Goal: Task Accomplishment & Management: Complete application form

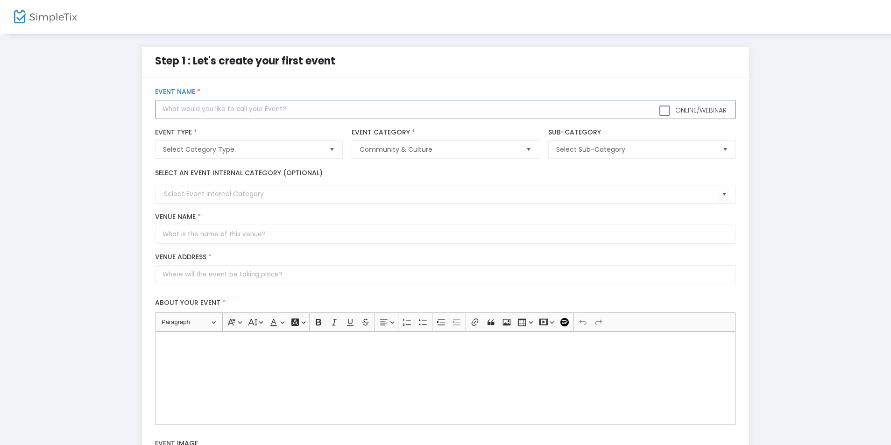
click at [291, 108] on input "text" at bounding box center [445, 109] width 580 height 19
paste input "Step~by~[PERSON_NAME] to Delta Airlines® Customer™ SERVICE® U.S. Contact Number…"
type input "Step~by~[PERSON_NAME] to Delta Airlines® Customer™ SERVICE® U.S. Contact Number…"
click at [220, 152] on span "Select Category Type" at bounding box center [242, 149] width 158 height 9
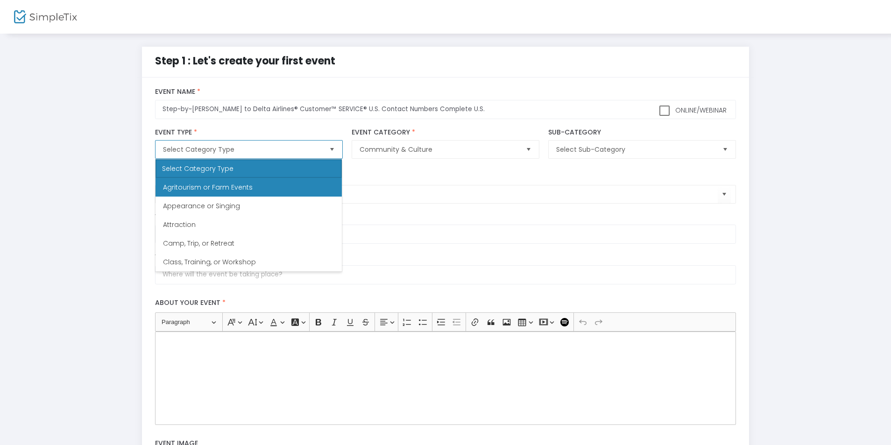
click at [228, 184] on span "Agritourism or Farm Events" at bounding box center [208, 187] width 90 height 9
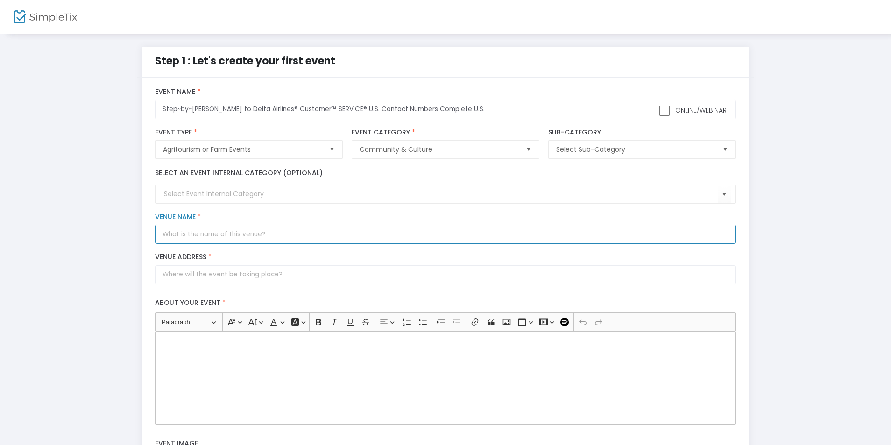
click at [305, 235] on input "Venue Name *" at bounding box center [445, 234] width 580 height 19
type input "Newark"
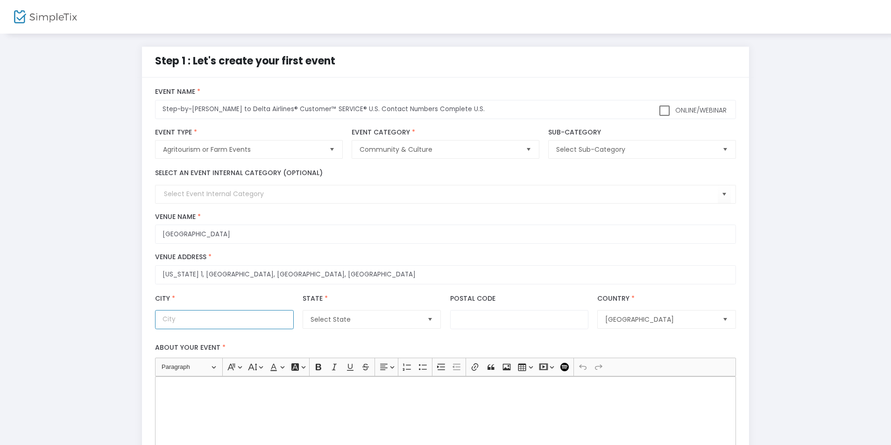
type input "Delaware 1"
type input "Newark"
click at [487, 317] on input "Postal Code" at bounding box center [519, 319] width 138 height 19
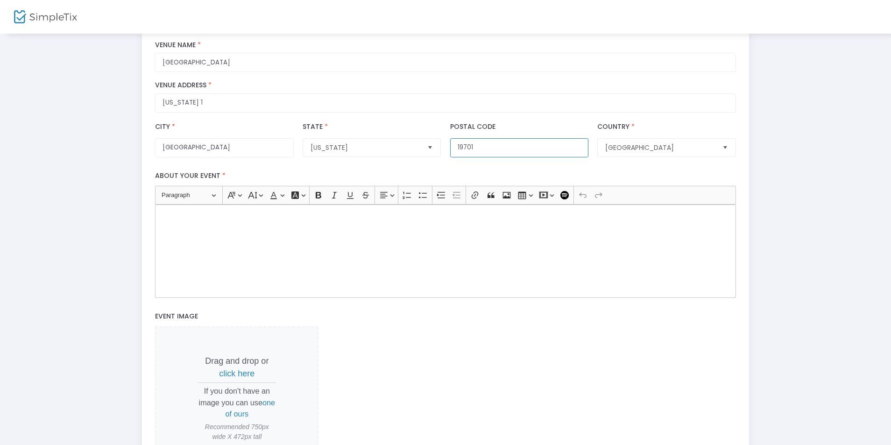
scroll to position [187, 0]
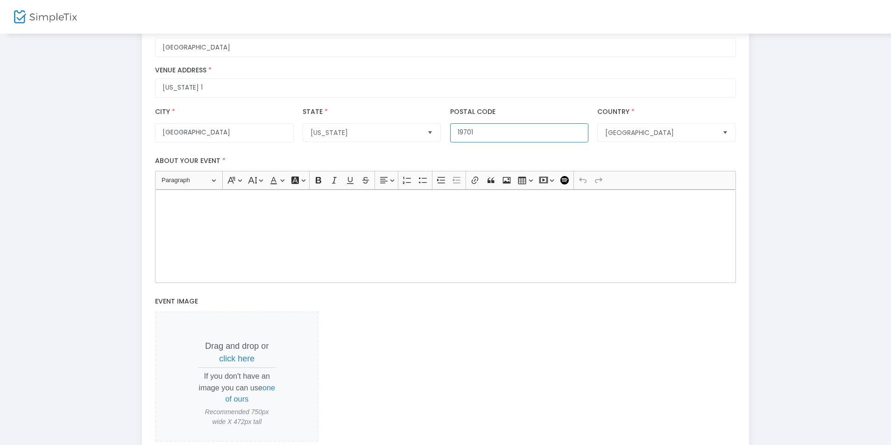
type input "19701"
click at [415, 311] on label "Event Image" at bounding box center [446, 301] width 590 height 19
click at [383, 251] on div "Rich Text Editor, main" at bounding box center [445, 236] width 580 height 93
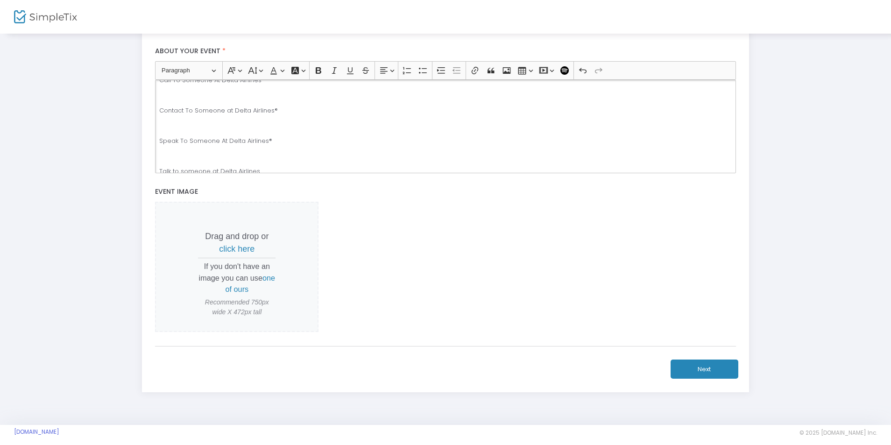
scroll to position [304, 0]
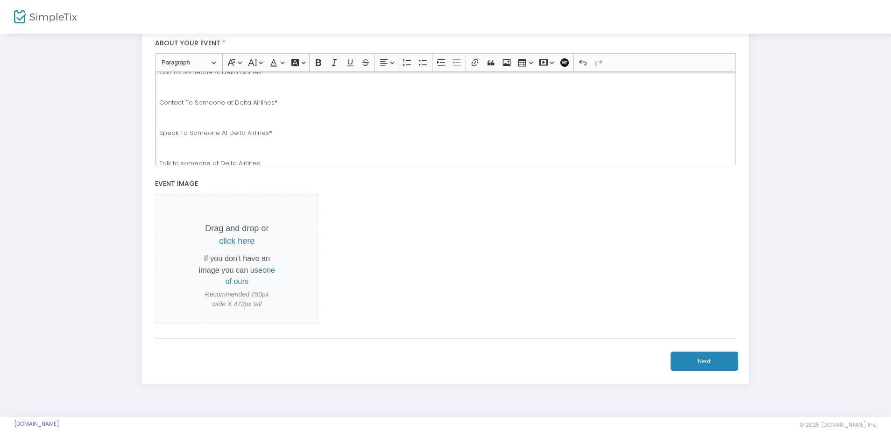
click at [720, 365] on button "Next" at bounding box center [705, 361] width 68 height 19
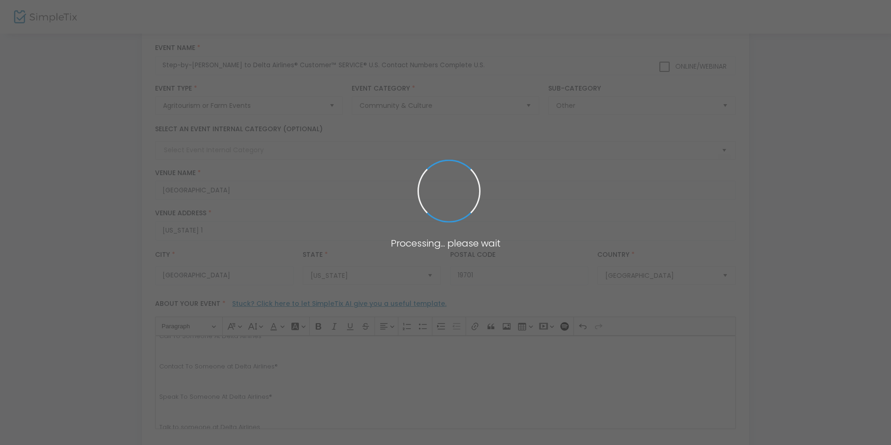
scroll to position [0, 0]
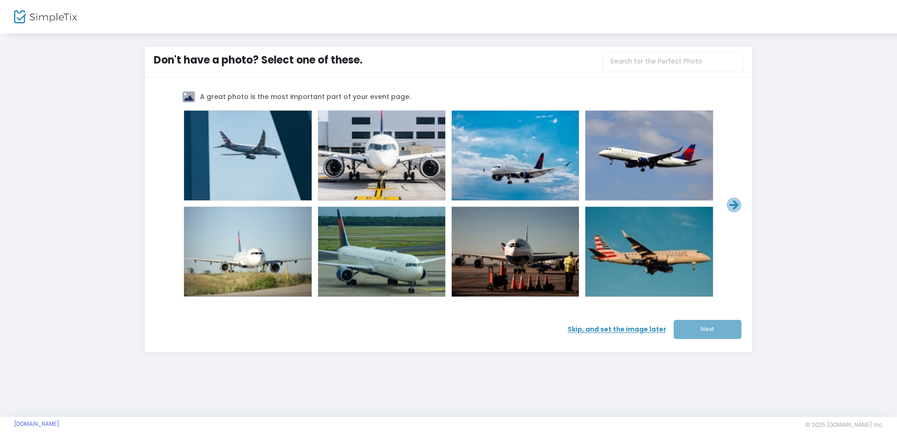
click at [499, 247] on span at bounding box center [514, 251] width 37 height 37
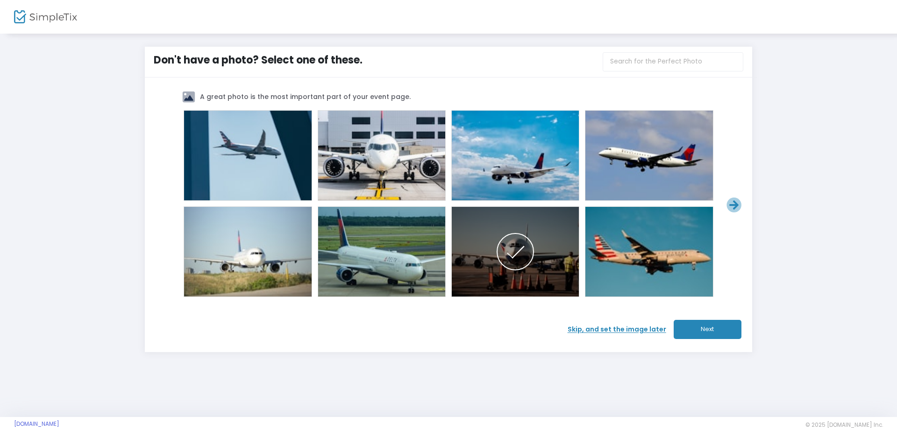
click at [706, 330] on button "Next" at bounding box center [707, 329] width 68 height 19
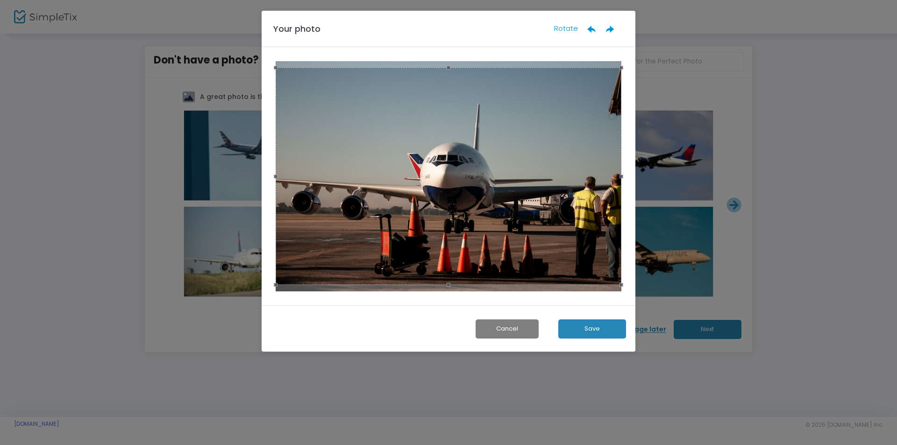
click at [579, 325] on button "Save" at bounding box center [592, 328] width 68 height 19
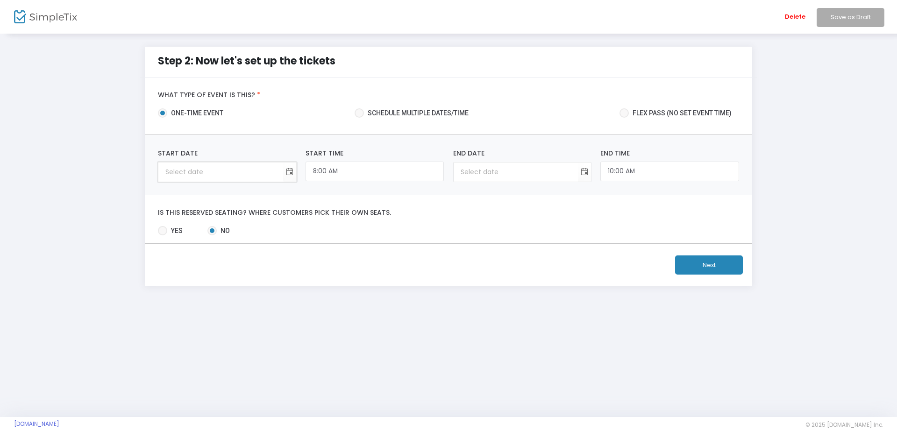
type input "month/day/year"
click at [180, 172] on input "month/day/year" at bounding box center [220, 171] width 124 height 19
click at [290, 175] on span "Toggle calendar" at bounding box center [289, 171] width 15 height 15
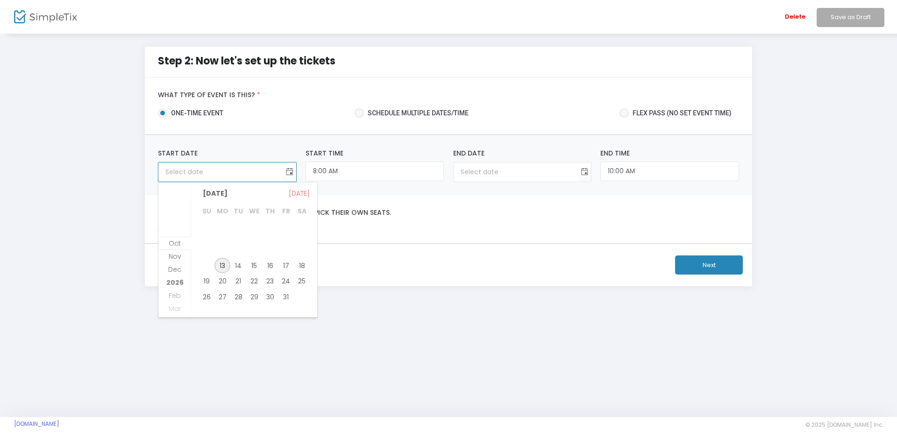
click at [222, 266] on span "13" at bounding box center [222, 266] width 16 height 16
type input "10/13/2025"
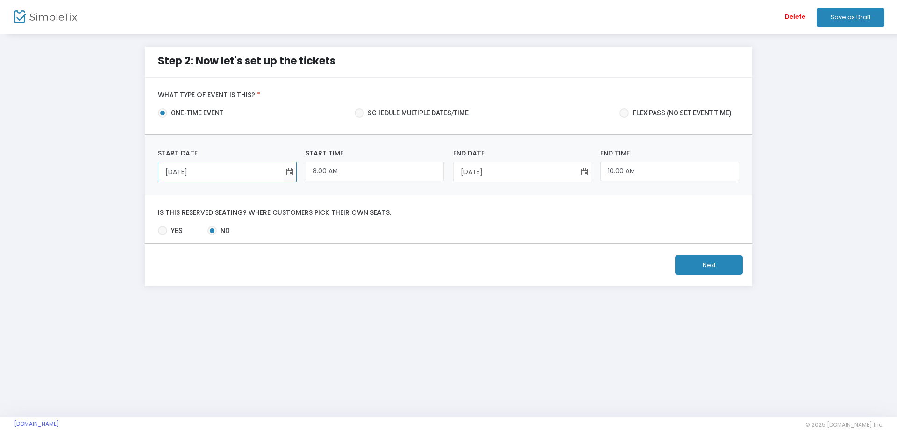
click at [584, 172] on span "Toggle calendar" at bounding box center [584, 171] width 15 height 15
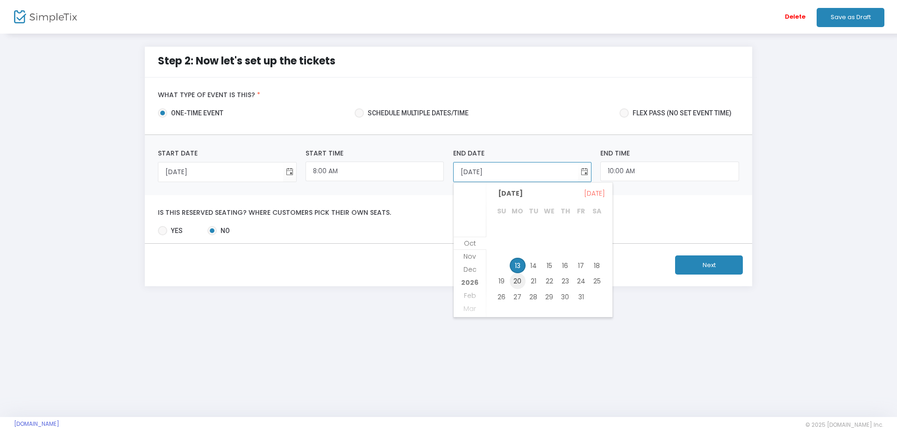
click at [517, 276] on span "20" at bounding box center [517, 281] width 16 height 16
type input "10/20/2025"
click at [700, 262] on button "Next" at bounding box center [709, 264] width 68 height 19
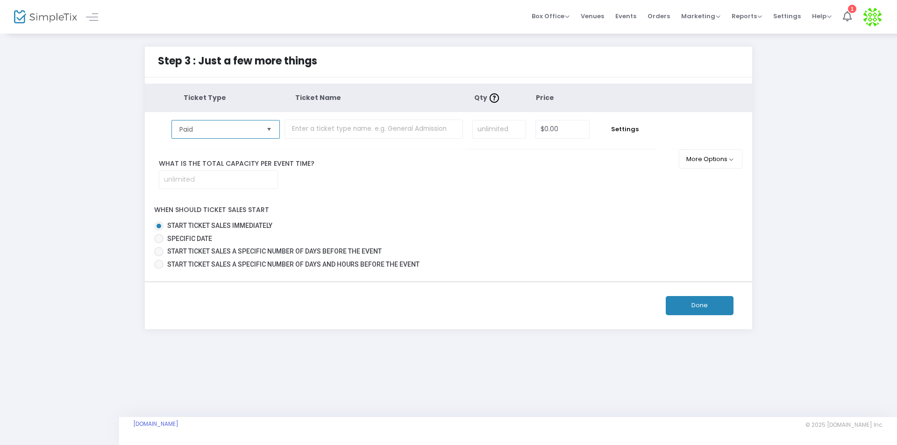
click at [240, 123] on span "Paid" at bounding box center [219, 129] width 87 height 18
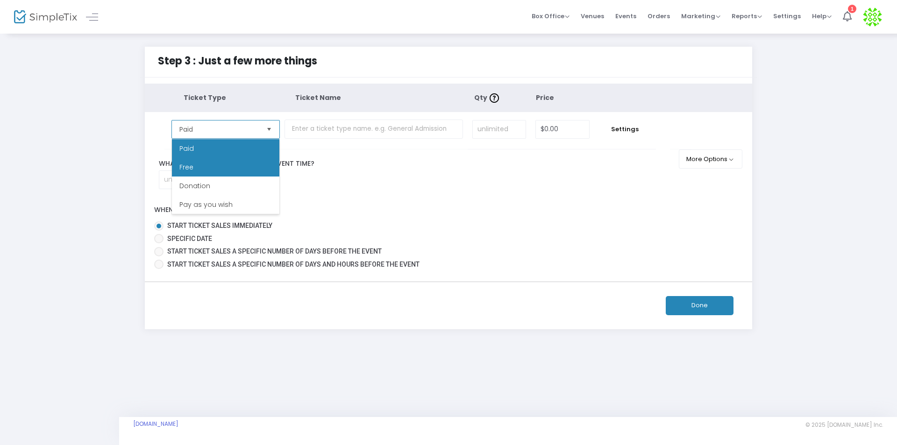
click at [204, 165] on li "Free" at bounding box center [225, 167] width 107 height 19
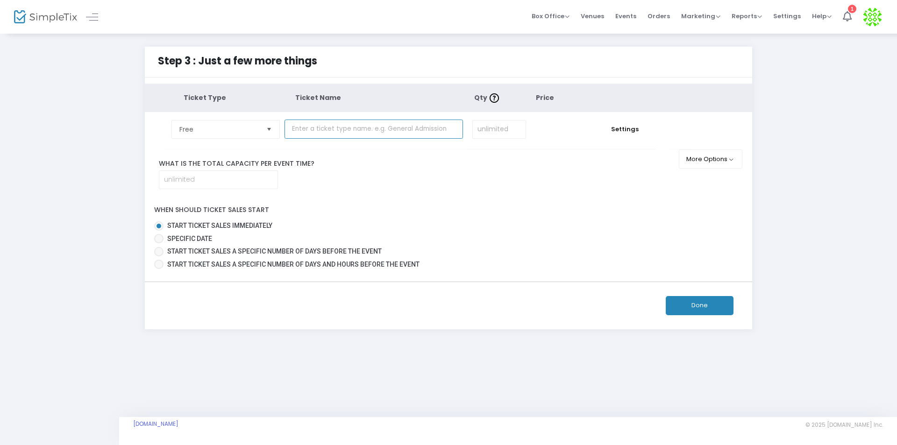
click at [370, 128] on input "text" at bounding box center [373, 129] width 178 height 19
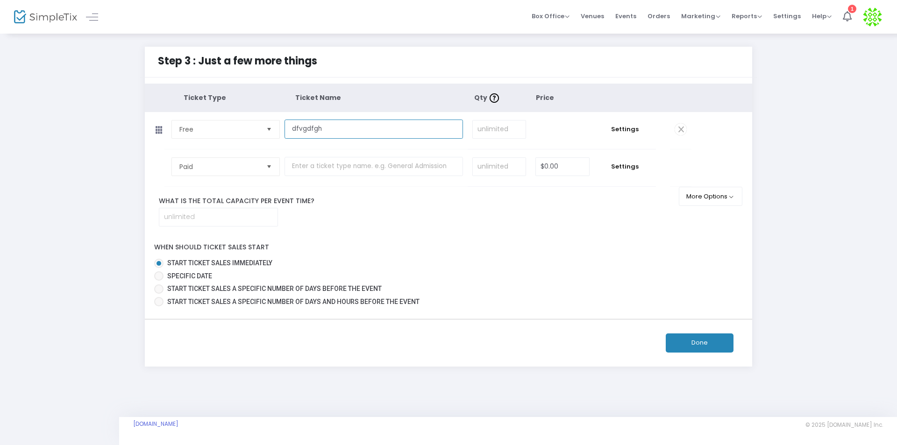
type input "dfvgdfgh"
click at [486, 131] on input at bounding box center [499, 129] width 53 height 18
type input "20,000"
click at [226, 220] on input at bounding box center [218, 217] width 118 height 18
type input "20,000"
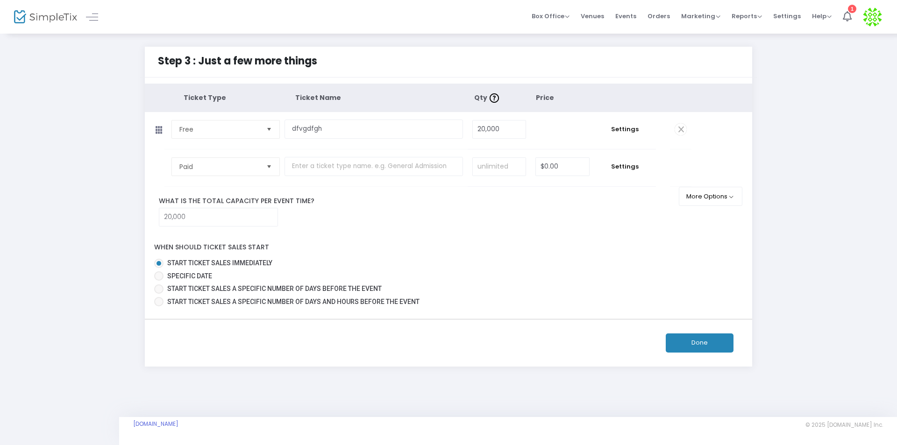
click at [707, 337] on button "Done" at bounding box center [699, 342] width 68 height 19
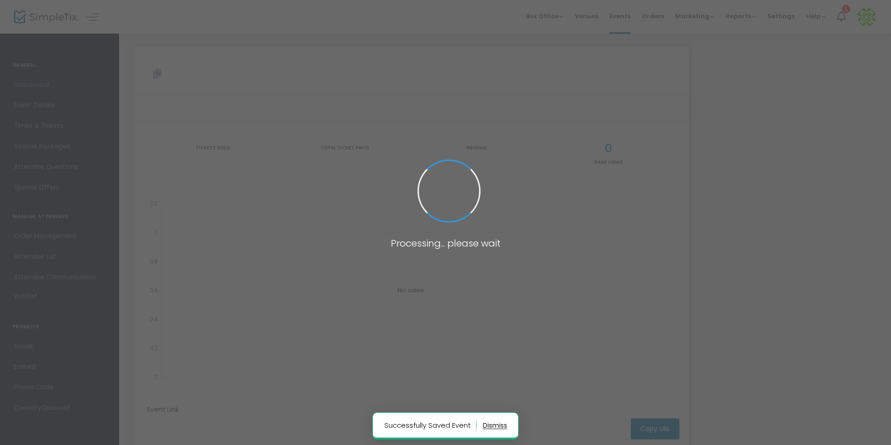
type input "https://www.simpletix.com/e/step-by-step-guide-to-delta-airlines-custo-tickets-…"
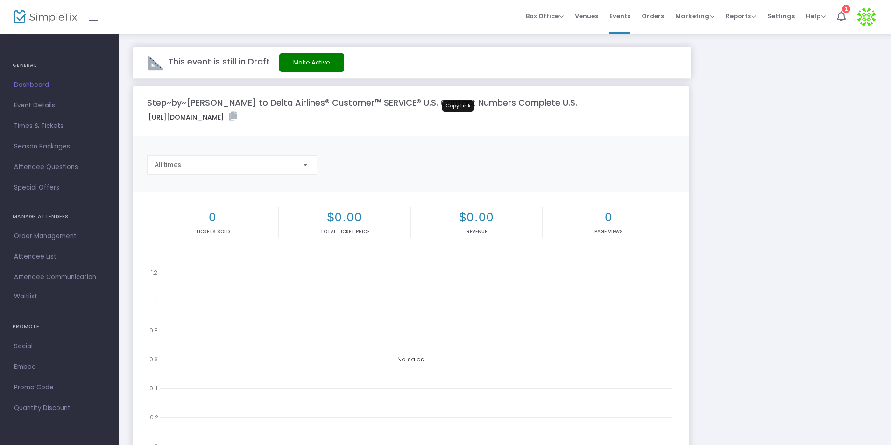
click at [237, 117] on icon at bounding box center [233, 116] width 8 height 9
click at [325, 64] on button "Make Active" at bounding box center [311, 62] width 65 height 19
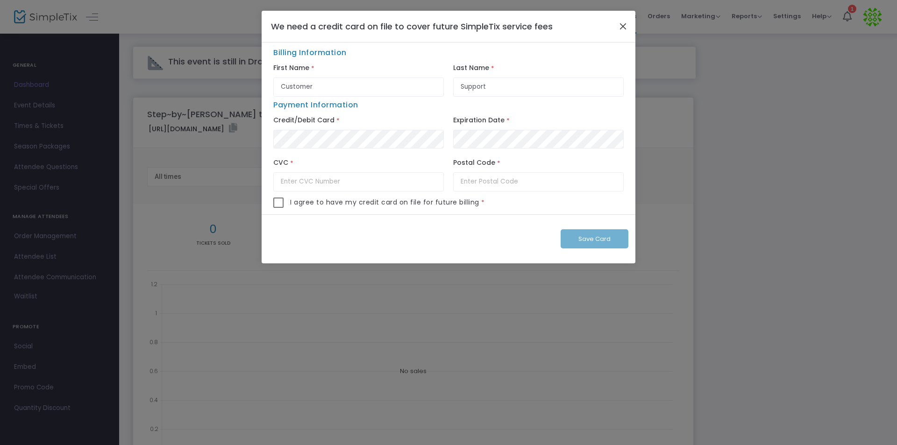
click at [620, 23] on button "Close" at bounding box center [623, 26] width 12 height 12
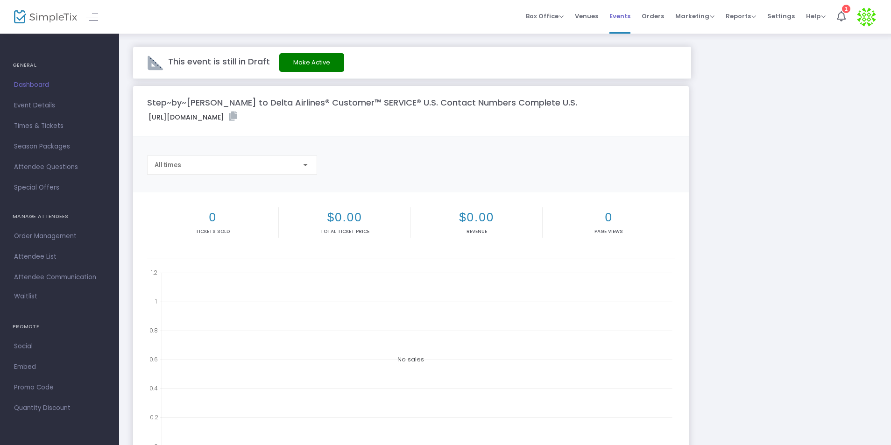
click at [625, 20] on span "Events" at bounding box center [619, 16] width 21 height 24
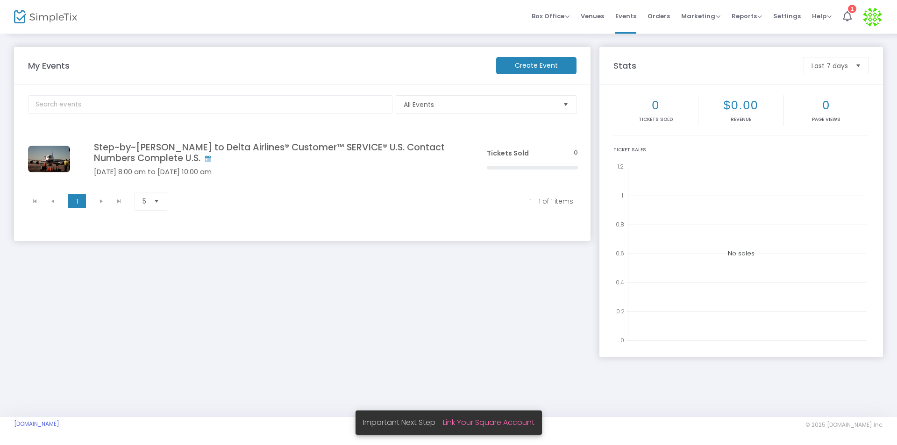
click at [552, 69] on m-button "Create Event" at bounding box center [536, 65] width 80 height 17
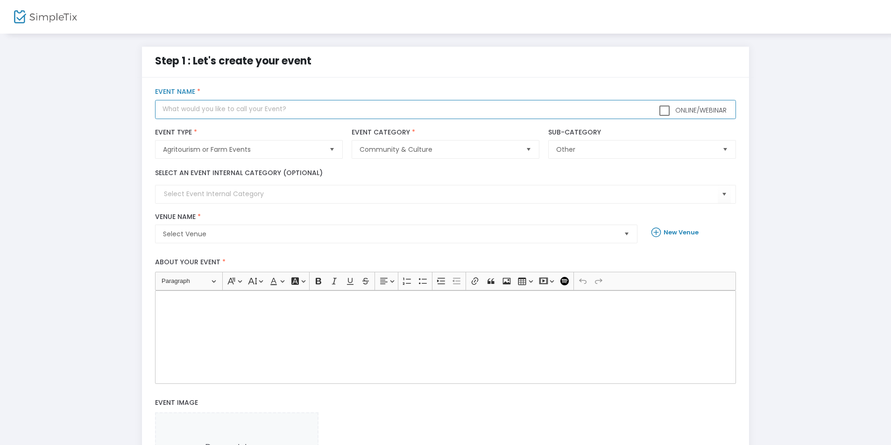
click at [255, 110] on input "text" at bounding box center [445, 109] width 580 height 19
paste input "Complete® FUll((List)) of Delta Airlines℗ CUSTOMER® SERVICE Contact Numbe𝖗s – T…"
type input "Complete® FUll((List)) of Delta Airlines℗ CUSTOMER® SERVICE Contact Numbe𝖗s – T…"
drag, startPoint x: 419, startPoint y: 237, endPoint x: 419, endPoint y: 229, distance: 8.4
click at [419, 236] on span "Select Venue" at bounding box center [389, 233] width 453 height 9
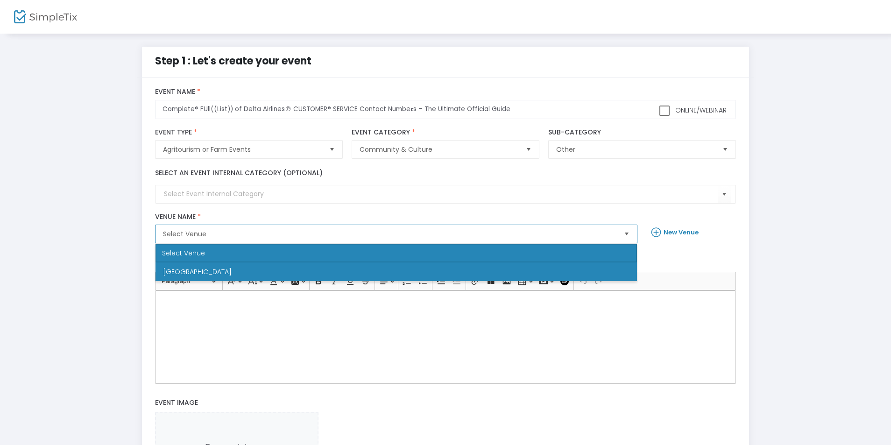
click at [192, 269] on li "Newark" at bounding box center [395, 271] width 481 height 19
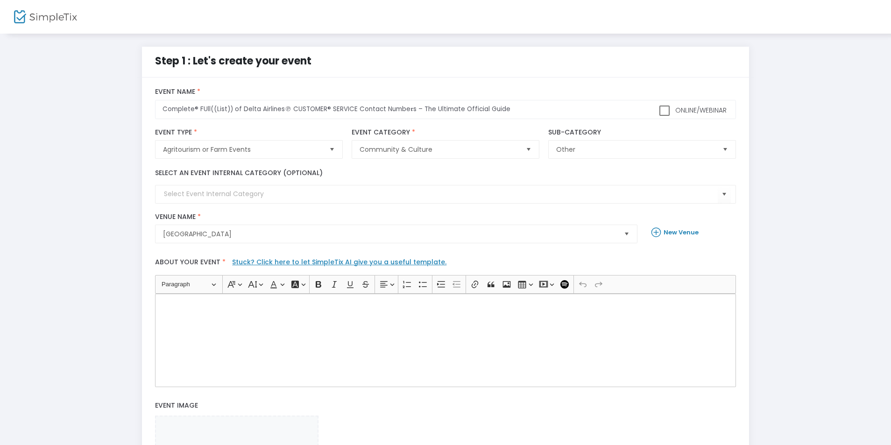
click at [244, 329] on div "Rich Text Editor, main" at bounding box center [445, 340] width 580 height 93
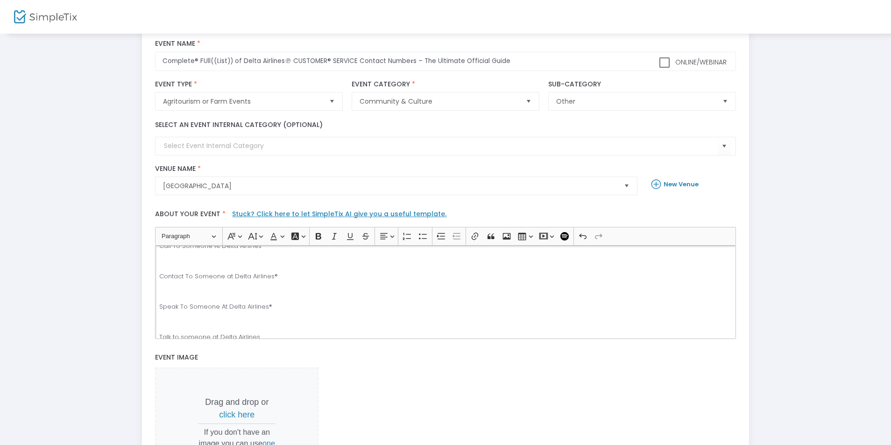
scroll to position [221, 0]
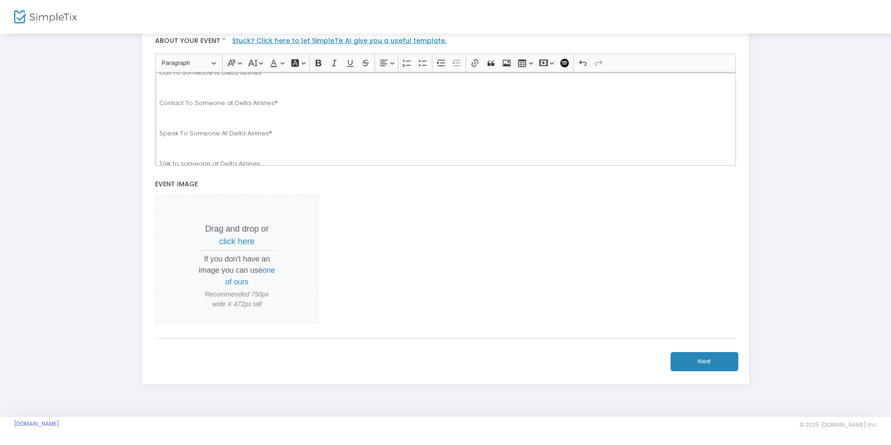
click at [719, 364] on button "Next" at bounding box center [705, 361] width 68 height 19
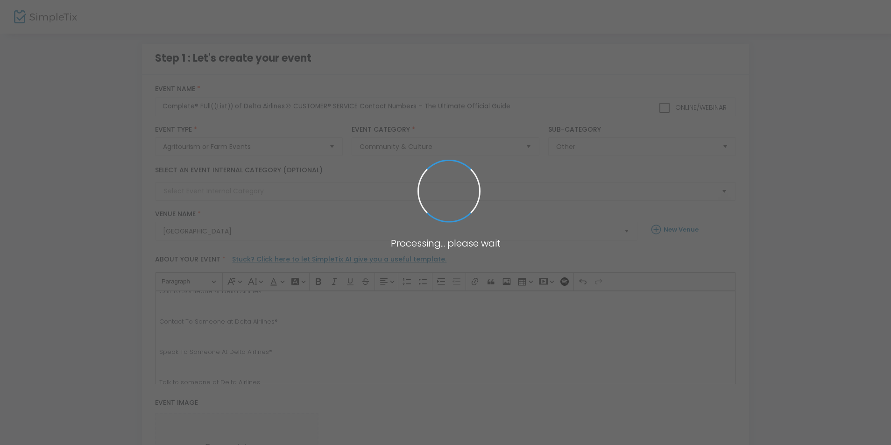
scroll to position [0, 0]
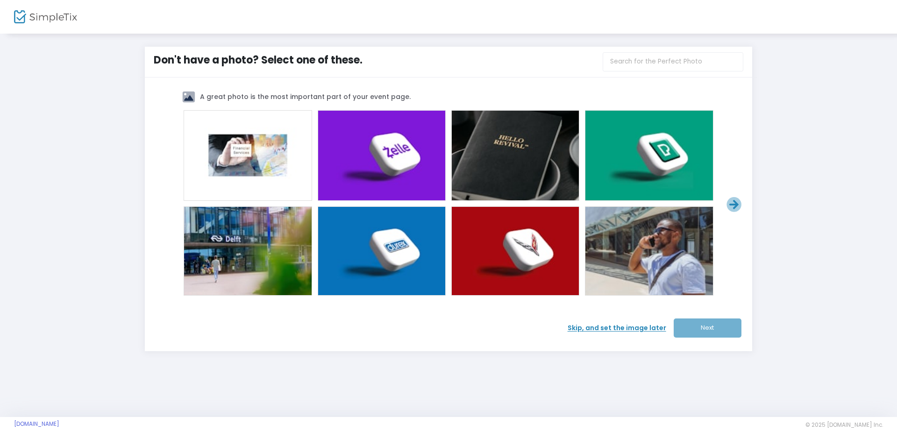
click at [621, 329] on span "Skip, and set the image later" at bounding box center [620, 328] width 106 height 10
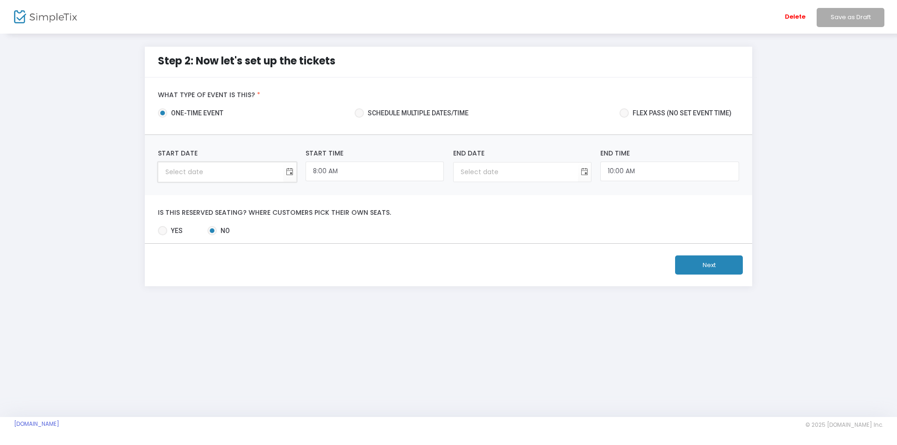
type input "month/day/year"
click at [206, 180] on input "month/day/year" at bounding box center [220, 171] width 124 height 19
click at [289, 173] on span "Toggle calendar" at bounding box center [289, 171] width 15 height 15
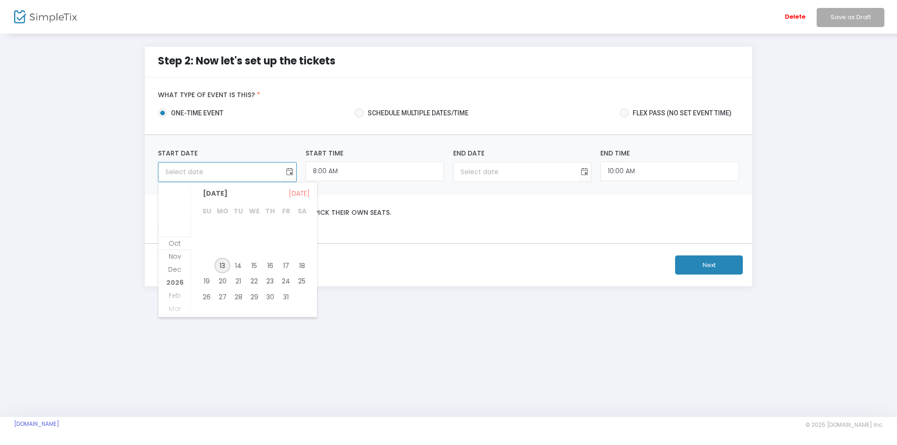
click at [222, 264] on span "13" at bounding box center [222, 266] width 16 height 16
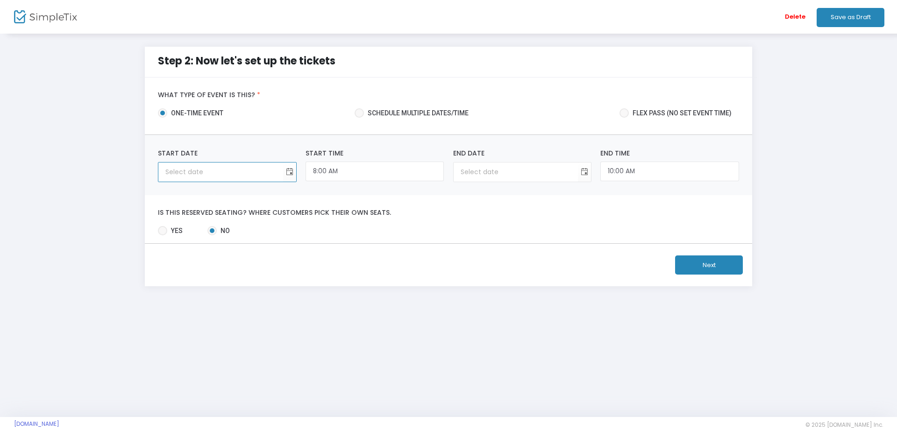
type input "10/13/2025"
click at [709, 265] on button "Next" at bounding box center [709, 264] width 68 height 19
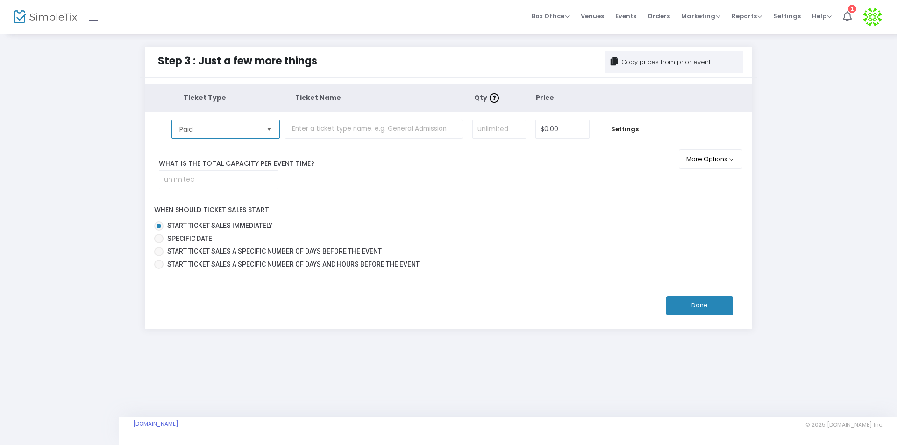
click at [257, 133] on span "Paid" at bounding box center [218, 129] width 79 height 9
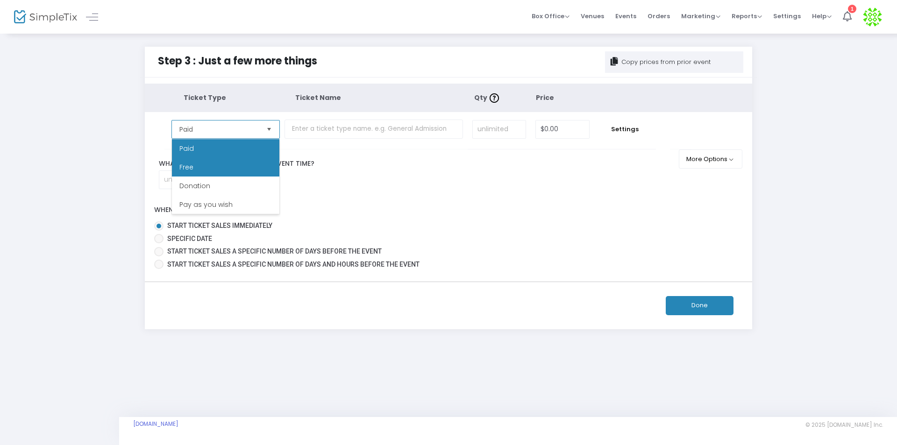
click at [205, 166] on li "Free" at bounding box center [225, 167] width 107 height 19
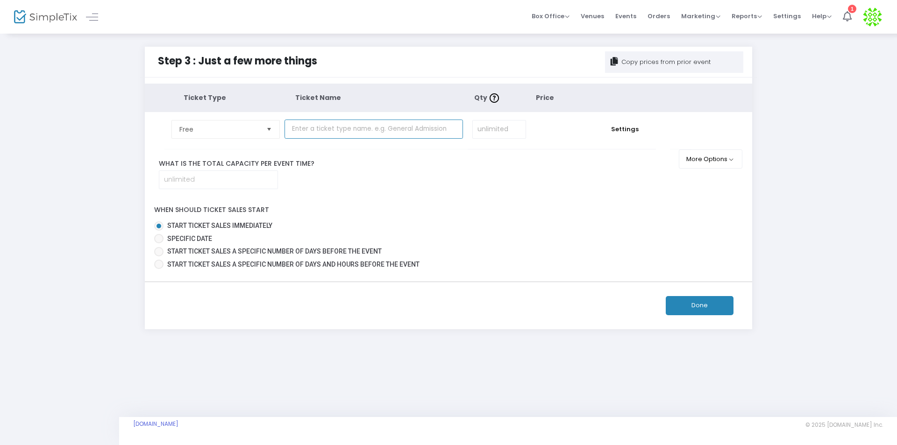
click at [361, 123] on input "text" at bounding box center [373, 129] width 178 height 19
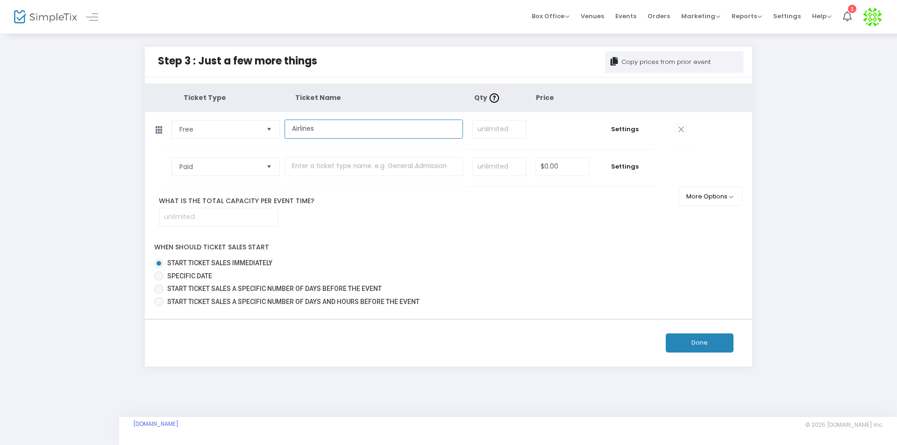
type input "Airlines"
click at [510, 130] on input at bounding box center [499, 129] width 53 height 18
type input "10,000"
click at [705, 340] on button "Done" at bounding box center [699, 342] width 68 height 19
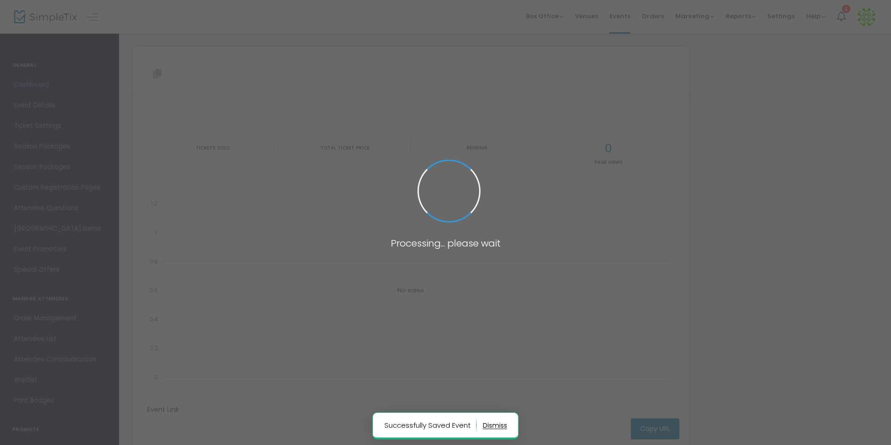
type input "https://www.simpletix.com/e/complete-full-list-of-delta-airlines-custo-tickets-…"
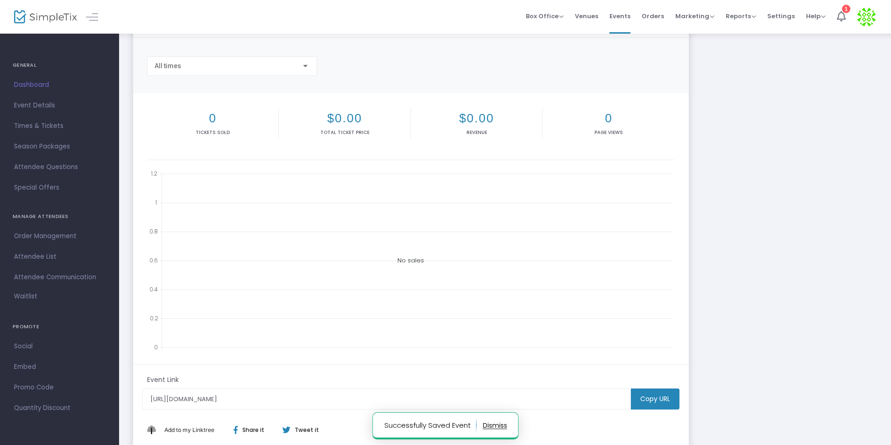
scroll to position [166, 0]
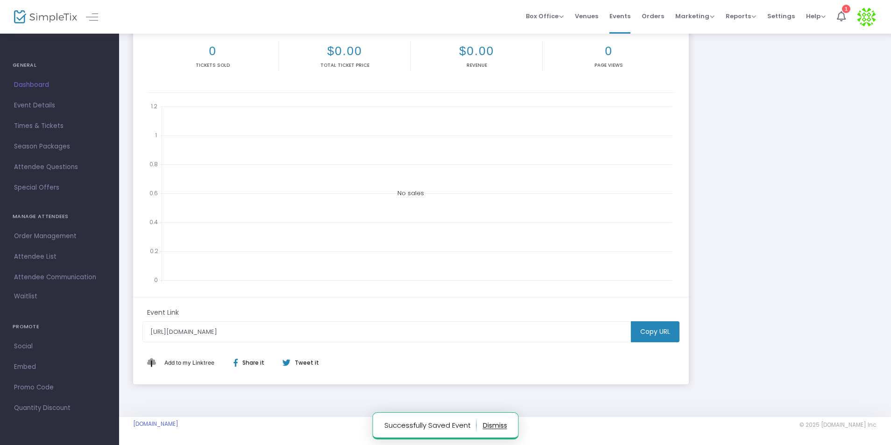
click at [660, 336] on m-button "Copy URL" at bounding box center [655, 331] width 49 height 21
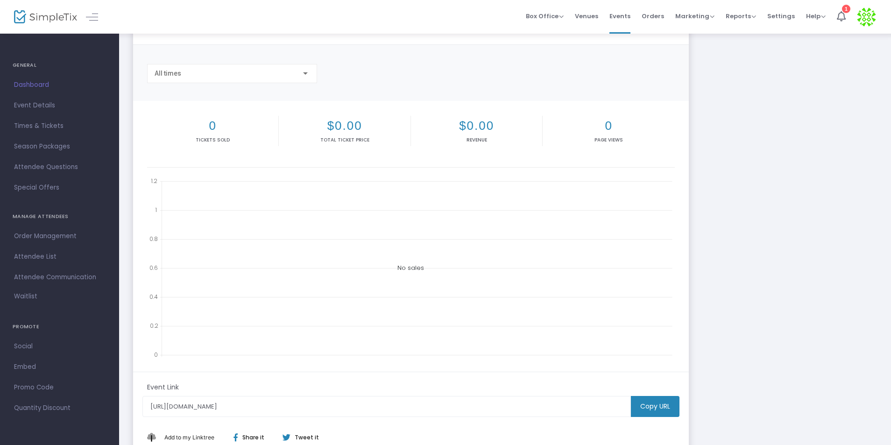
scroll to position [0, 0]
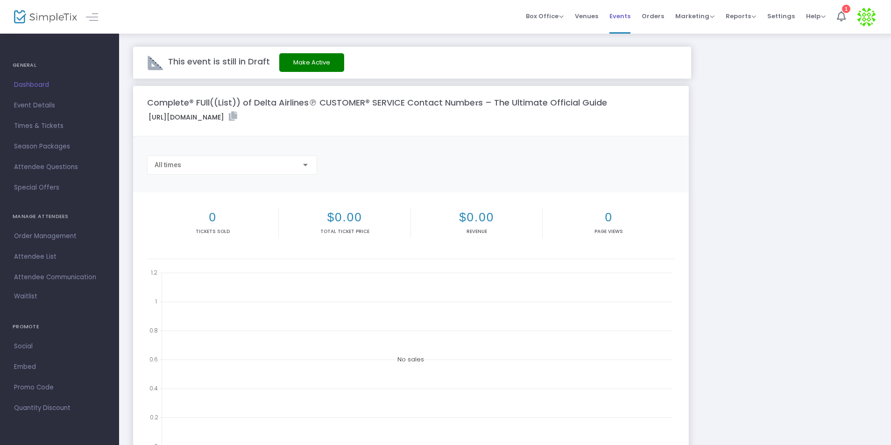
click at [617, 14] on span "Events" at bounding box center [619, 16] width 21 height 24
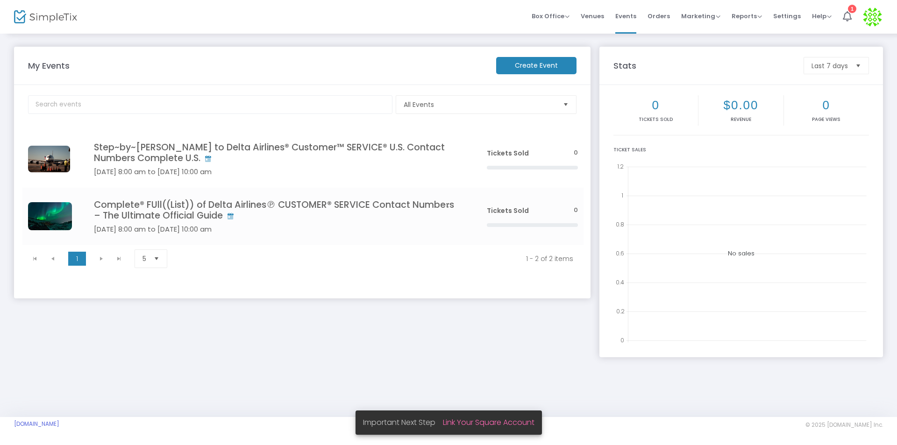
click at [542, 66] on m-button "Create Event" at bounding box center [536, 65] width 80 height 17
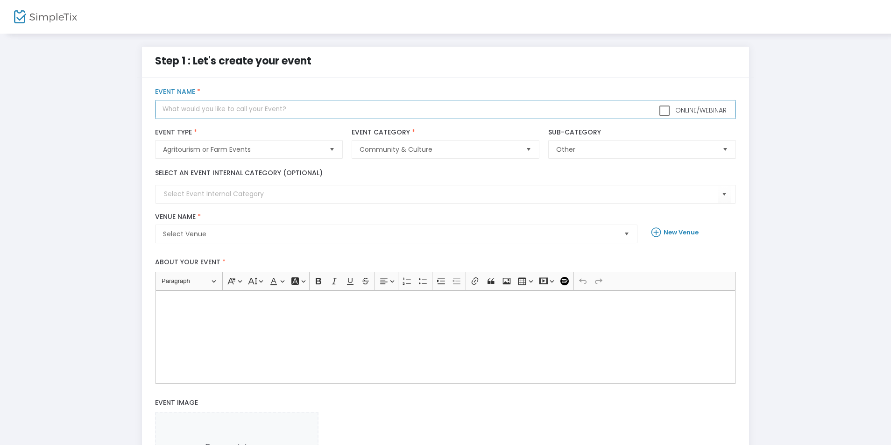
click at [217, 113] on input "text" at bounding box center [445, 109] width 580 height 19
paste input "Delta Airlines® USA Customer™ Service® Contact Numbers : A Step-by-Step Guide"
type input "Delta Airlines® USA Customer™ Service® Contact Numbers : A Step-by-Step Guide"
click at [269, 232] on span "Select Venue" at bounding box center [389, 233] width 453 height 9
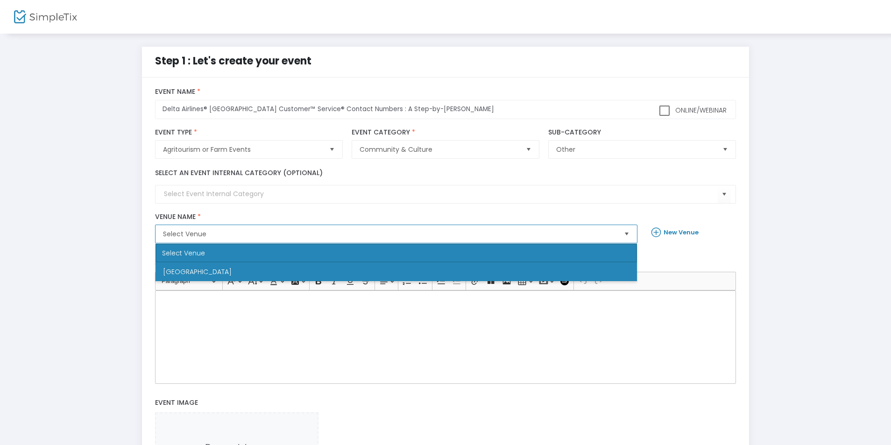
click at [209, 274] on li "Newark" at bounding box center [395, 271] width 481 height 19
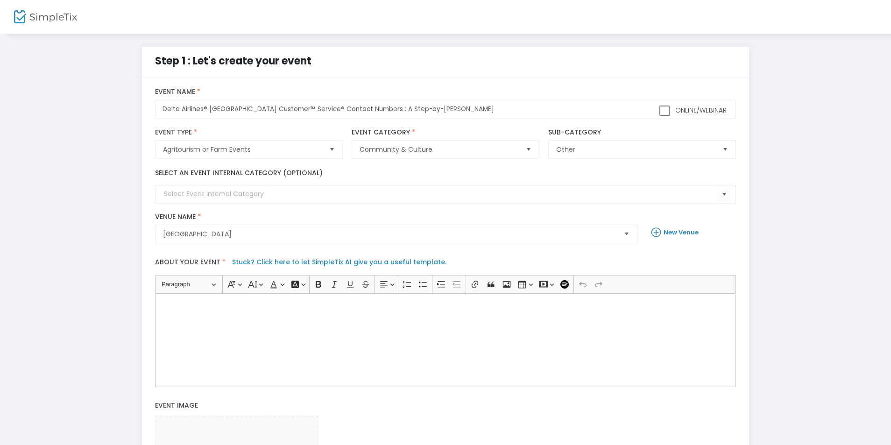
click at [231, 371] on div "Rich Text Editor, main" at bounding box center [445, 340] width 580 height 93
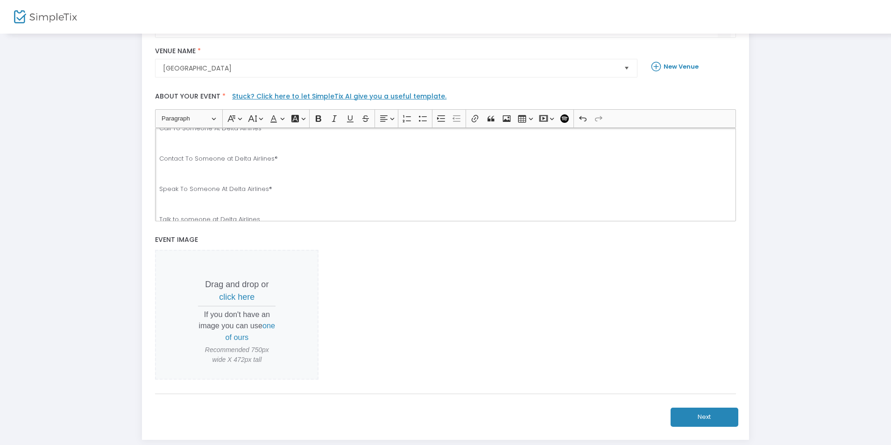
scroll to position [221, 0]
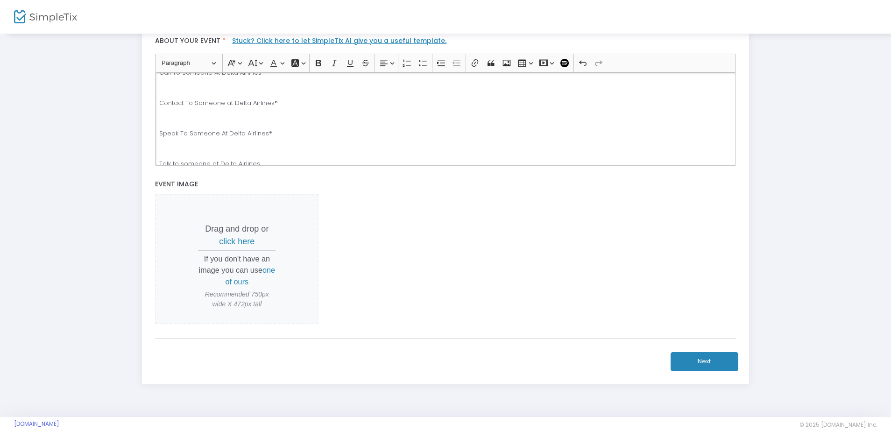
click at [702, 364] on button "Next" at bounding box center [705, 361] width 68 height 19
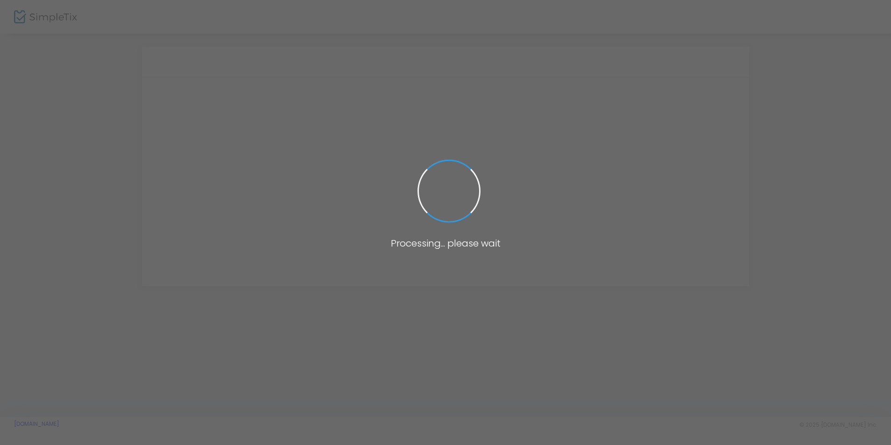
scroll to position [0, 0]
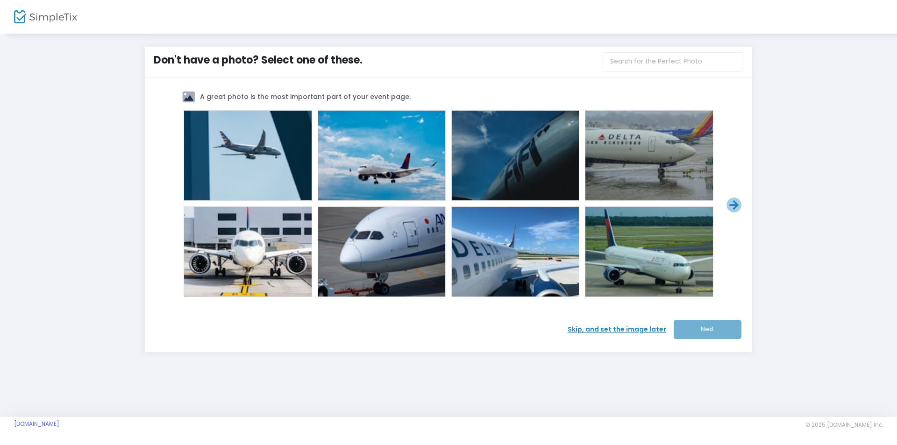
click at [504, 258] on span at bounding box center [514, 251] width 37 height 37
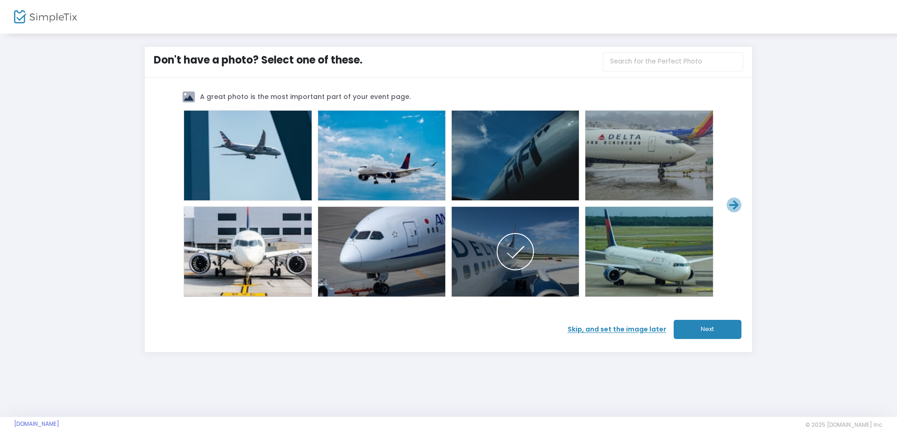
click at [693, 333] on button "Next" at bounding box center [707, 329] width 68 height 19
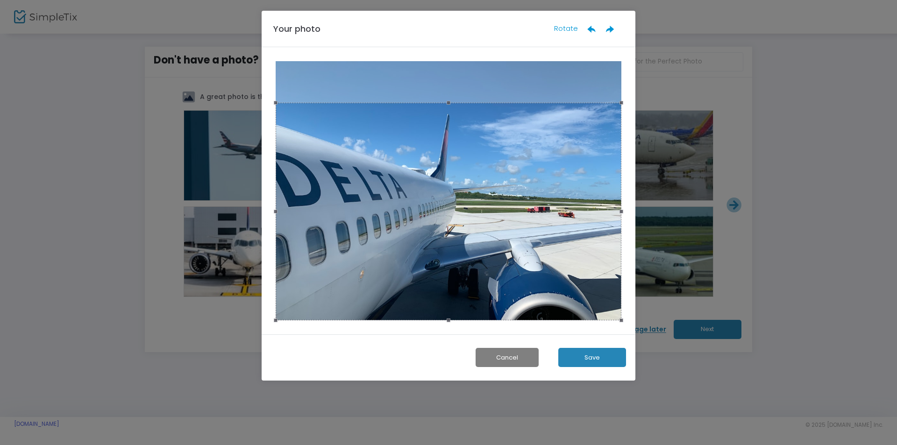
drag, startPoint x: 441, startPoint y: 248, endPoint x: 436, endPoint y: 270, distance: 22.6
click at [436, 270] on div at bounding box center [448, 212] width 346 height 218
click at [590, 357] on button "Save" at bounding box center [592, 357] width 68 height 19
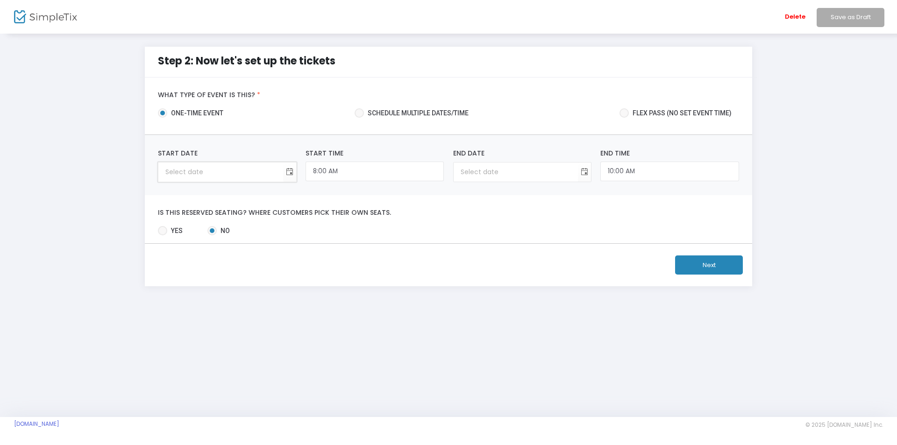
type input "month/day/year"
click at [220, 176] on input "month/day/year" at bounding box center [220, 171] width 124 height 19
click at [288, 173] on span "Toggle calendar" at bounding box center [289, 171] width 15 height 15
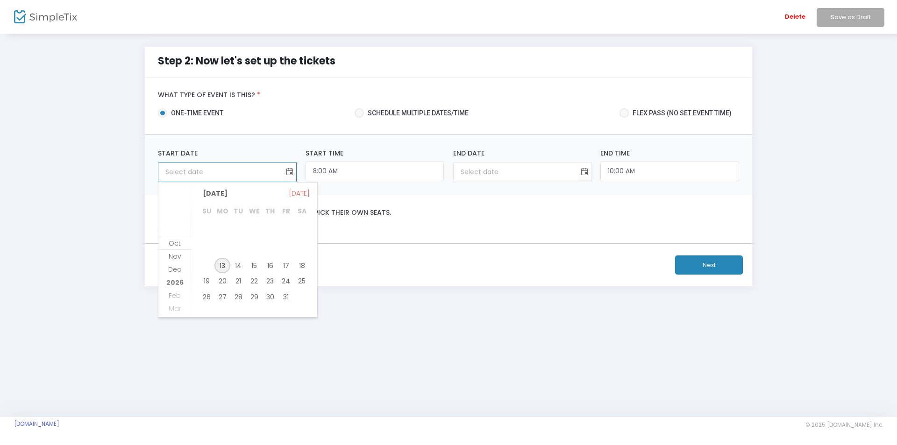
click at [219, 267] on span "13" at bounding box center [222, 266] width 16 height 16
type input "10/13/2025"
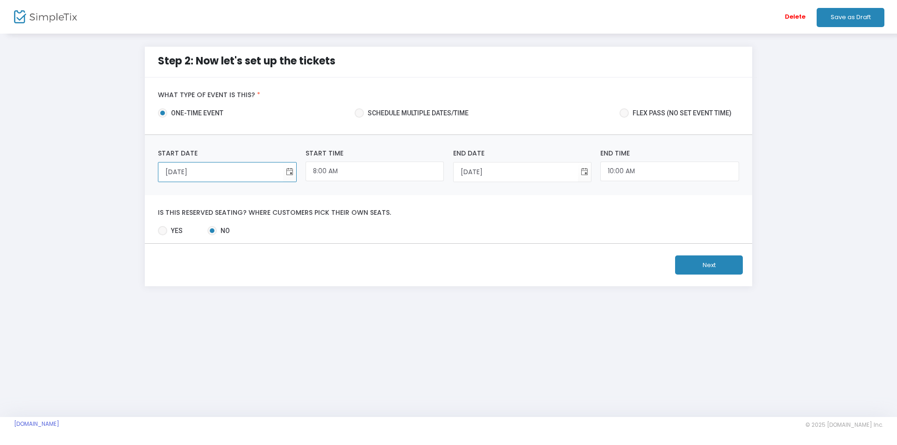
click at [712, 264] on button "Next" at bounding box center [709, 264] width 68 height 19
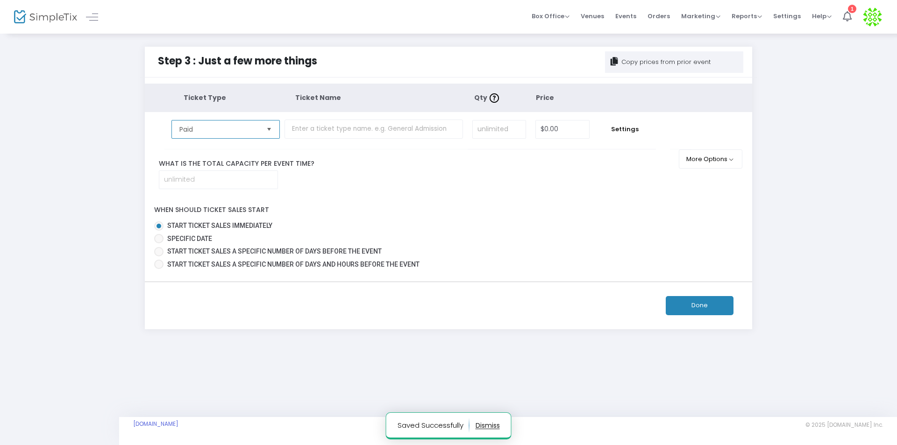
click at [235, 125] on span "Paid" at bounding box center [218, 129] width 79 height 9
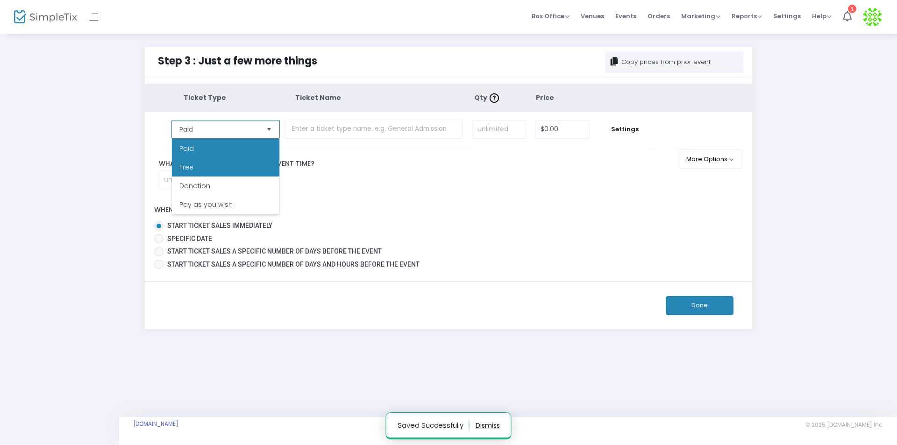
click at [199, 169] on li "Free" at bounding box center [225, 167] width 107 height 19
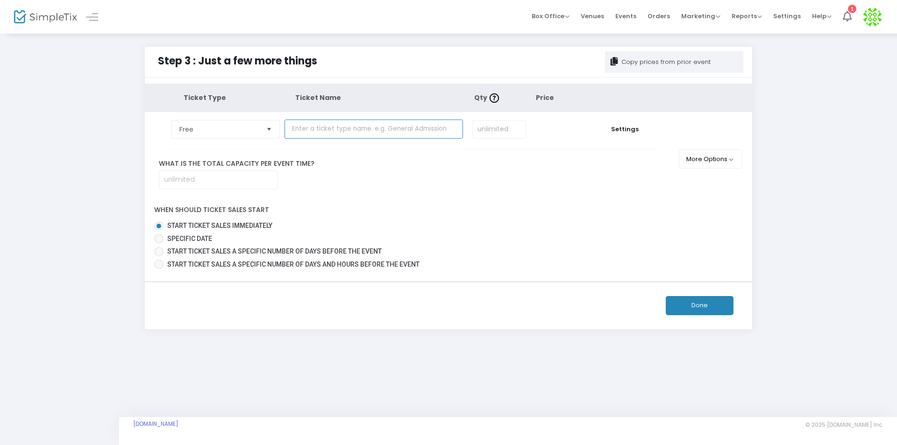
click at [334, 127] on input "text" at bounding box center [373, 129] width 178 height 19
type input "Airlines"
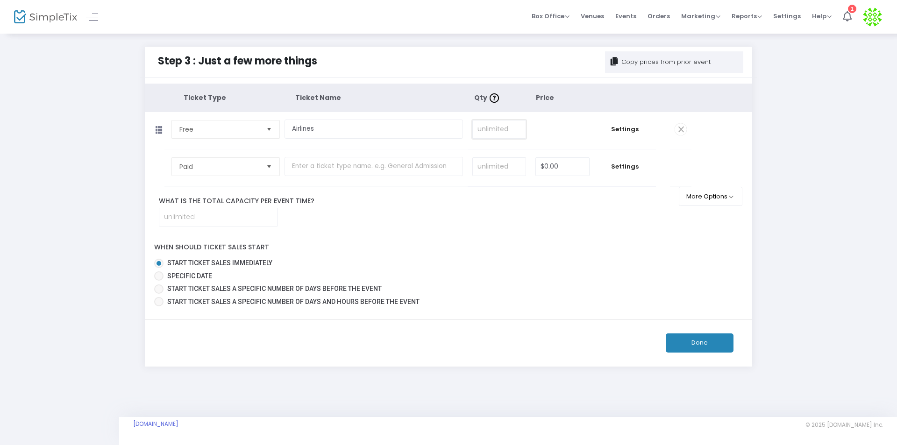
click at [497, 130] on input at bounding box center [499, 129] width 53 height 18
type input "10,000"
click at [711, 343] on button "Done" at bounding box center [699, 342] width 68 height 19
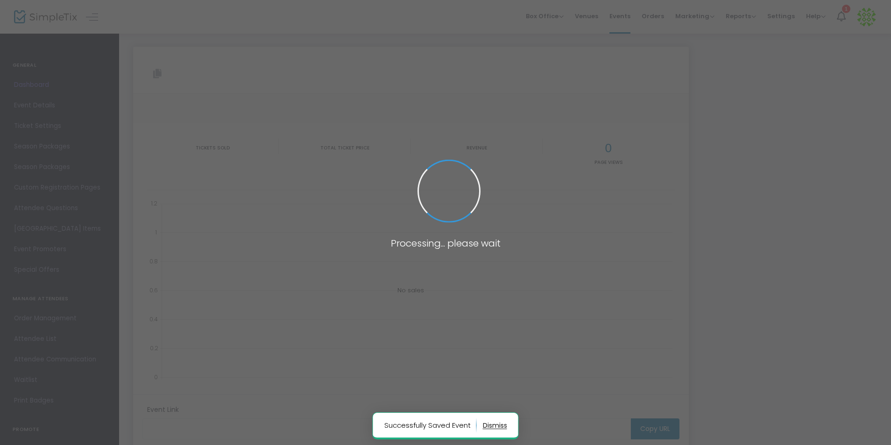
type input "https://www.simpletix.com/e/delta-airlines-usa-customer-service-contac-tickets-…"
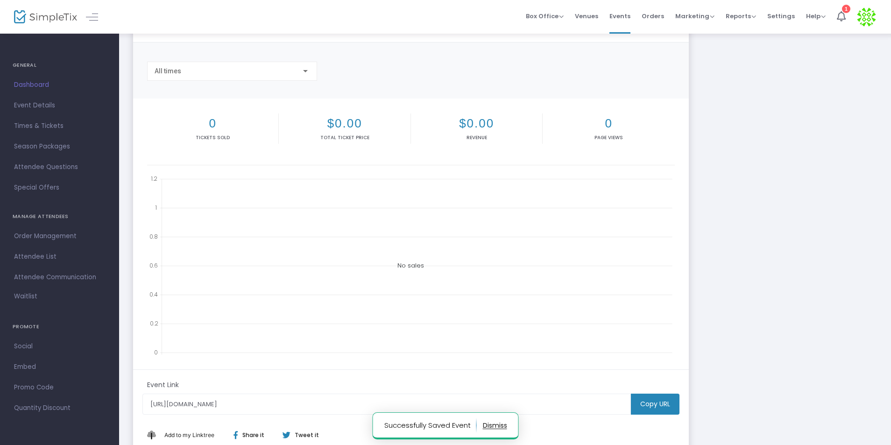
scroll to position [166, 0]
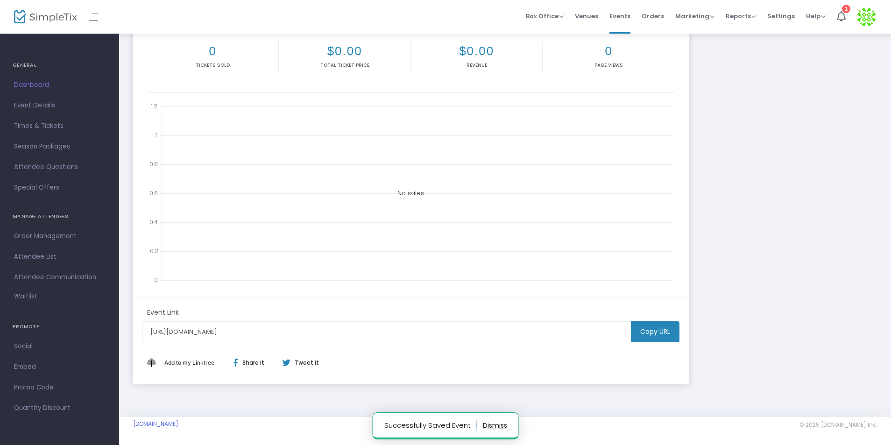
click at [657, 327] on m-button "Copy URL" at bounding box center [655, 331] width 49 height 21
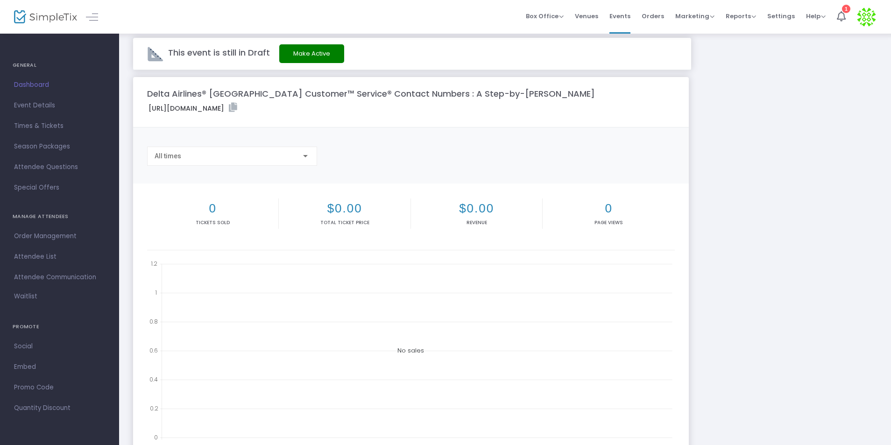
scroll to position [0, 0]
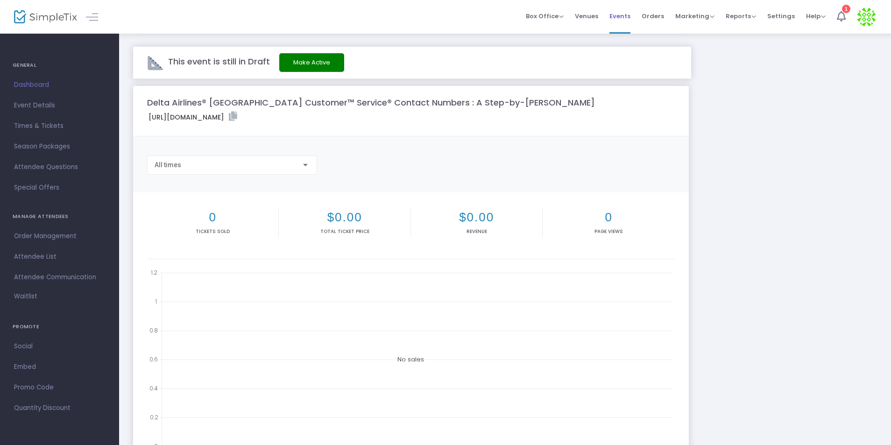
click at [621, 20] on span "Events" at bounding box center [619, 16] width 21 height 24
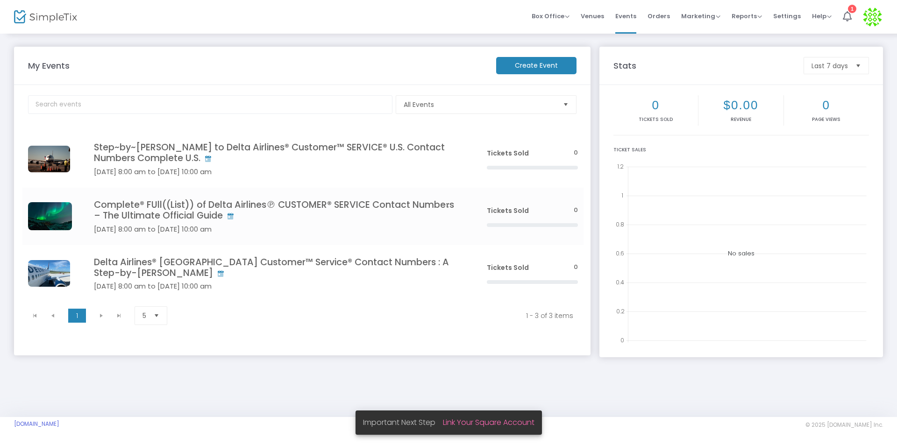
click at [563, 66] on m-button "Create Event" at bounding box center [536, 65] width 80 height 17
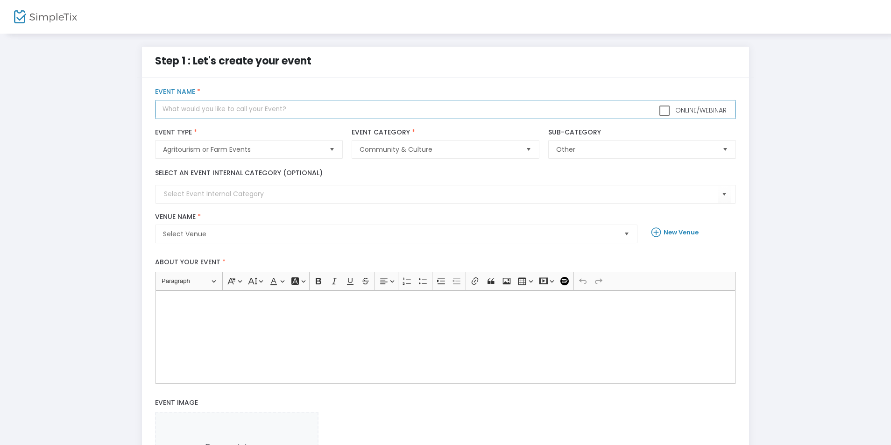
click at [222, 107] on input "text" at bounding box center [445, 109] width 580 height 19
paste input "Full List of Delta Airlines®®️Customer Service® Contact Numbers in USA : A Full…"
type input "Full List of Delta Airlines®®️Customer Service® Contact Numbers in USA : A Full…"
click at [227, 239] on span "Select Venue" at bounding box center [389, 234] width 461 height 18
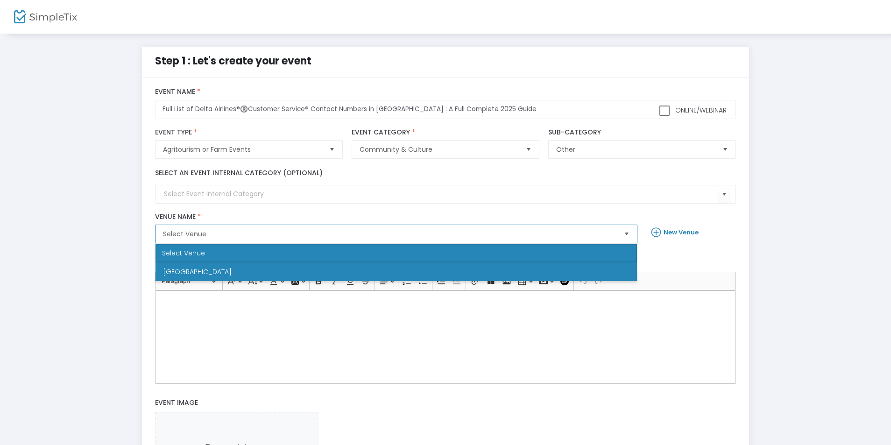
click at [205, 271] on li "Newark" at bounding box center [395, 271] width 481 height 19
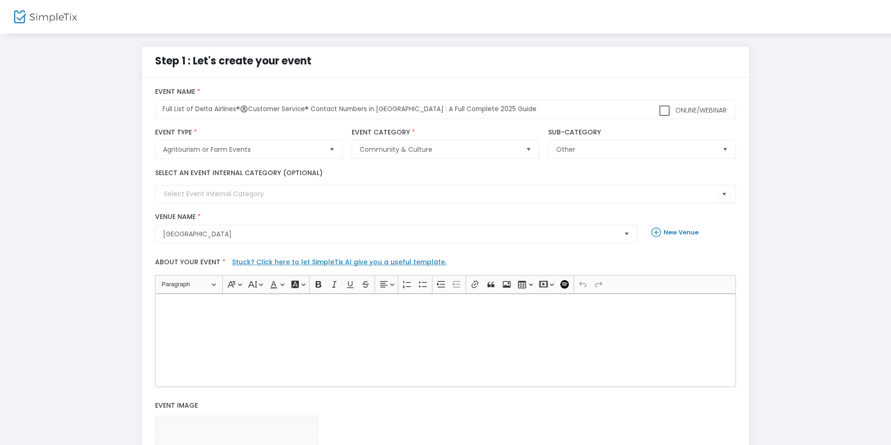
click at [212, 325] on div "Rich Text Editor, main" at bounding box center [445, 340] width 580 height 93
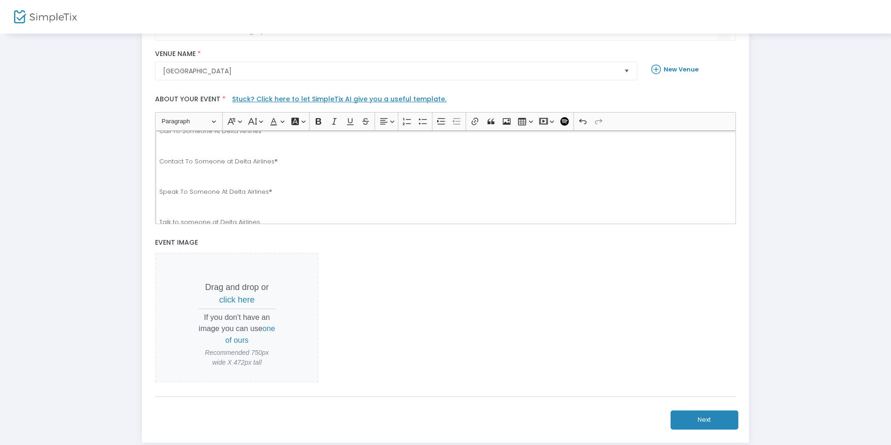
scroll to position [221, 0]
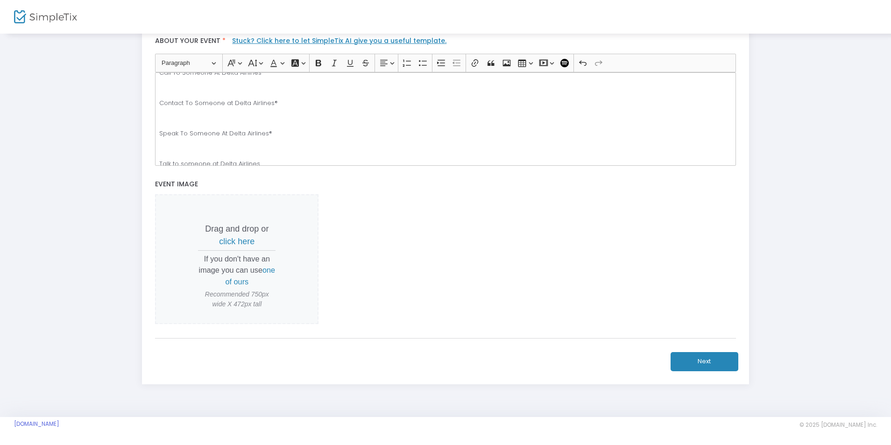
click at [690, 366] on button "Next" at bounding box center [705, 361] width 68 height 19
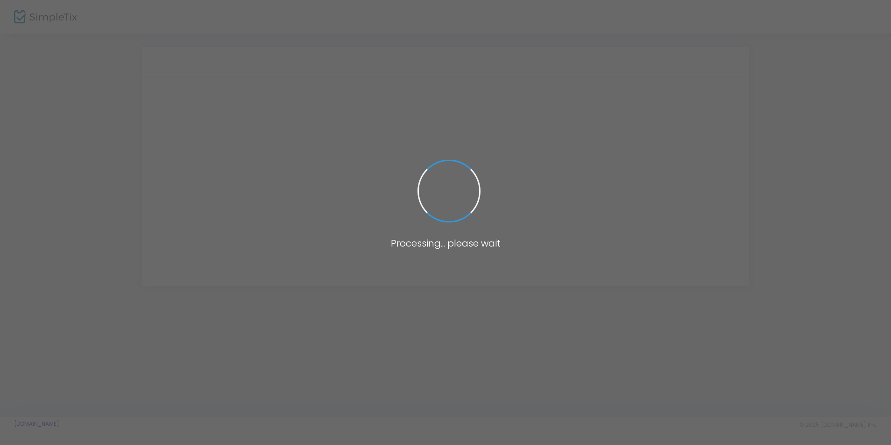
scroll to position [0, 0]
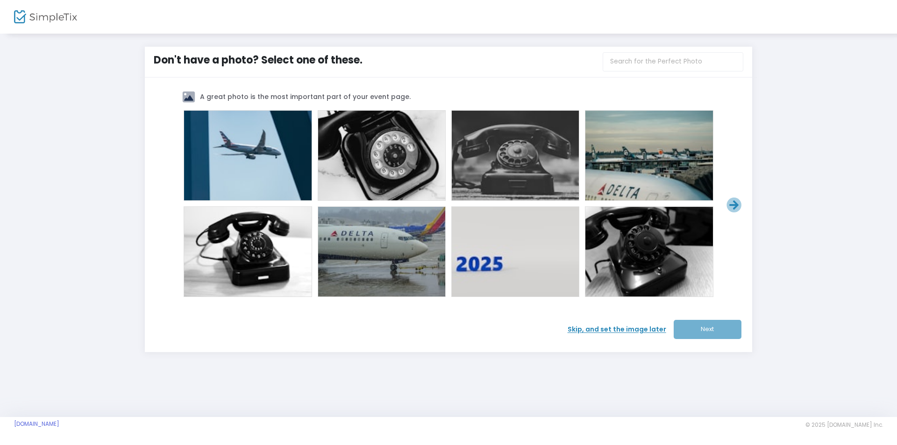
click at [388, 252] on span at bounding box center [381, 251] width 37 height 37
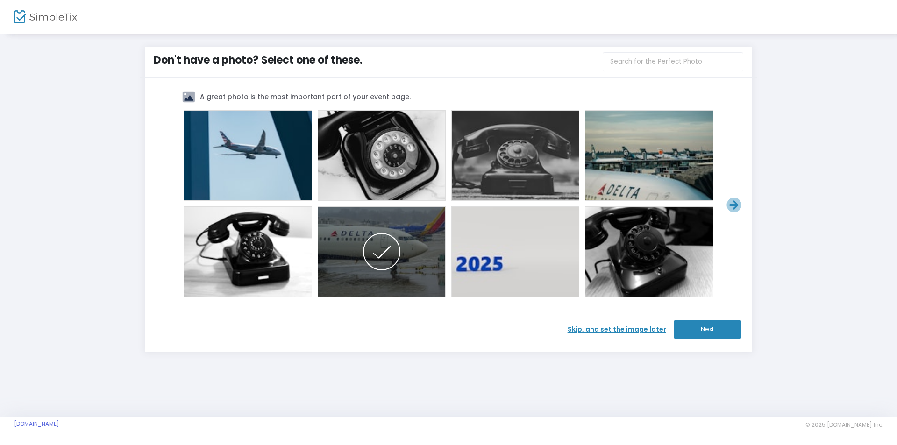
click at [711, 332] on button "Next" at bounding box center [707, 329] width 68 height 19
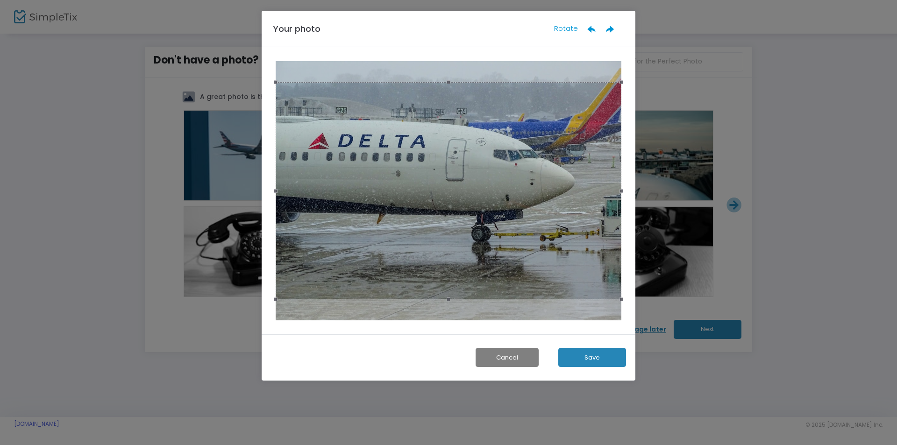
click at [587, 355] on button "Save" at bounding box center [592, 357] width 68 height 19
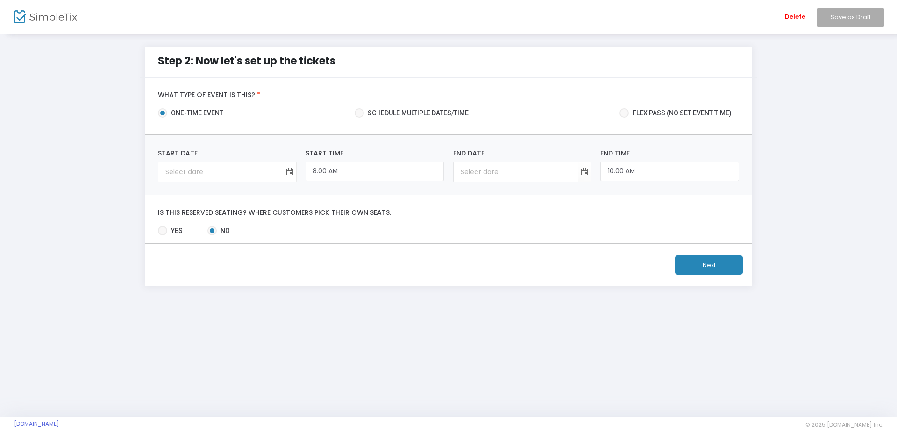
click at [289, 173] on span "Toggle calendar" at bounding box center [289, 171] width 15 height 15
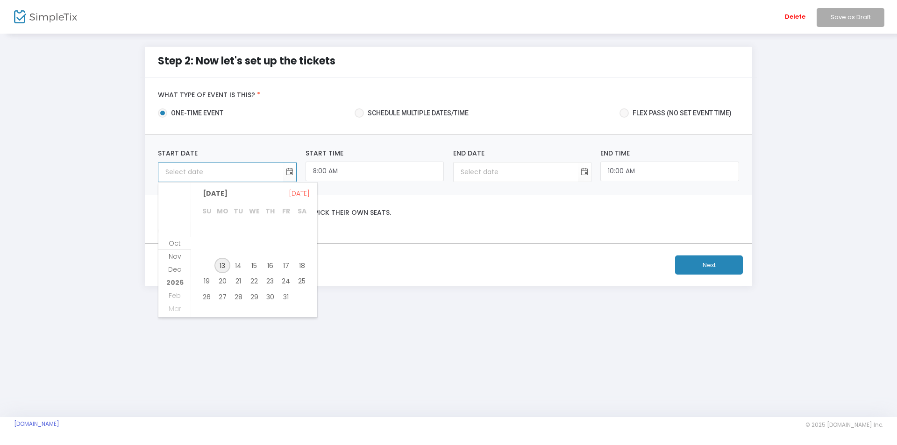
click at [226, 267] on span "13" at bounding box center [222, 266] width 16 height 16
type input "10/13/2025"
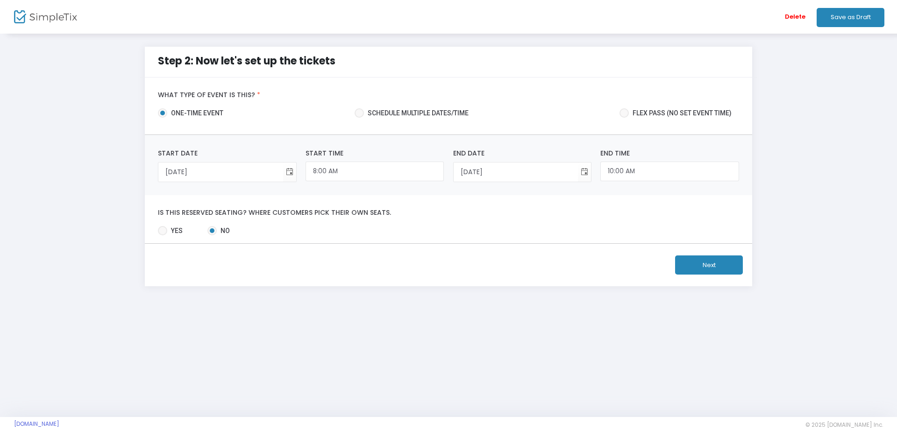
click at [698, 259] on button "Next" at bounding box center [709, 264] width 68 height 19
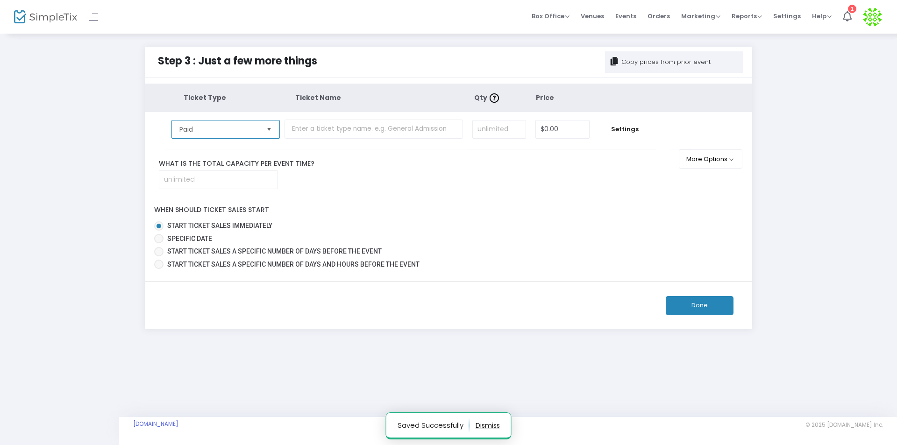
click at [244, 131] on span "Paid" at bounding box center [218, 129] width 79 height 9
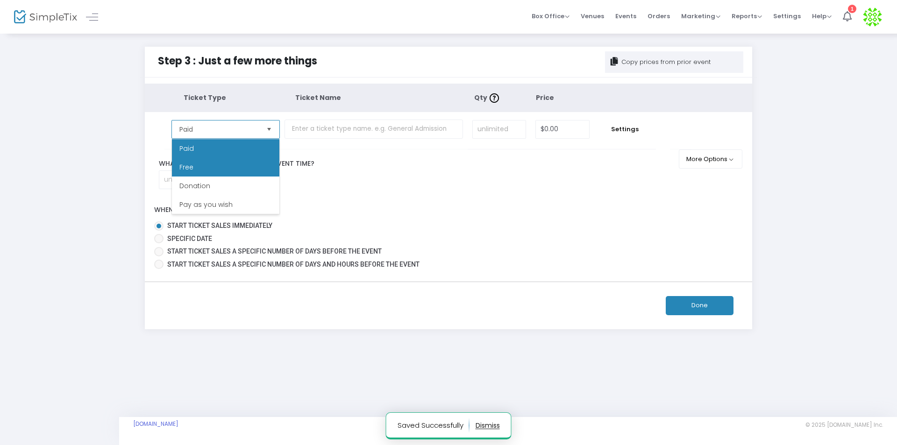
click at [206, 167] on li "Free" at bounding box center [225, 167] width 107 height 19
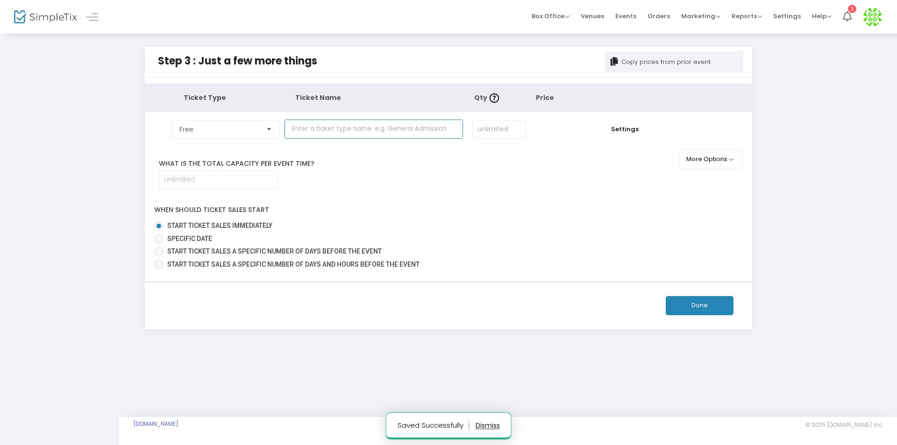
click at [350, 126] on input "text" at bounding box center [373, 129] width 178 height 19
type input "Airlines"
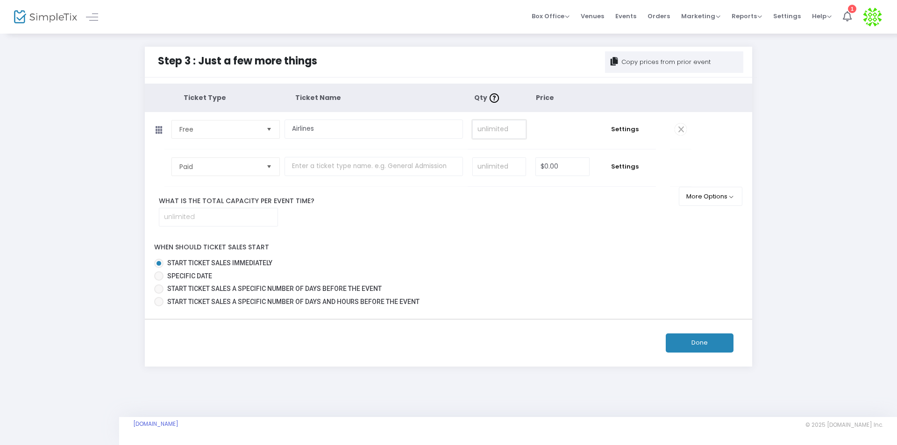
click at [496, 124] on input at bounding box center [499, 129] width 53 height 18
type input "10,000"
click at [686, 339] on button "Done" at bounding box center [699, 342] width 68 height 19
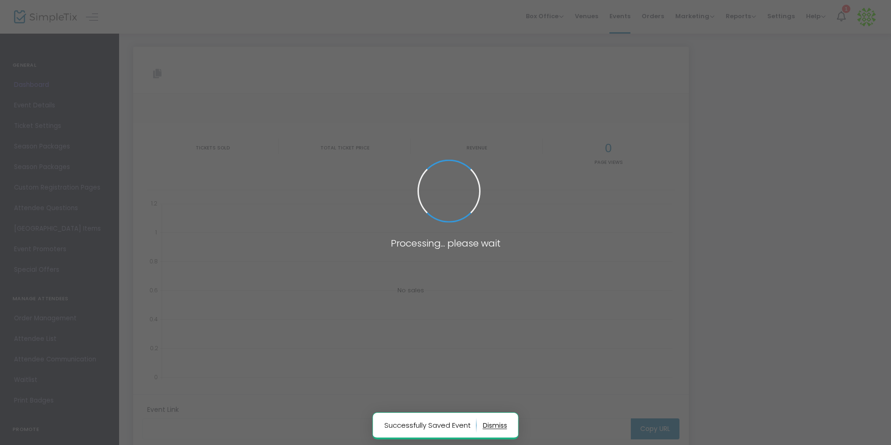
type input "https://www.simpletix.com/e/full-list-of-delta-airlines-customer-servi-tickets-…"
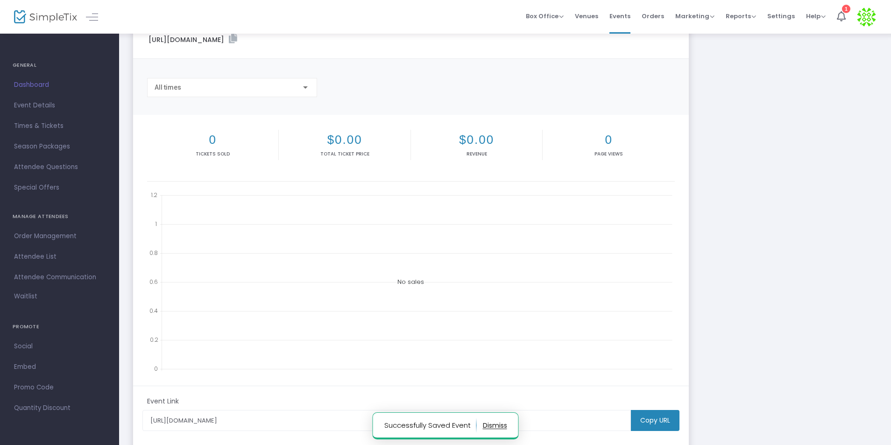
scroll to position [166, 0]
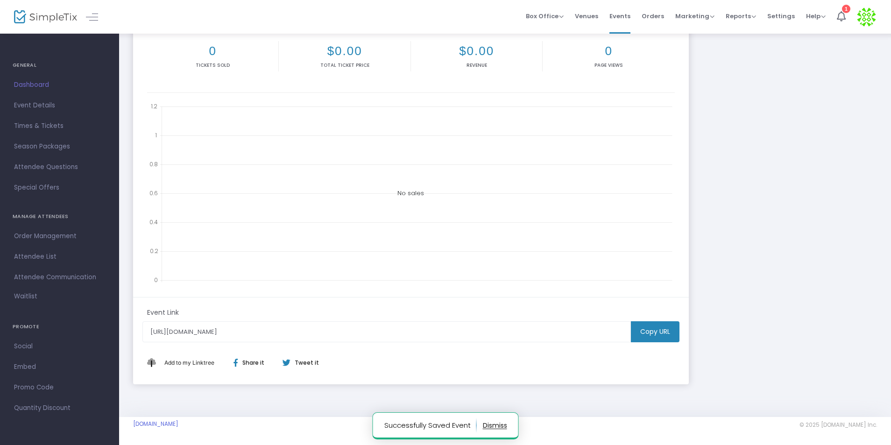
click at [660, 339] on m-button "Copy URL" at bounding box center [655, 331] width 49 height 21
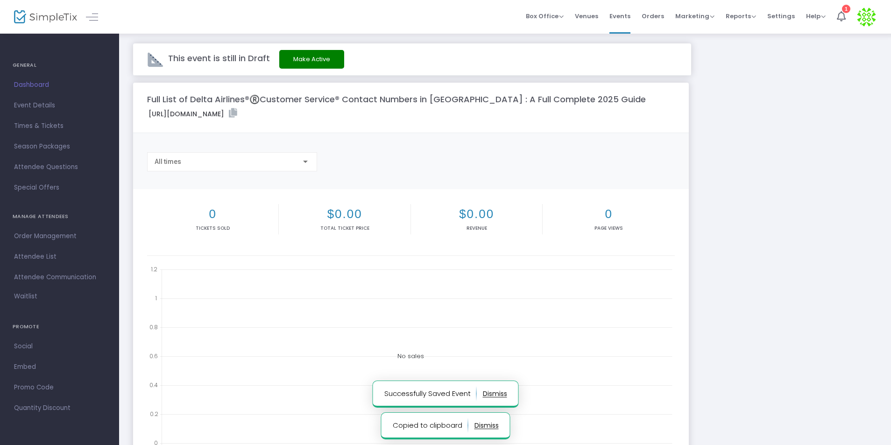
scroll to position [0, 0]
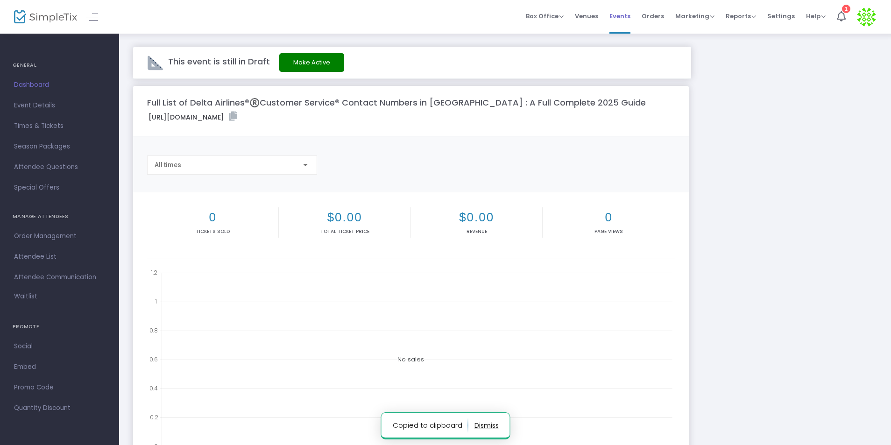
click at [615, 18] on span "Events" at bounding box center [619, 16] width 21 height 24
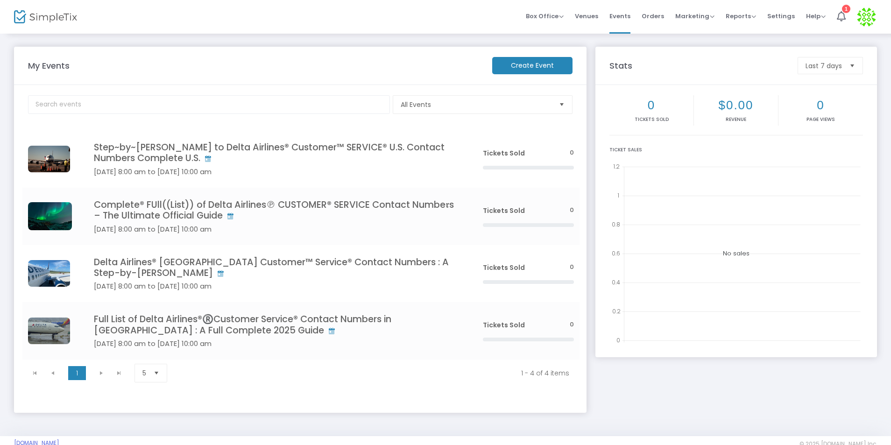
click at [526, 61] on m-button "Create Event" at bounding box center [532, 65] width 80 height 17
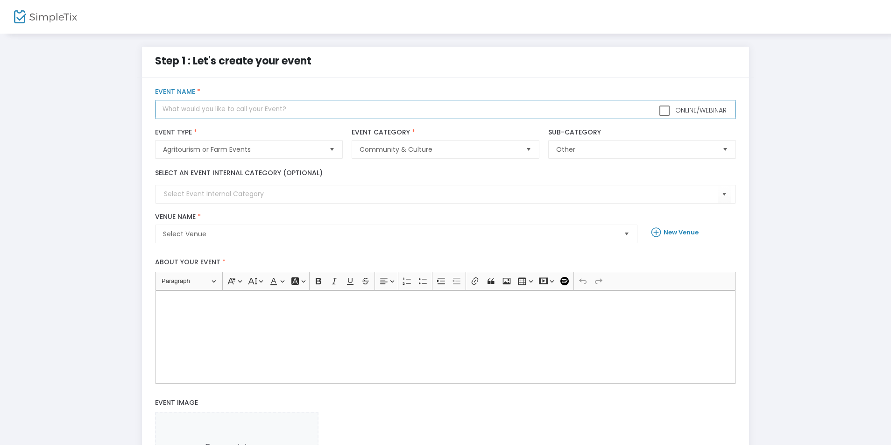
click at [234, 111] on input "text" at bounding box center [445, 109] width 580 height 19
paste input "FuLl™-List of Alaska Airlines®™ CUSTOMER©® SERVICE℗® Numbers (24/7 Live Person …"
type input "FuLl™-List of Alaska Airlines®™ CUSTOMER©® SERVICE℗® Numbers (24/7 Live Person …"
click at [209, 198] on input at bounding box center [440, 194] width 553 height 10
click at [213, 229] on span "Select Venue" at bounding box center [389, 233] width 453 height 9
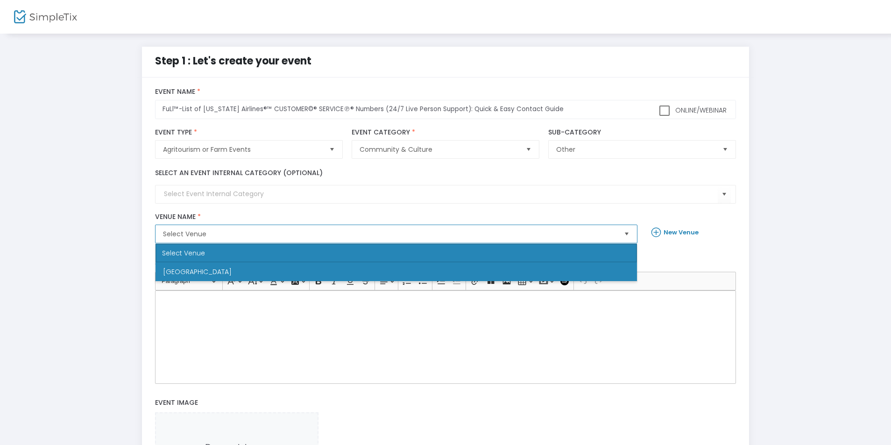
click at [196, 264] on li "Newark" at bounding box center [395, 271] width 481 height 19
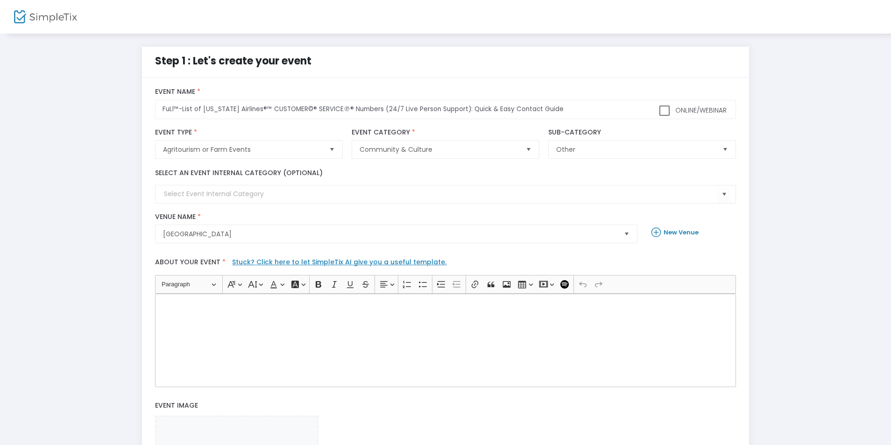
click at [208, 343] on div "Rich Text Editor, main" at bounding box center [445, 340] width 580 height 93
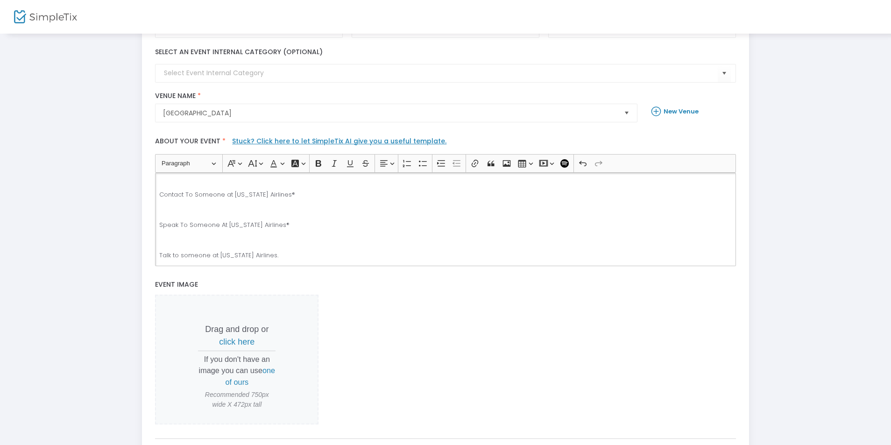
scroll to position [221, 0]
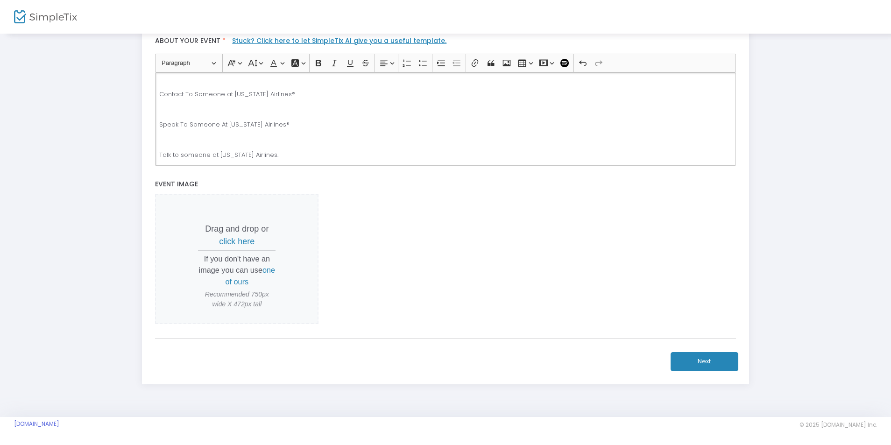
click at [705, 366] on button "Next" at bounding box center [705, 361] width 68 height 19
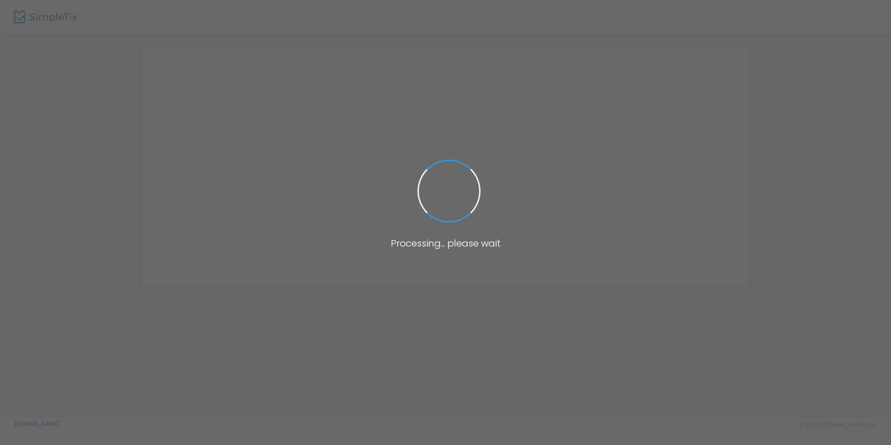
scroll to position [0, 0]
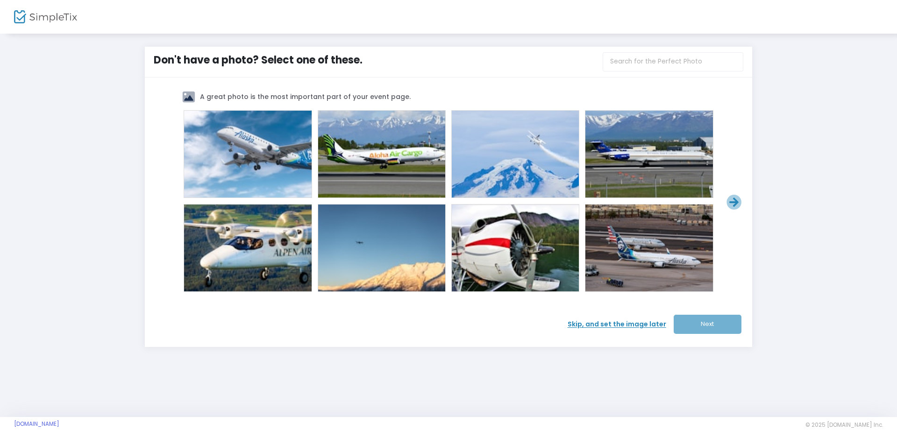
click at [268, 165] on div at bounding box center [247, 154] width 127 height 87
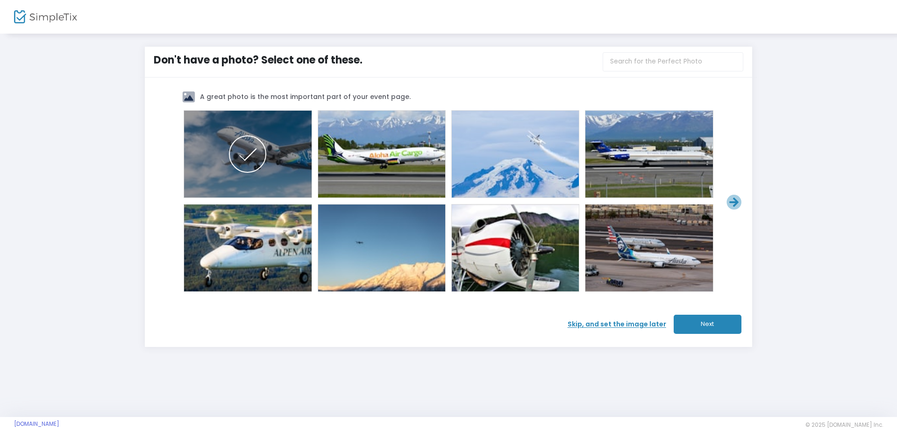
click at [701, 325] on button "Next" at bounding box center [707, 324] width 68 height 19
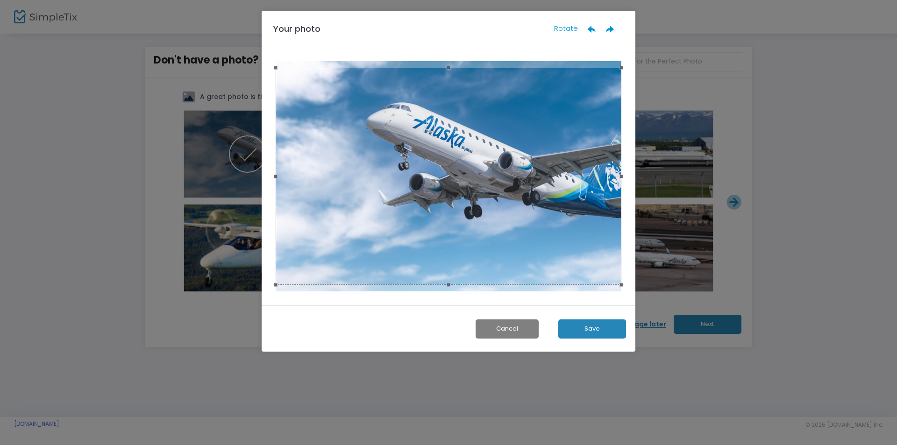
click at [604, 329] on button "Save" at bounding box center [592, 328] width 68 height 19
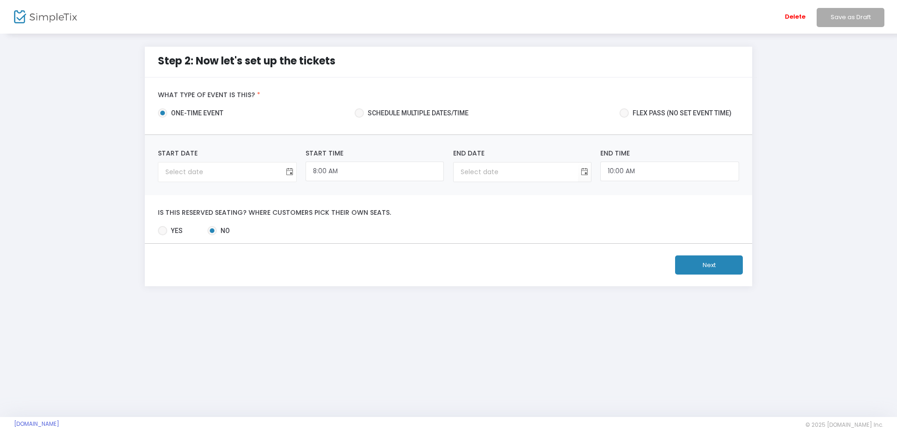
click at [287, 174] on span "Toggle calendar" at bounding box center [289, 171] width 15 height 15
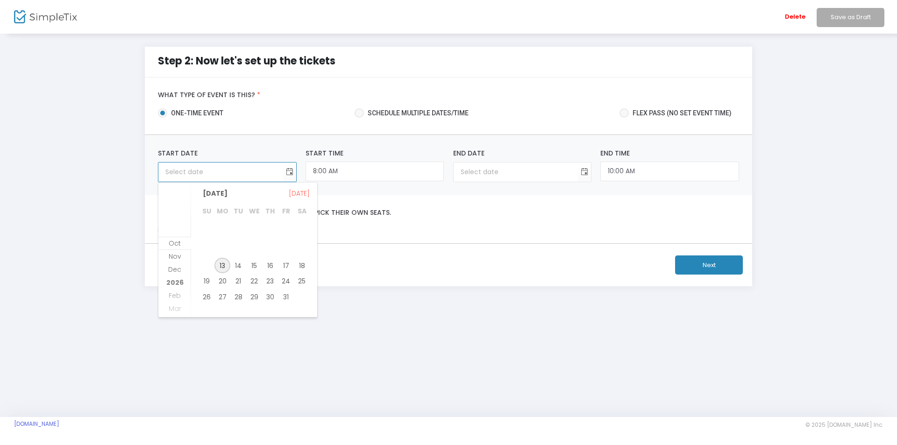
click at [220, 263] on span "13" at bounding box center [222, 266] width 16 height 16
type input "10/13/2025"
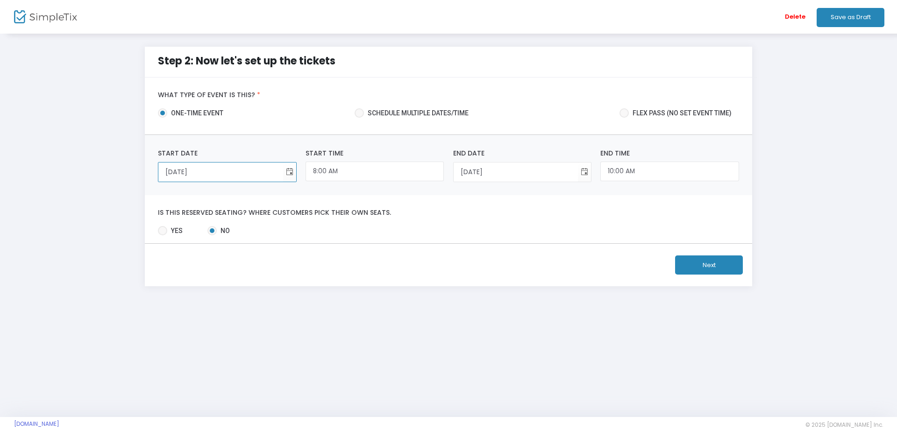
click at [707, 262] on button "Next" at bounding box center [709, 264] width 68 height 19
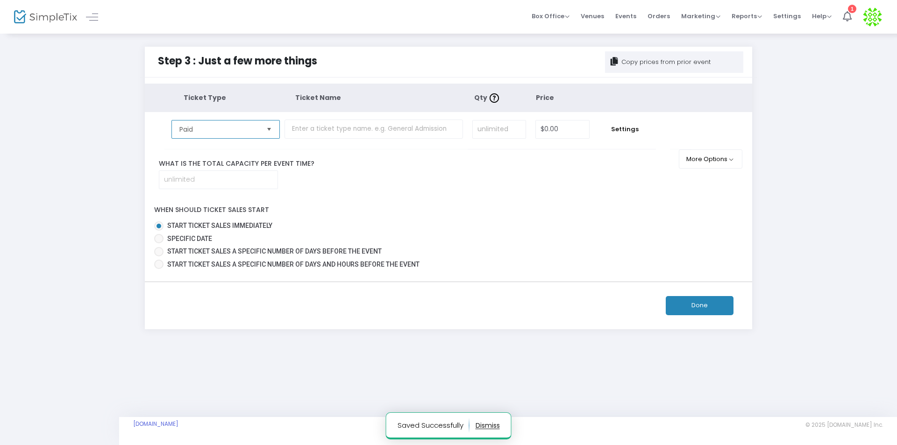
click at [257, 128] on span "Paid" at bounding box center [218, 129] width 79 height 9
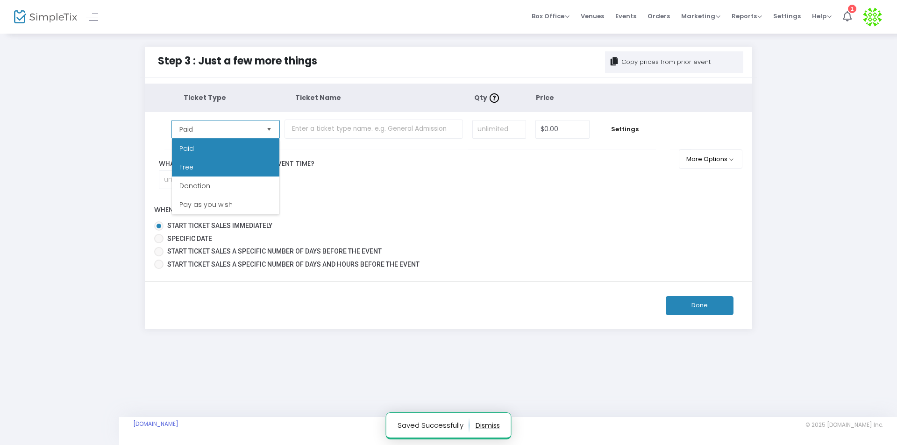
click at [192, 173] on li "Free" at bounding box center [225, 167] width 107 height 19
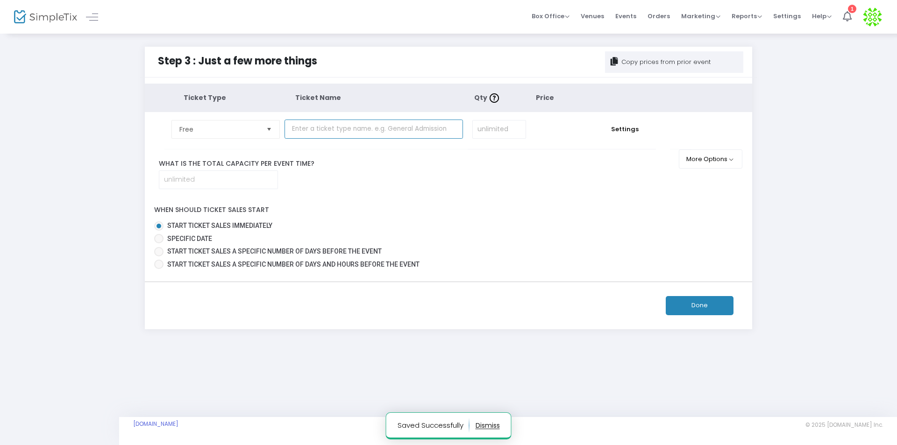
click at [335, 135] on input "text" at bounding box center [373, 129] width 178 height 19
type input "Airlines"
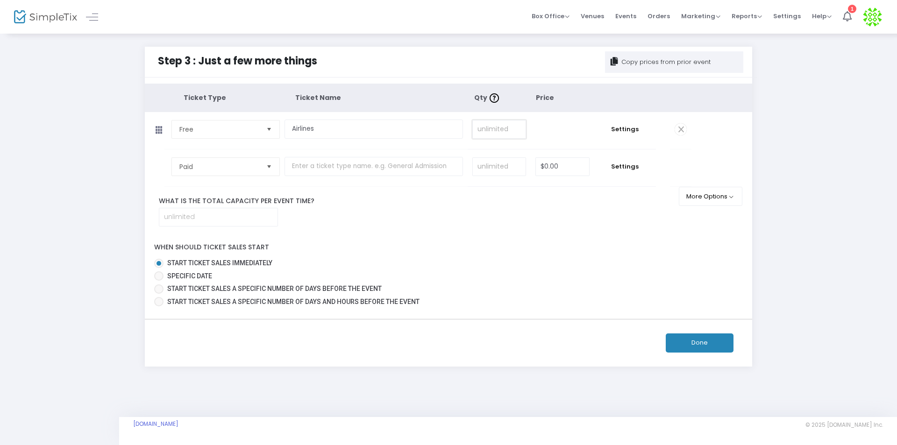
click at [490, 132] on input at bounding box center [499, 129] width 53 height 18
type input "10,000"
click at [705, 336] on button "Done" at bounding box center [699, 342] width 68 height 19
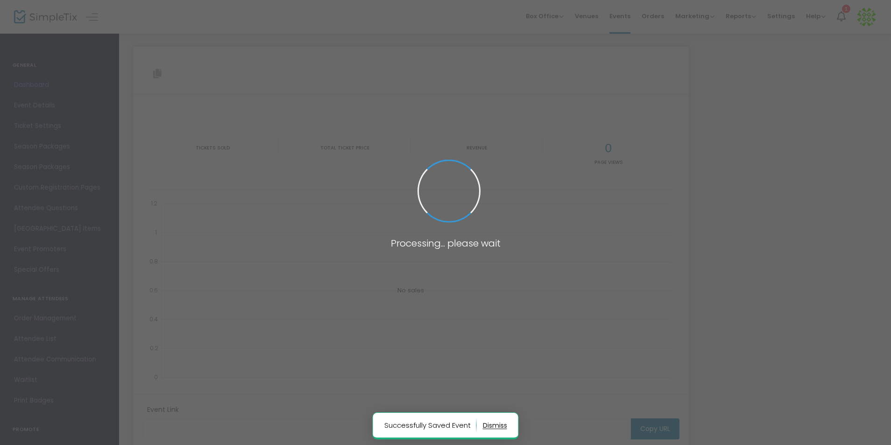
type input "https://www.simpletix.com/e/full-list-of-alaska-airlines-customer-serv-tickets-…"
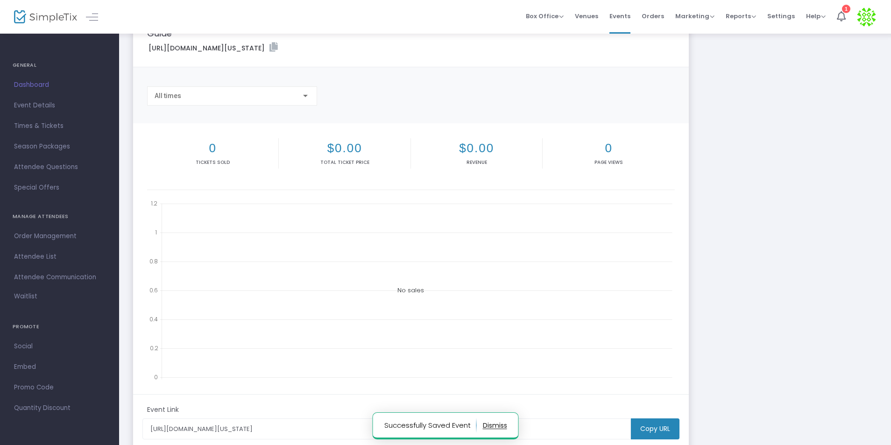
scroll to position [166, 0]
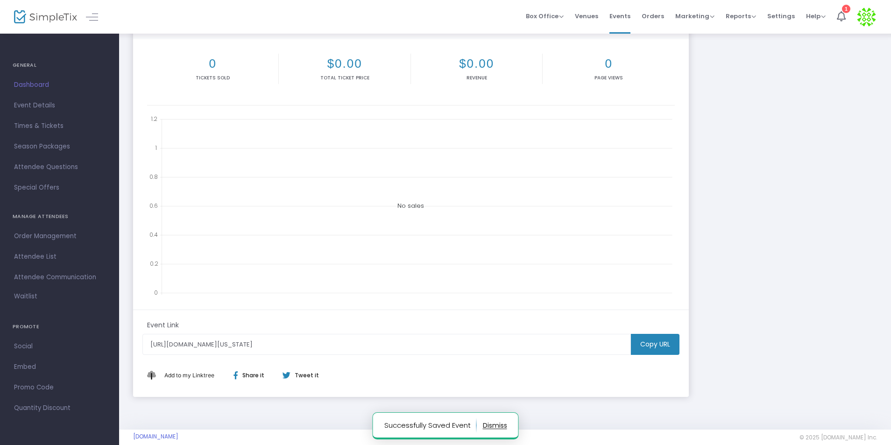
click at [661, 334] on m-button "Copy URL" at bounding box center [655, 344] width 49 height 21
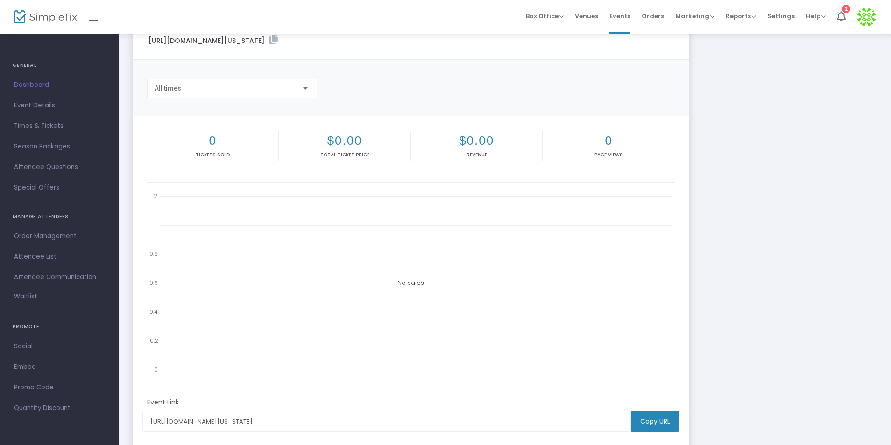
scroll to position [0, 0]
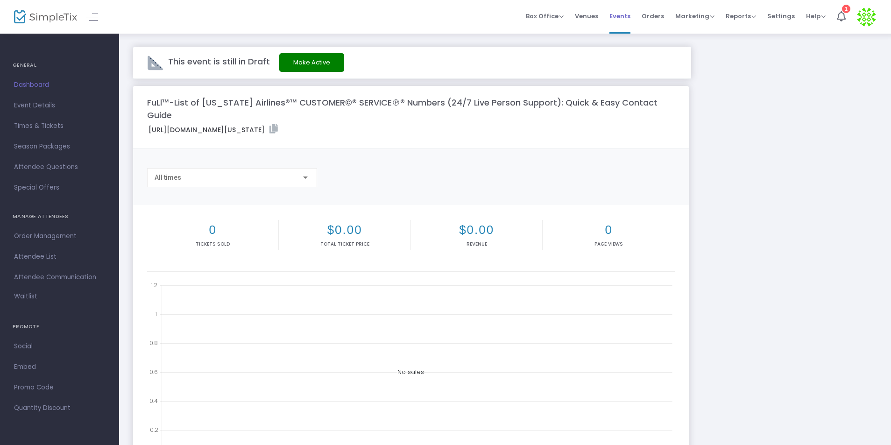
click at [623, 14] on span "Events" at bounding box center [619, 16] width 21 height 24
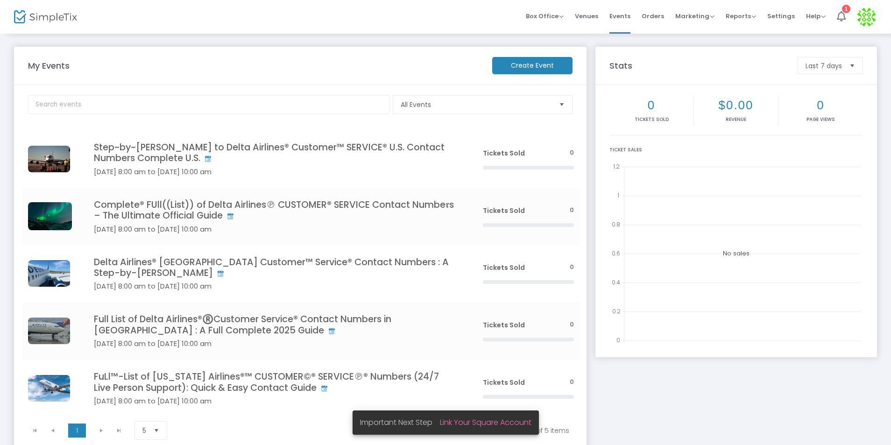
click at [526, 73] on m-button "Create Event" at bounding box center [532, 65] width 80 height 17
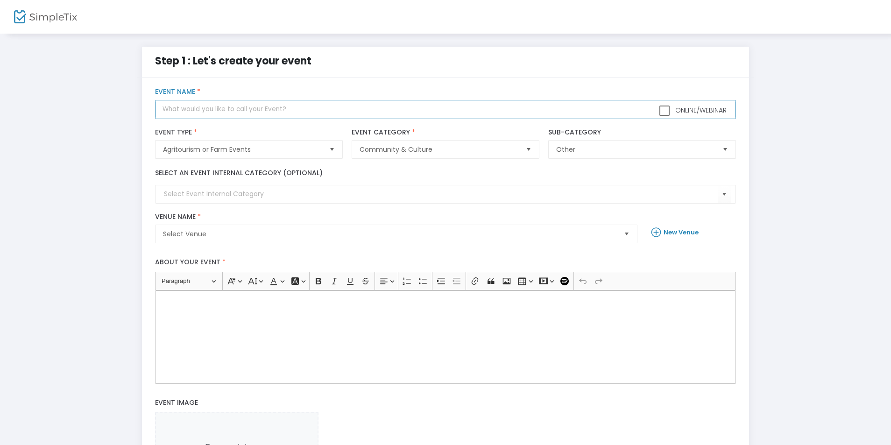
click at [225, 106] on input "text" at bounding box center [445, 109] width 580 height 19
paste input "Complete® FUll((List)) of Alaska Airlines℗ CUSTOMER® SERVICE Contact Numbe𝖗s – …"
type input "Complete® FUll((List)) of Alaska Airlines℗ CUSTOMER® SERVICE Contact Numbe𝖗s – …"
click at [227, 239] on span "Select Venue" at bounding box center [389, 233] width 453 height 9
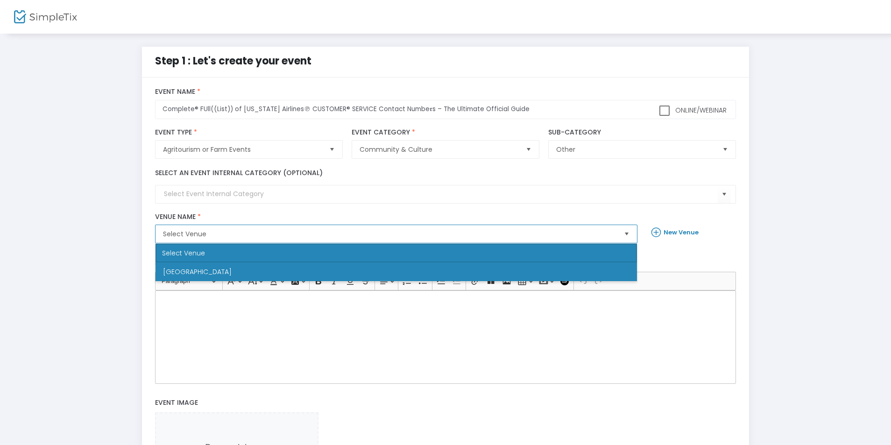
click at [203, 269] on li "Newark" at bounding box center [395, 271] width 481 height 19
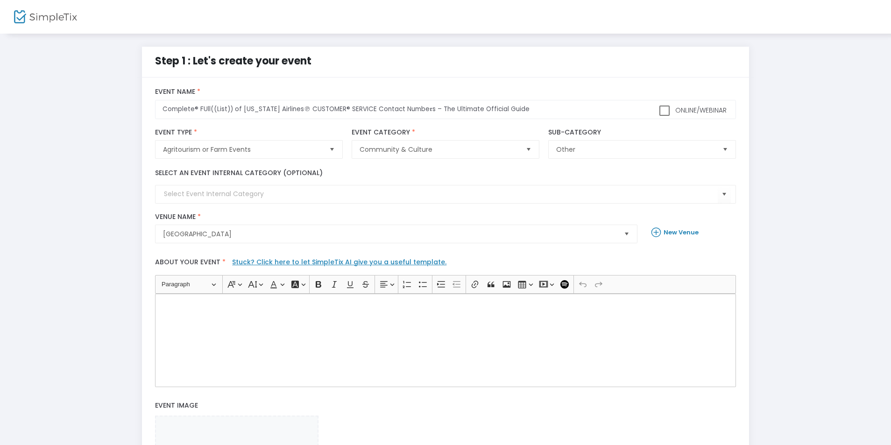
click at [216, 358] on div "Rich Text Editor, main" at bounding box center [445, 340] width 580 height 93
click at [671, 237] on span "New Venue" at bounding box center [675, 232] width 56 height 18
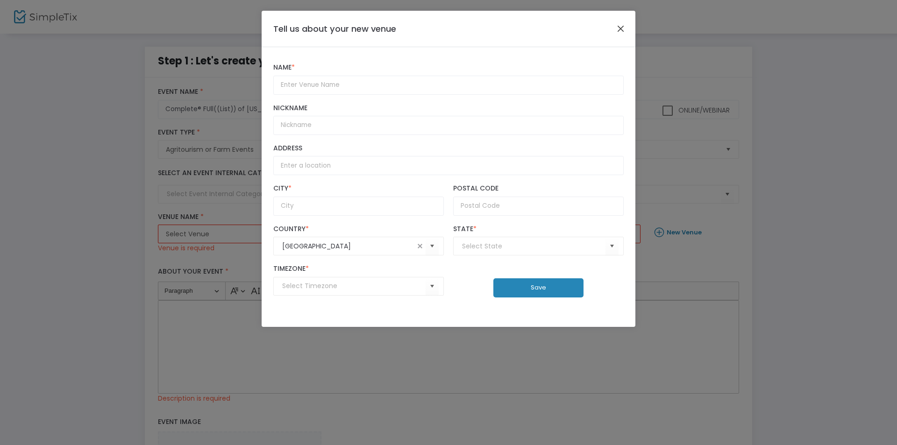
click at [625, 31] on button "Close" at bounding box center [620, 28] width 12 height 12
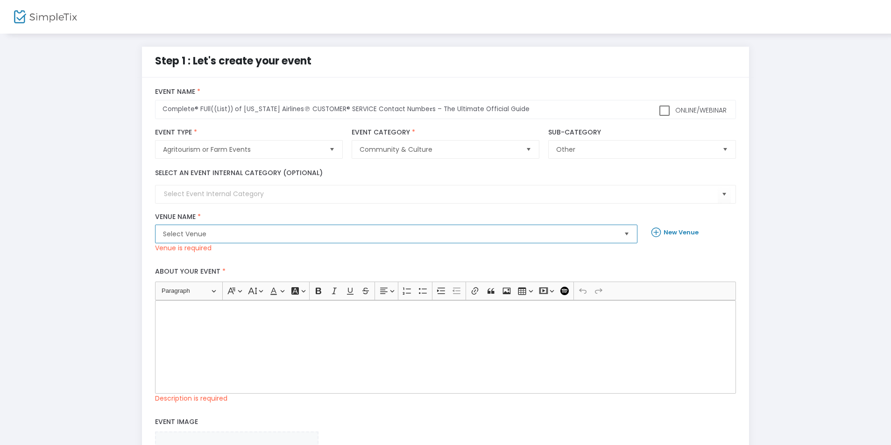
click at [260, 234] on span "Select Venue" at bounding box center [389, 233] width 453 height 9
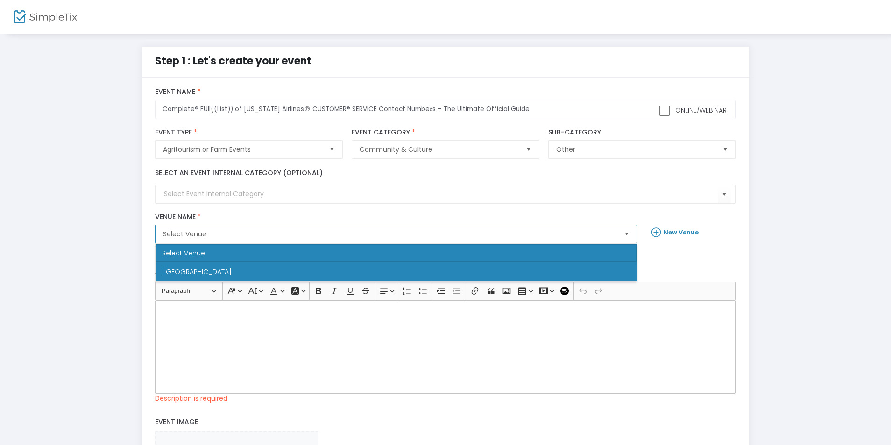
click at [209, 271] on li "Newark" at bounding box center [395, 271] width 481 height 19
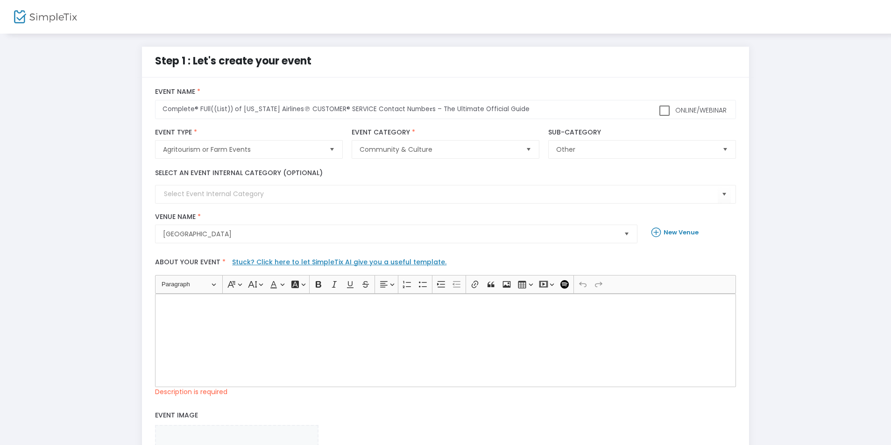
click at [226, 337] on div "Rich Text Editor, main" at bounding box center [445, 340] width 580 height 93
click at [268, 379] on div "Rich Text Editor, main" at bounding box center [445, 340] width 580 height 93
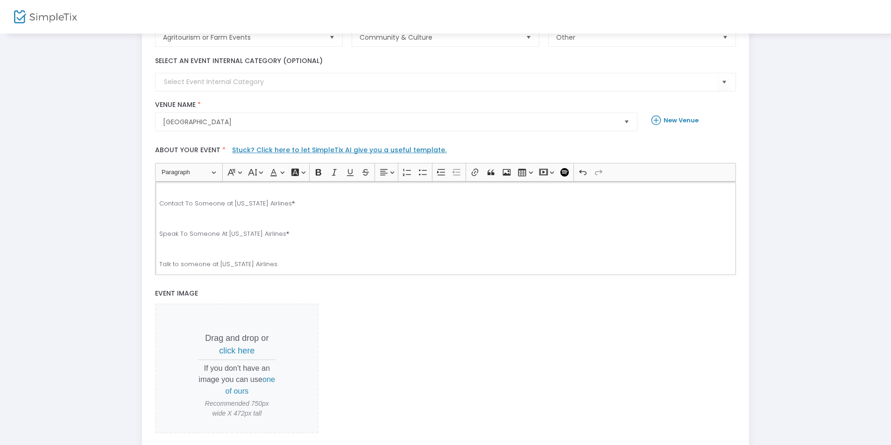
scroll to position [221, 0]
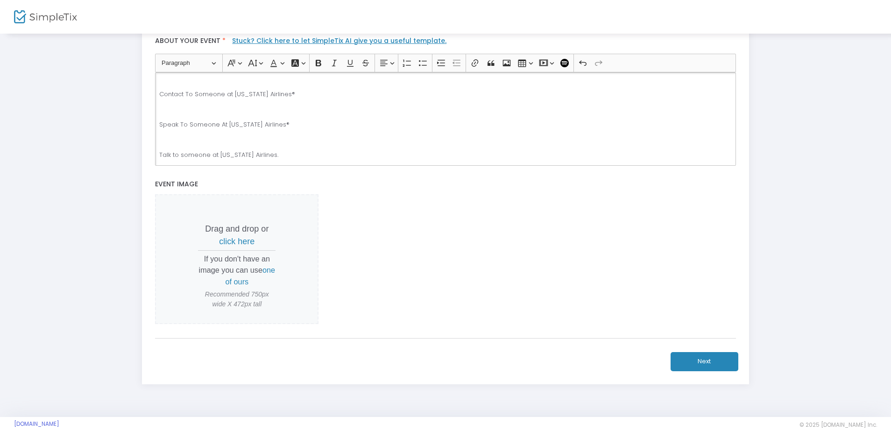
click at [719, 355] on button "Next" at bounding box center [705, 361] width 68 height 19
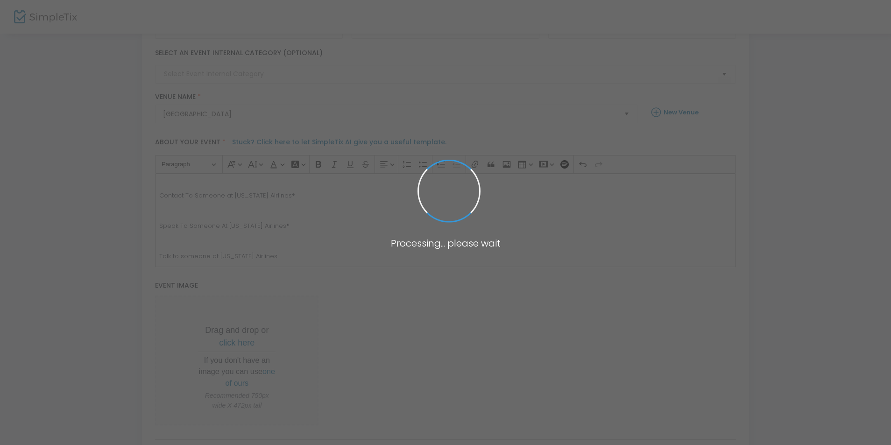
scroll to position [0, 0]
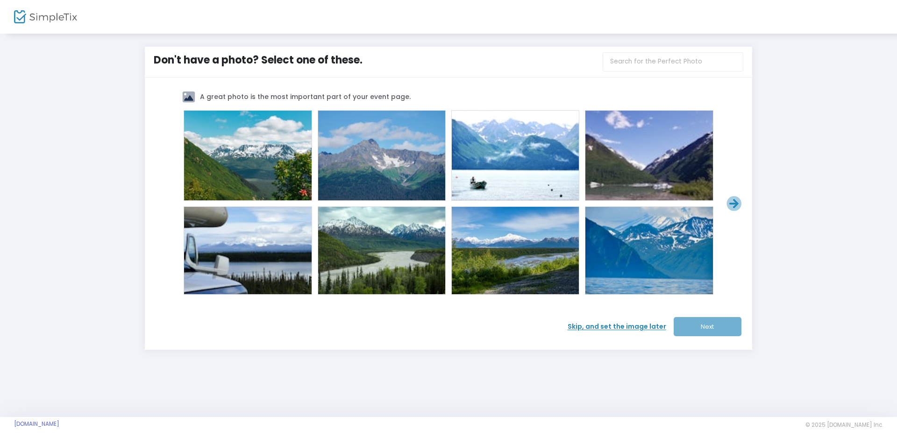
click at [624, 323] on span "Skip, and set the image later" at bounding box center [620, 327] width 106 height 10
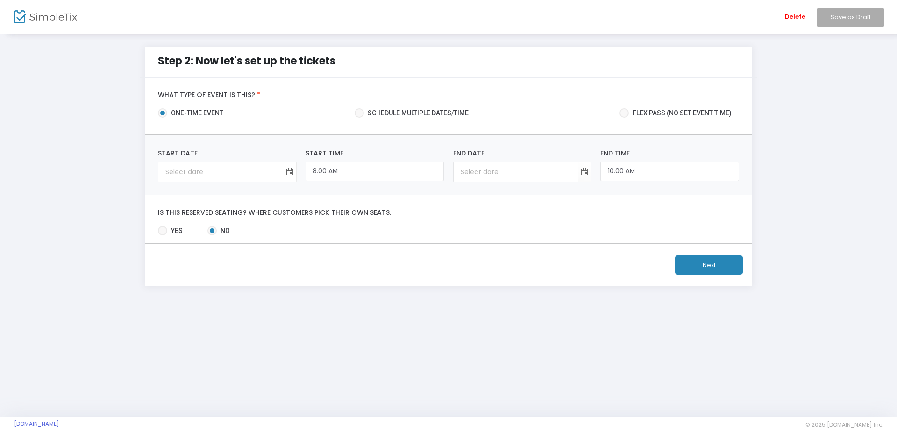
click at [295, 170] on span "Toggle calendar" at bounding box center [289, 171] width 15 height 15
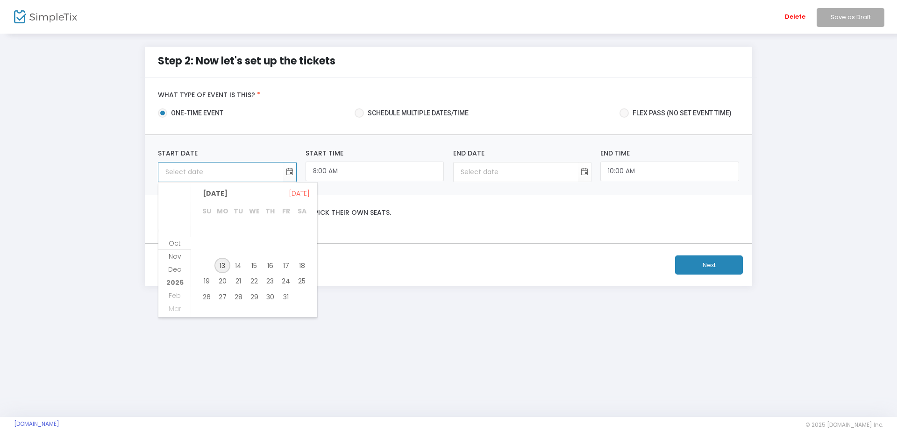
click at [220, 267] on span "13" at bounding box center [222, 266] width 16 height 16
type input "10/13/2025"
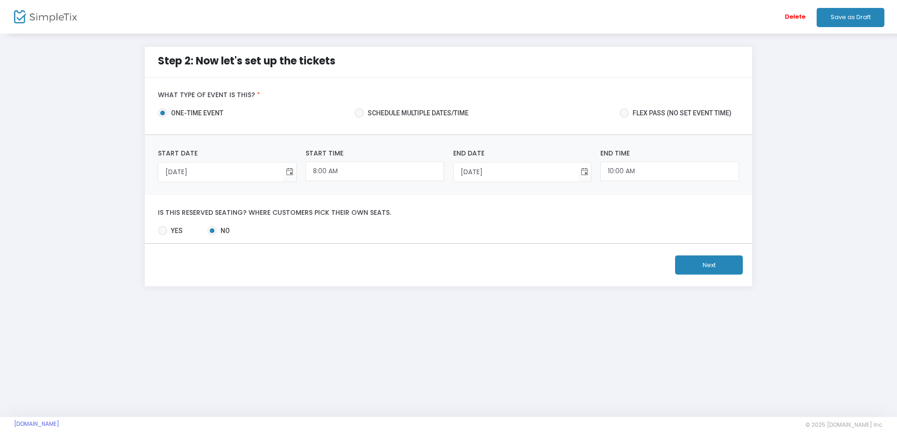
click at [702, 258] on button "Next" at bounding box center [709, 264] width 68 height 19
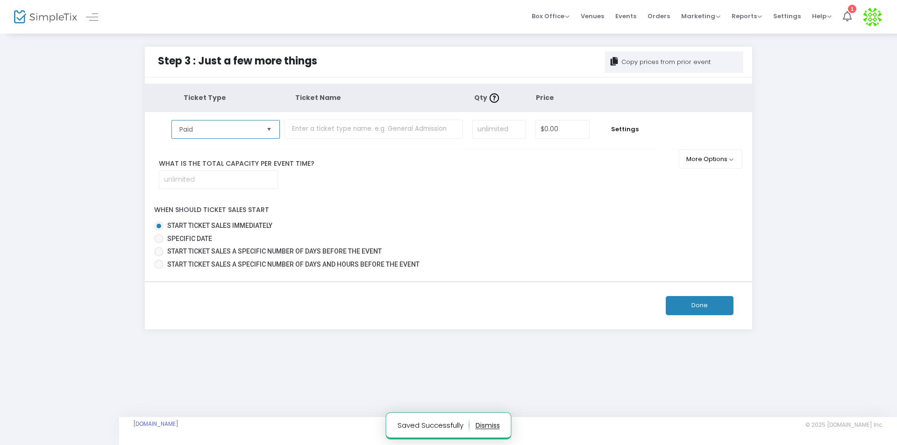
drag, startPoint x: 251, startPoint y: 134, endPoint x: 268, endPoint y: 155, distance: 26.6
click at [255, 139] on td "Paid Required." at bounding box center [224, 130] width 120 height 37
click at [231, 127] on span "Paid" at bounding box center [218, 129] width 79 height 9
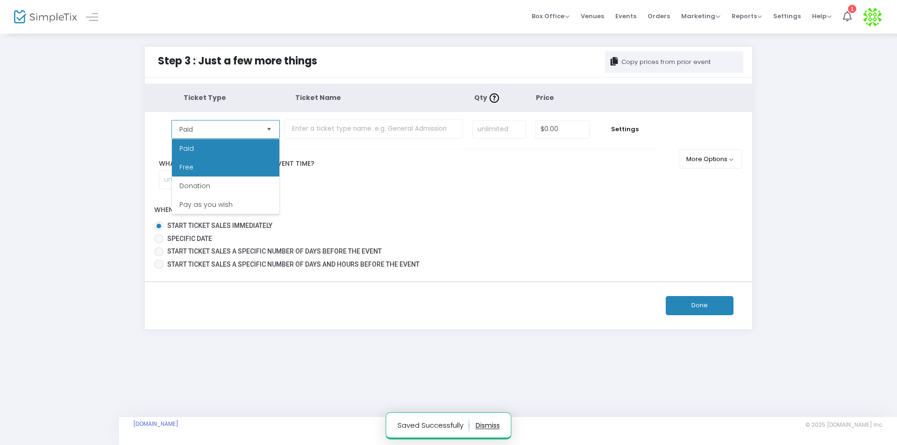
click at [213, 165] on li "Free" at bounding box center [225, 167] width 107 height 19
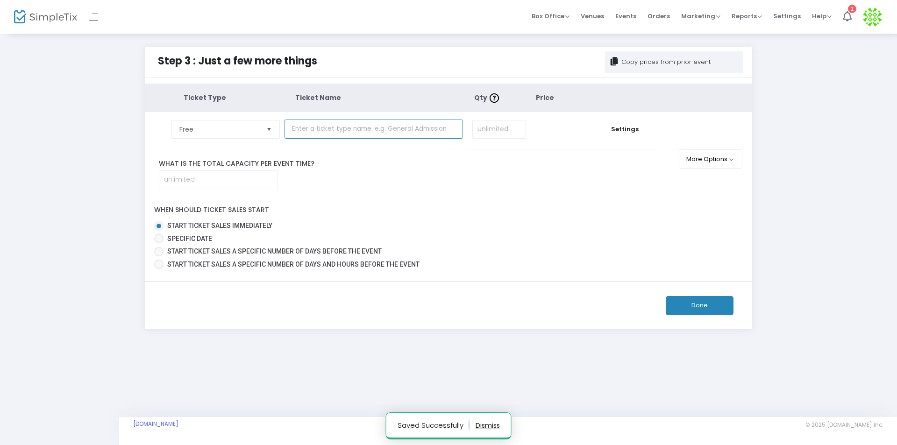
click at [361, 126] on input "text" at bounding box center [373, 129] width 178 height 19
type input "Airlines"
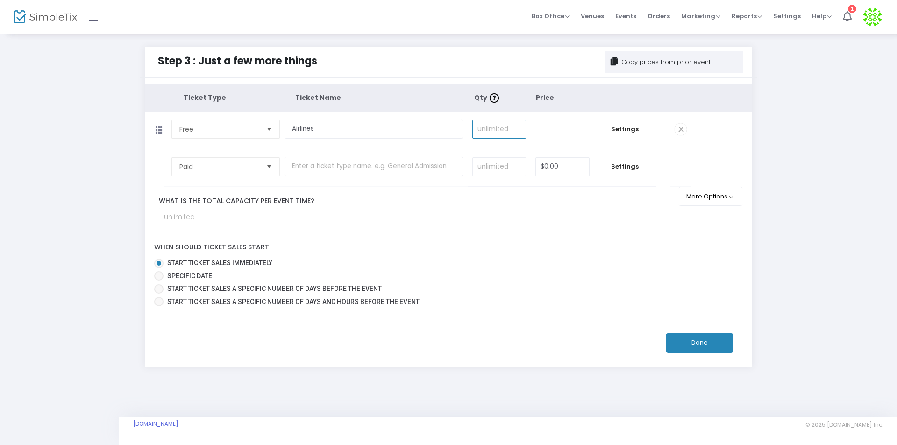
click at [516, 126] on input at bounding box center [499, 129] width 53 height 18
type input "10,000"
click at [697, 346] on button "Done" at bounding box center [699, 342] width 68 height 19
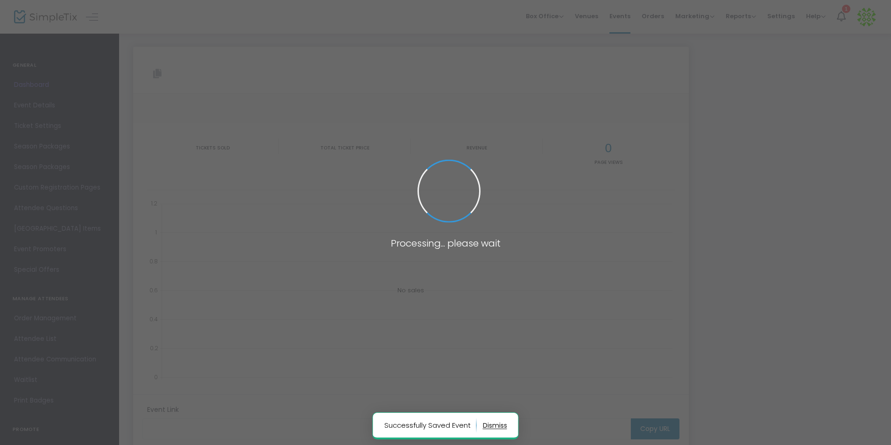
type input "https://www.simpletix.com/e/complete-full-list-of-alaska-airlines-cust-tickets-…"
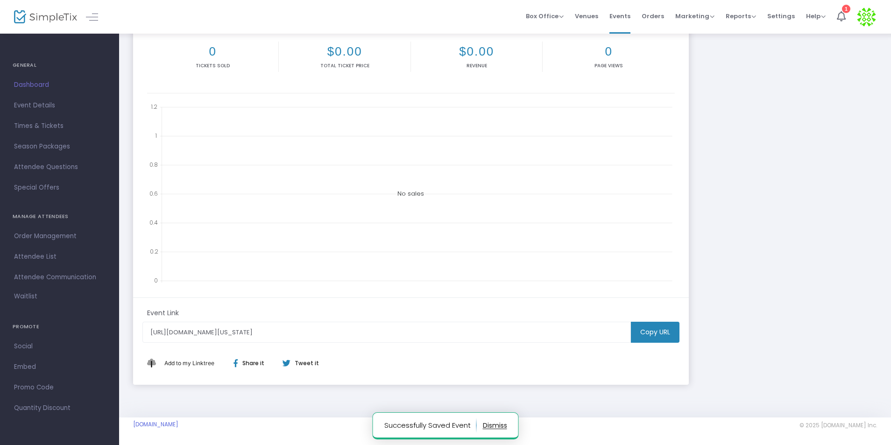
scroll to position [166, 0]
click at [668, 329] on m-button "Copy URL" at bounding box center [655, 331] width 49 height 21
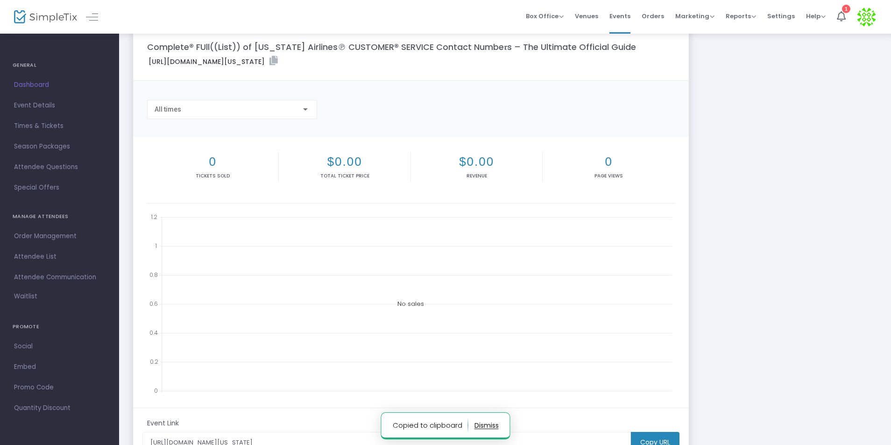
scroll to position [0, 0]
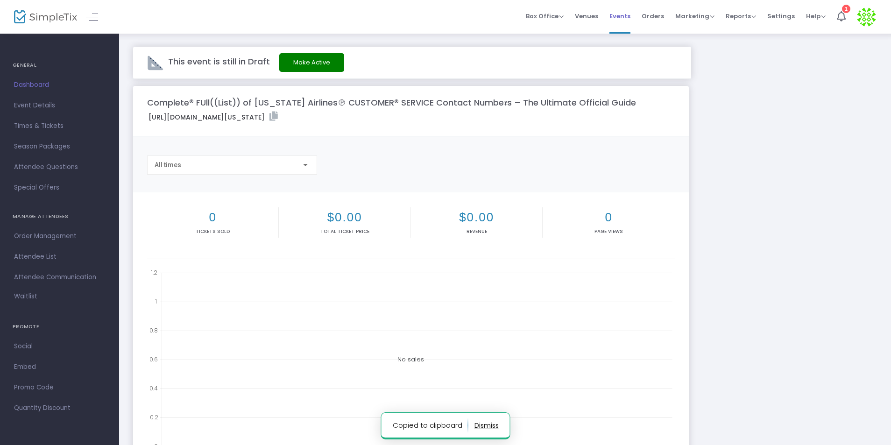
click at [625, 13] on span "Events" at bounding box center [619, 16] width 21 height 24
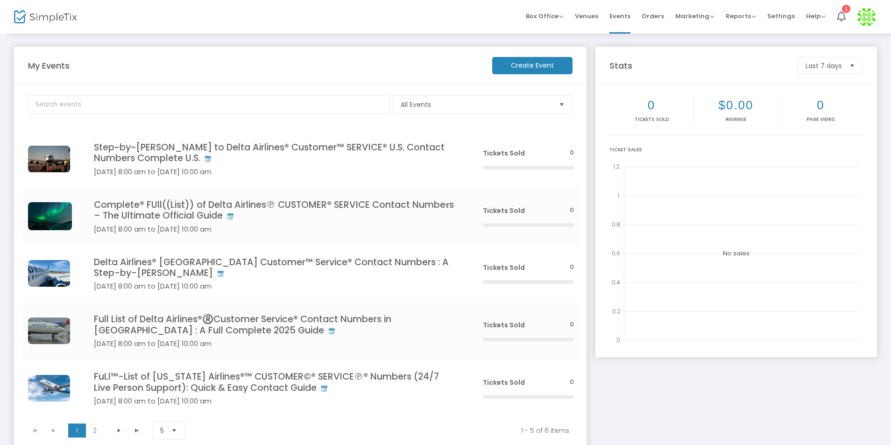
click at [510, 72] on m-button "Create Event" at bounding box center [532, 65] width 80 height 17
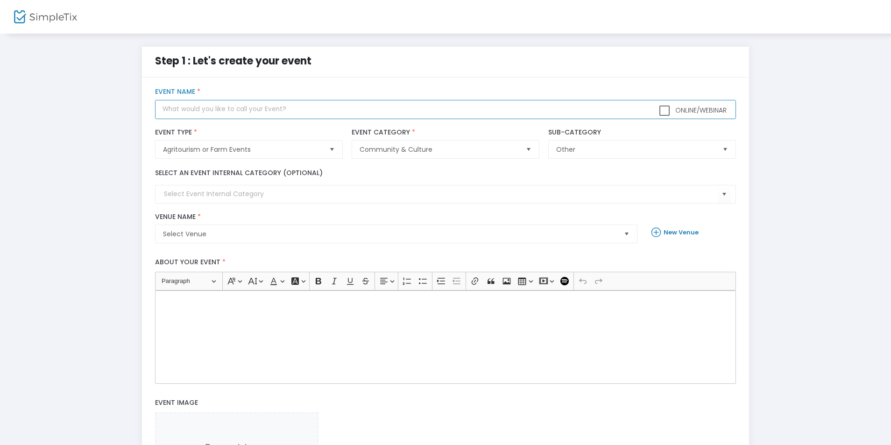
click at [254, 113] on input "text" at bounding box center [445, 109] width 580 height 19
paste input "Complete® FUll((List)) of Expedia℗ CUSTOMER® SERVICE Contact Numbe𝖗s – The Ulti…"
type input "Complete® FUll((List)) of Expedia℗ CUSTOMER® SERVICE Contact Numbe𝖗s – The Ulti…"
click at [248, 229] on span "Select Venue" at bounding box center [389, 233] width 453 height 9
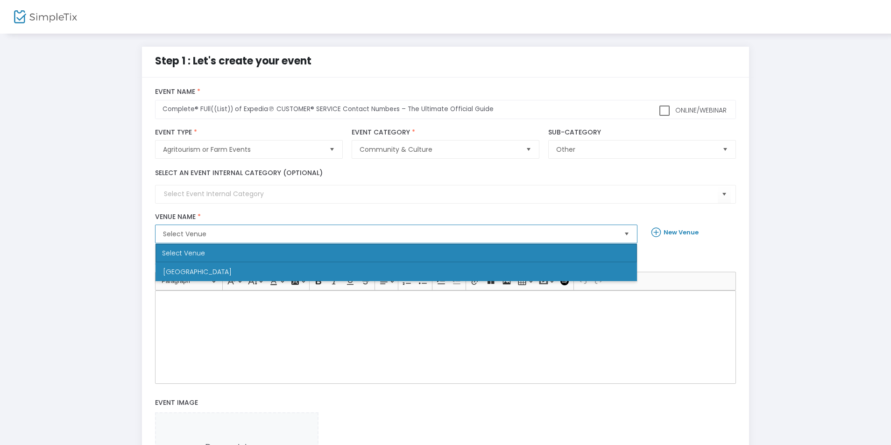
click at [205, 271] on li "Newark" at bounding box center [395, 271] width 481 height 19
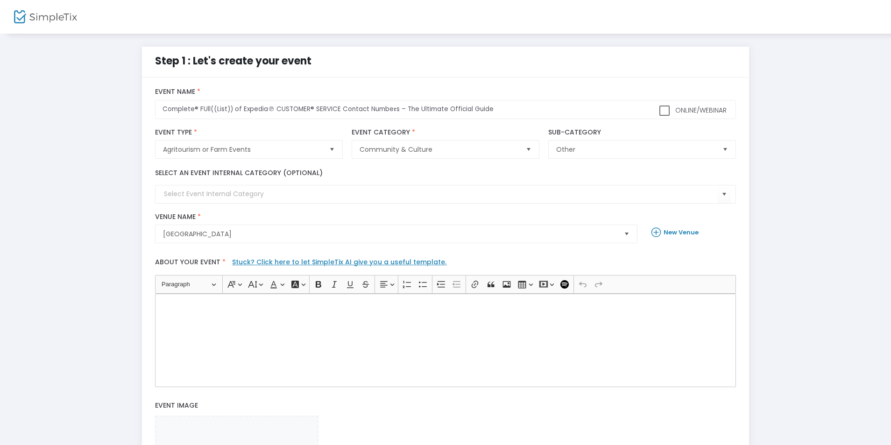
click at [202, 371] on div "Rich Text Editor, main" at bounding box center [445, 340] width 580 height 93
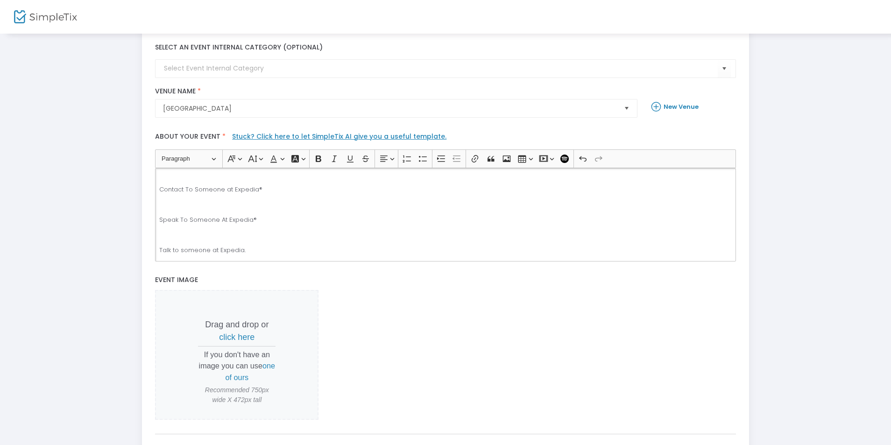
scroll to position [221, 0]
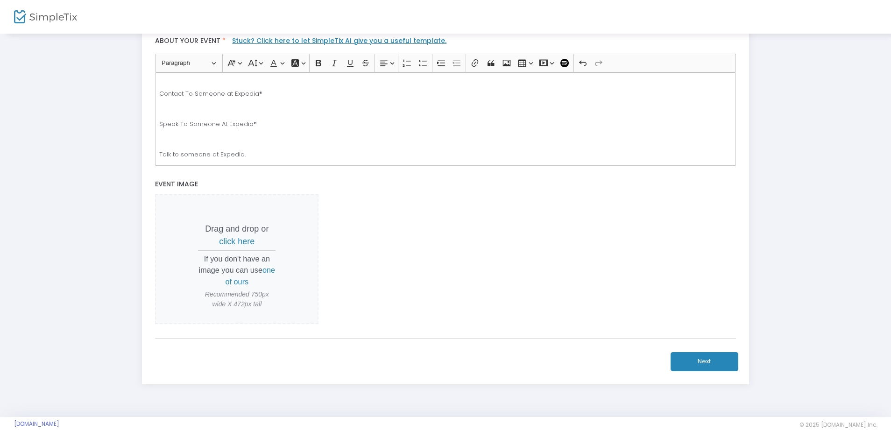
click at [720, 361] on button "Next" at bounding box center [705, 361] width 68 height 19
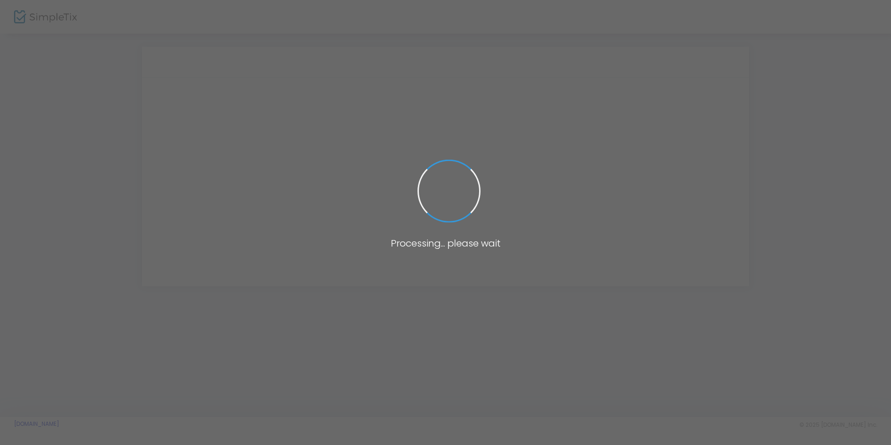
scroll to position [0, 0]
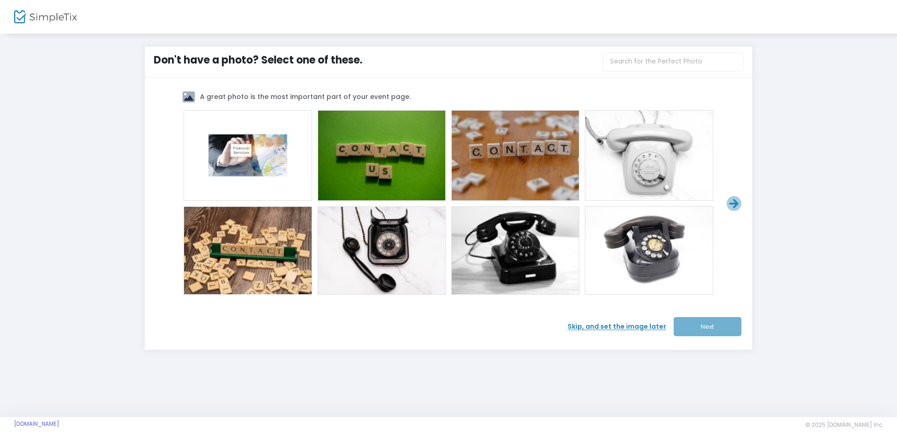
click at [539, 259] on div at bounding box center [515, 250] width 127 height 87
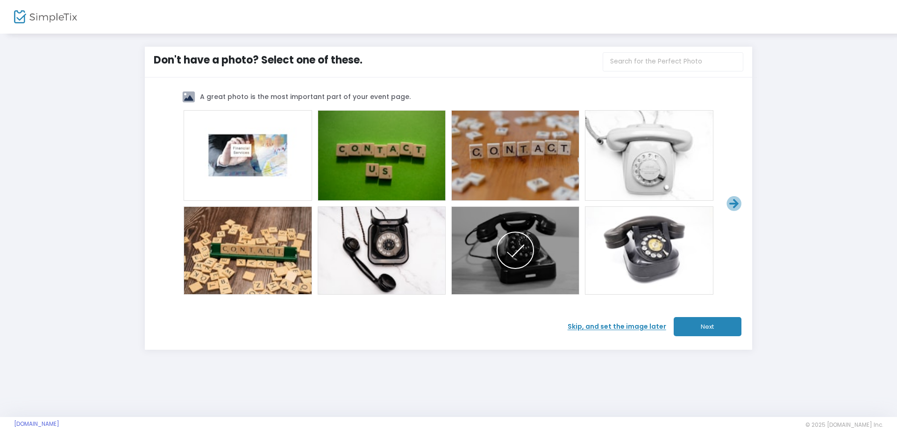
click at [730, 335] on button "Next" at bounding box center [707, 326] width 68 height 19
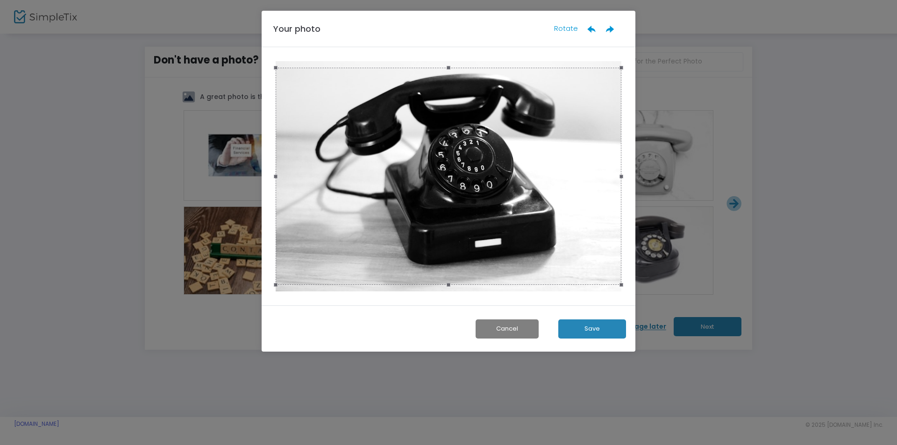
click at [587, 331] on button "Save" at bounding box center [592, 328] width 68 height 19
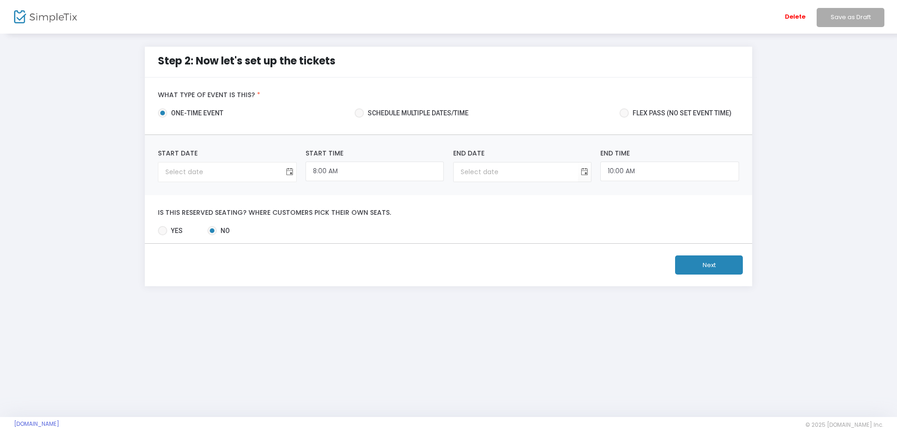
click at [289, 171] on span "Toggle calendar" at bounding box center [289, 171] width 15 height 15
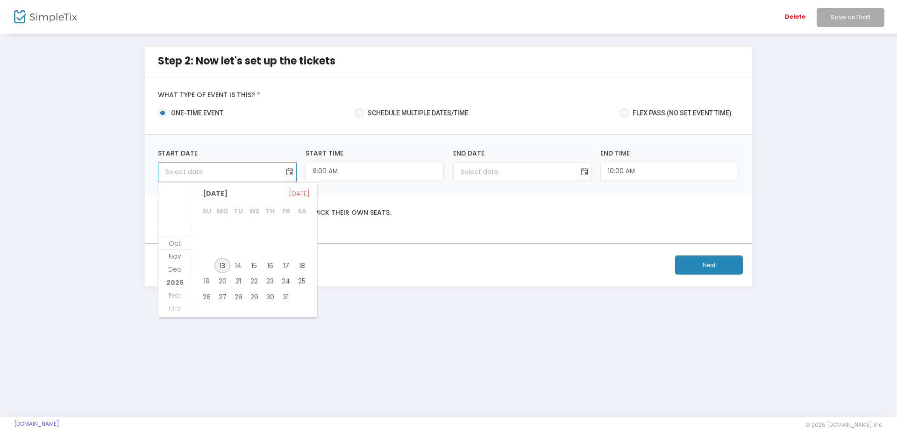
click at [220, 265] on span "13" at bounding box center [222, 266] width 16 height 16
type input "10/13/2025"
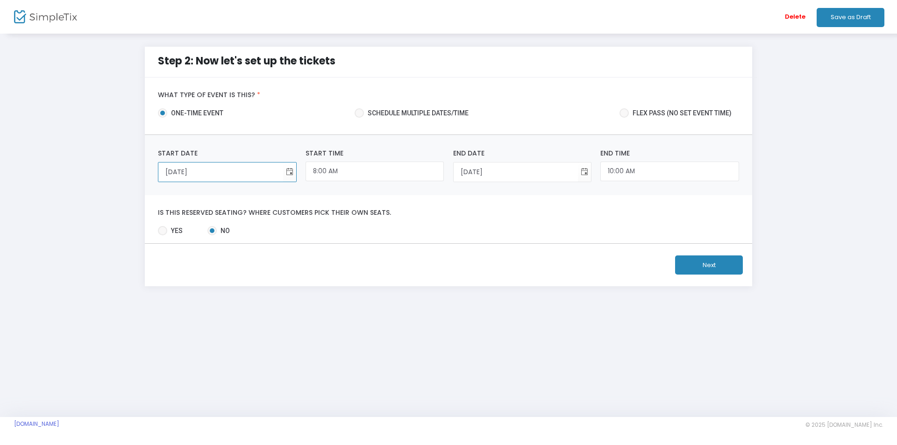
click at [714, 263] on button "Next" at bounding box center [709, 264] width 68 height 19
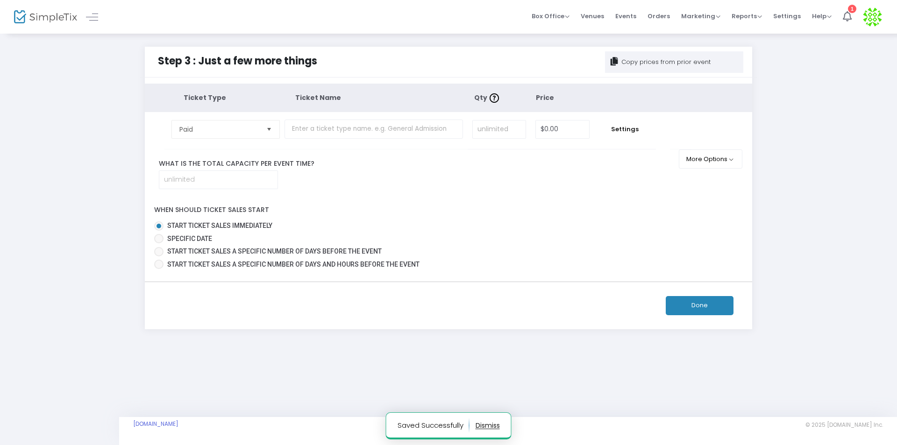
click at [265, 133] on span "Select" at bounding box center [268, 128] width 15 height 15
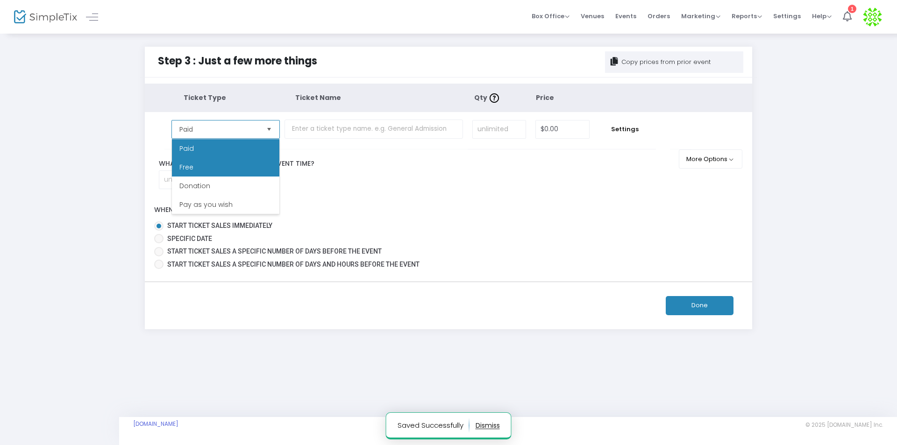
click at [209, 166] on li "Free" at bounding box center [225, 167] width 107 height 19
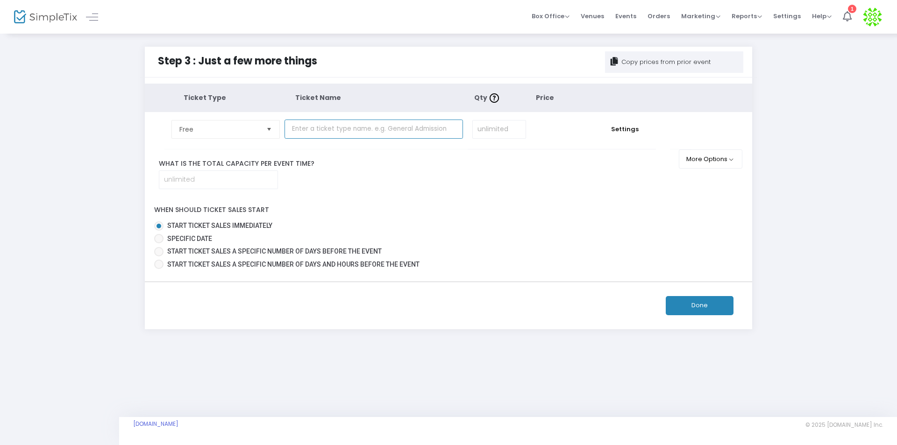
click at [334, 134] on input "text" at bounding box center [373, 129] width 178 height 19
type input "Airlines"
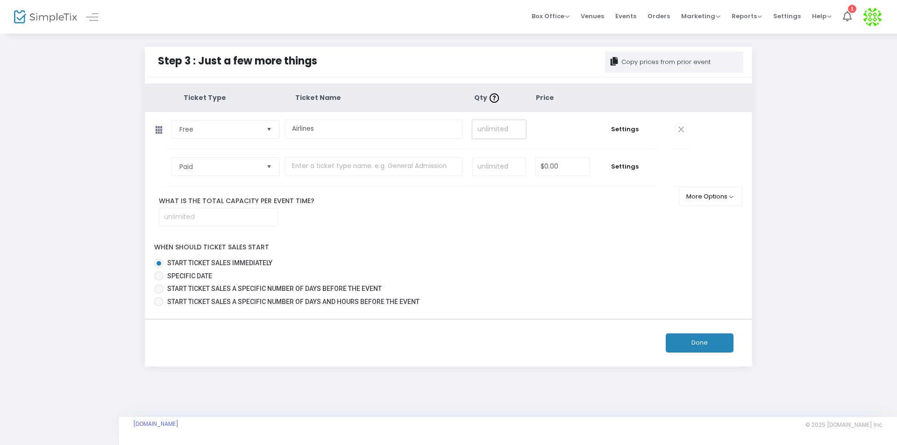
click at [503, 122] on input at bounding box center [499, 129] width 53 height 18
type input "10,000"
click at [701, 344] on button "Done" at bounding box center [699, 342] width 68 height 19
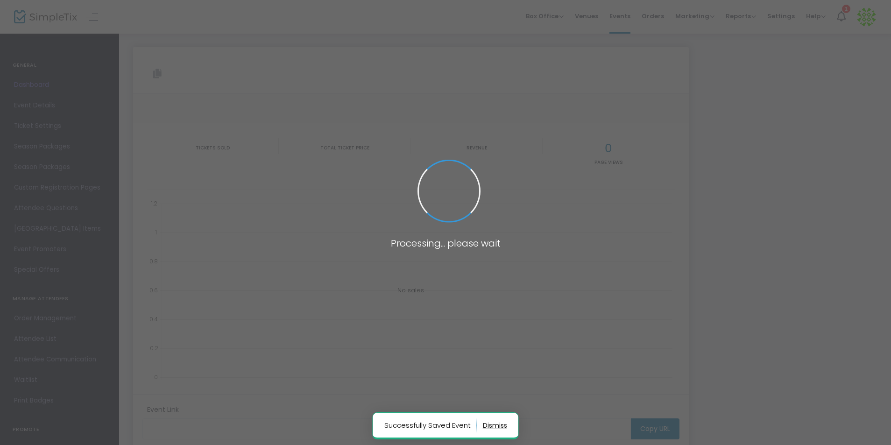
type input "https://www.simpletix.com/e/complete-full-list-of-expedia-customer-ser-tickets-…"
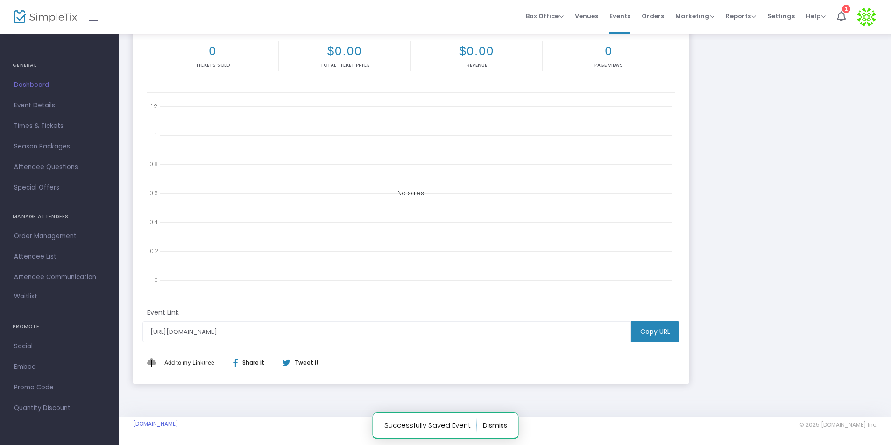
click at [655, 338] on m-button "Copy URL" at bounding box center [655, 331] width 49 height 21
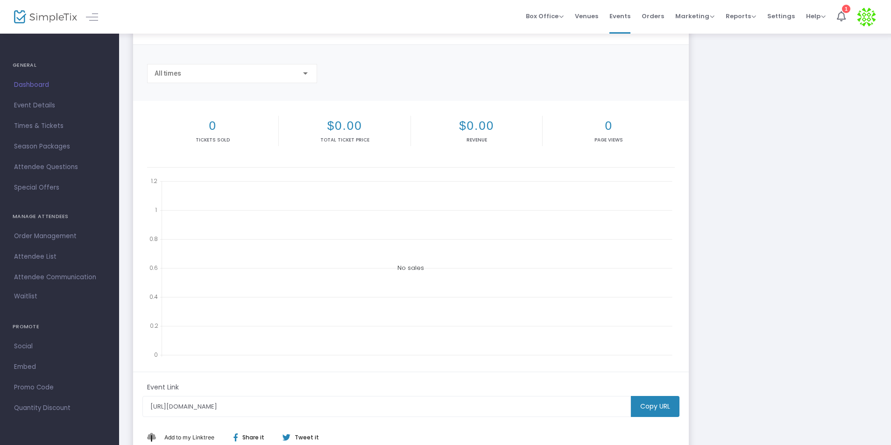
scroll to position [0, 0]
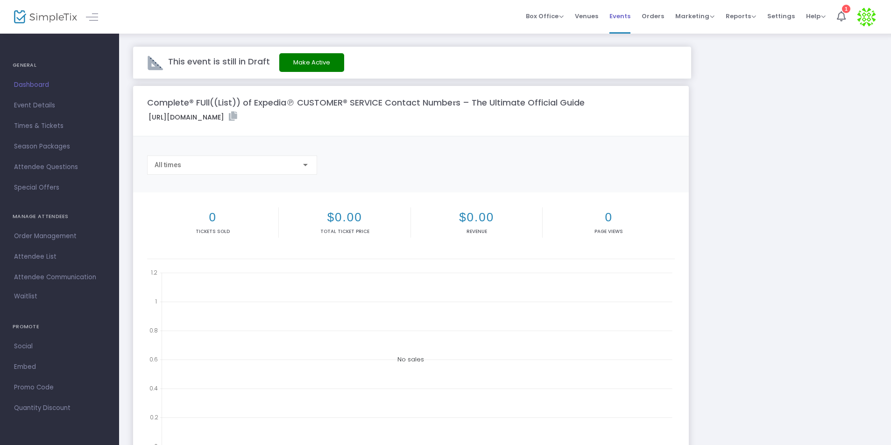
click at [628, 15] on span "Events" at bounding box center [619, 16] width 21 height 24
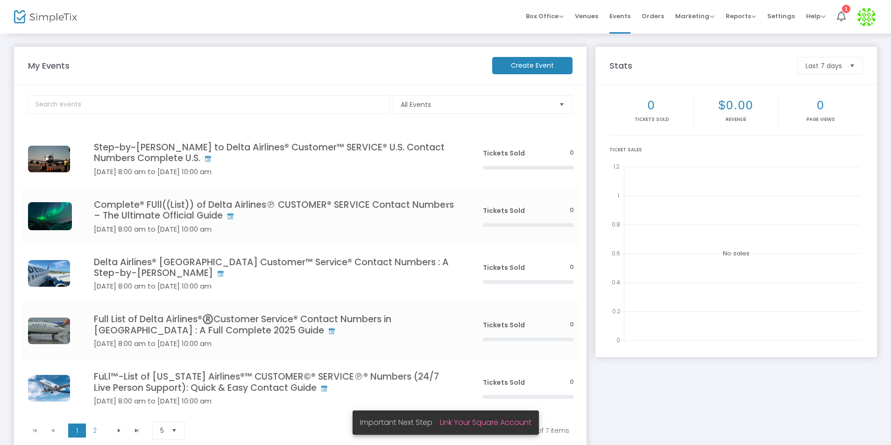
click at [535, 66] on m-button "Create Event" at bounding box center [532, 65] width 80 height 17
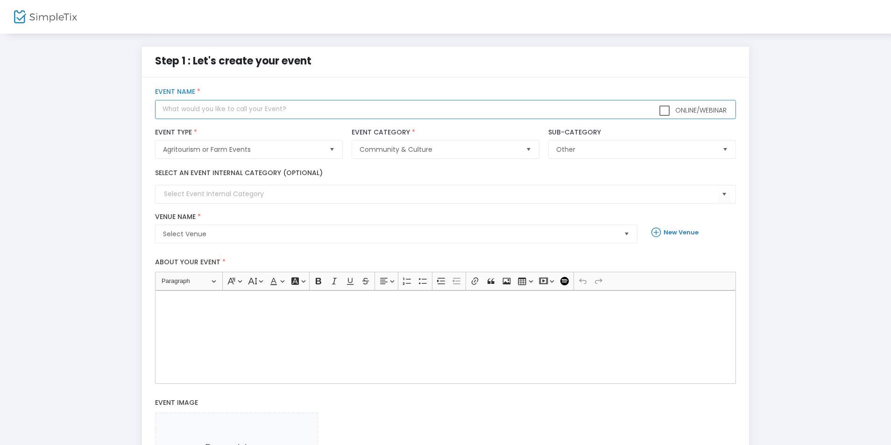
click at [255, 107] on input "text" at bounding box center [445, 109] width 580 height 19
paste input "Full List of Expedia®®️Customer Service® Contact Numbers in USA : A Full Comple…"
type input "Full List of Expedia®®️Customer Service® Contact Numbers in USA : A Full Comple…"
click at [241, 235] on span "Select Venue" at bounding box center [389, 233] width 453 height 9
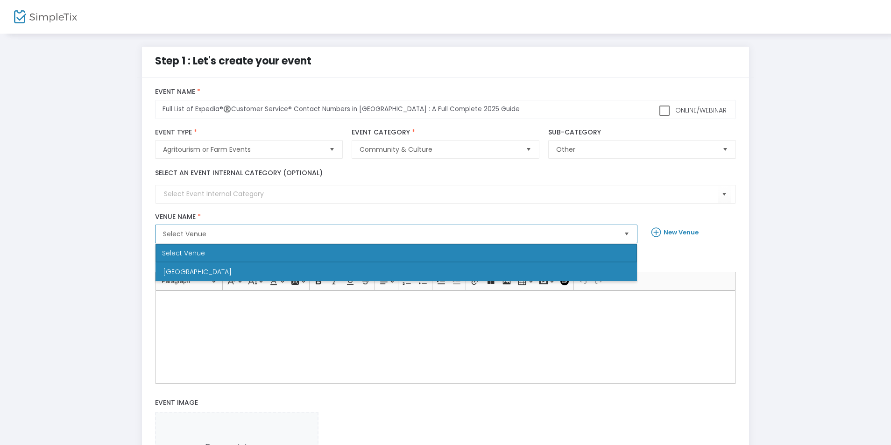
click at [205, 269] on li "Newark" at bounding box center [395, 271] width 481 height 19
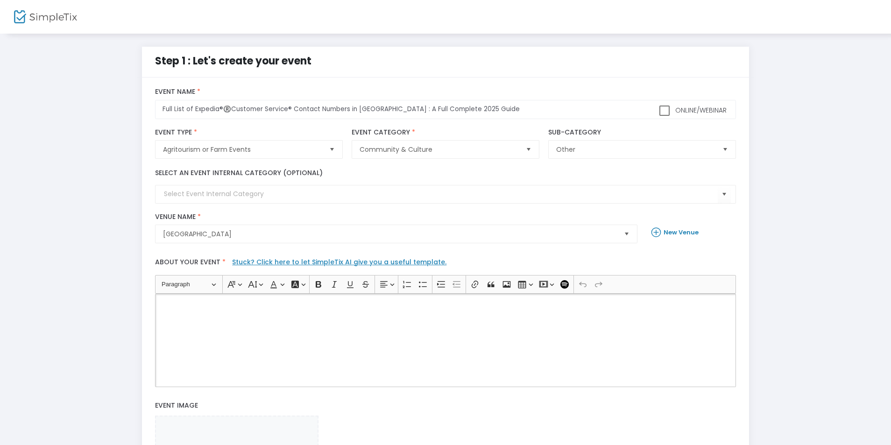
click at [218, 331] on div "Rich Text Editor, main" at bounding box center [445, 340] width 580 height 93
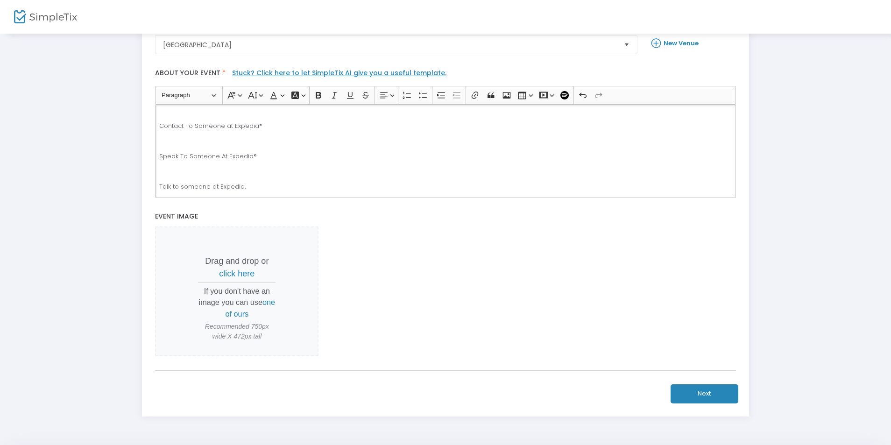
scroll to position [221, 0]
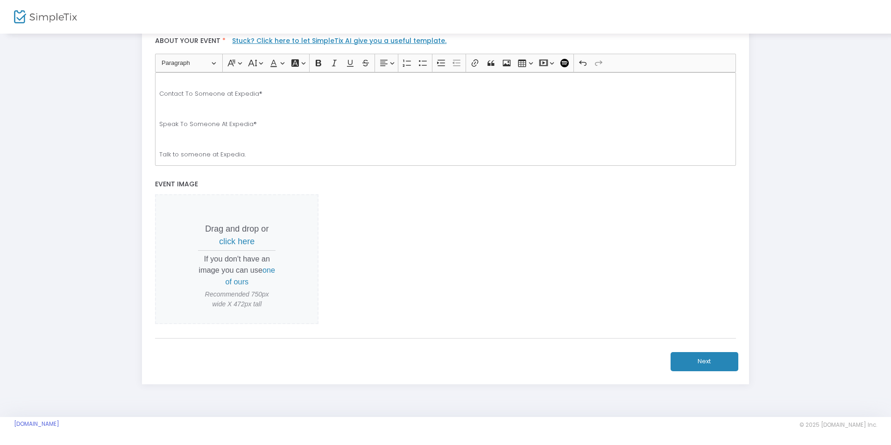
click at [692, 363] on button "Next" at bounding box center [705, 361] width 68 height 19
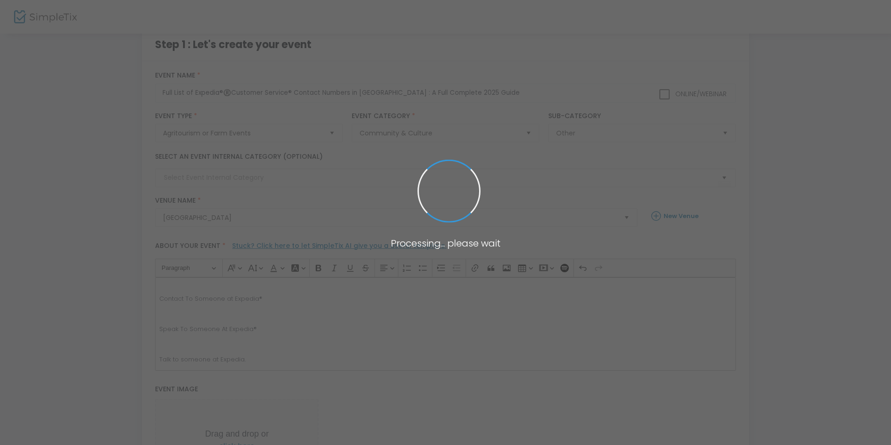
scroll to position [0, 0]
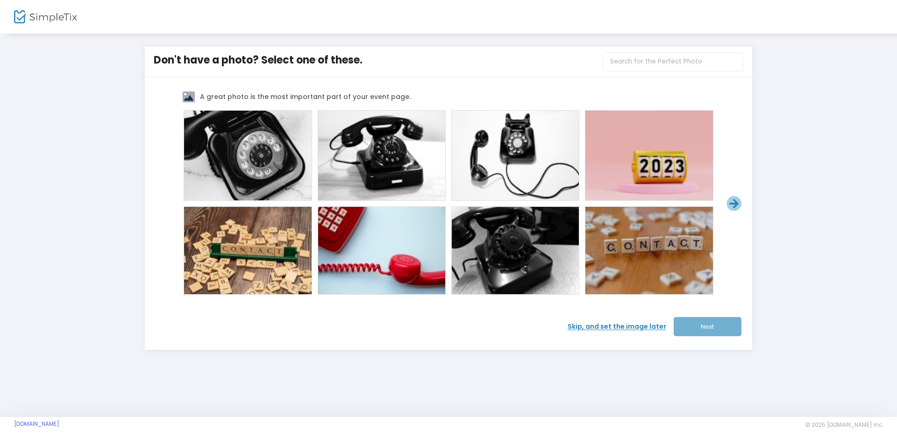
click at [652, 257] on span at bounding box center [648, 250] width 37 height 37
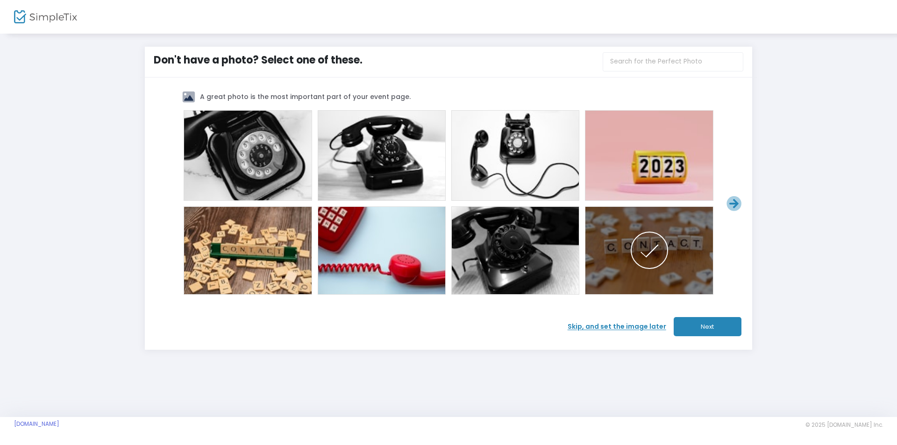
click at [705, 323] on button "Next" at bounding box center [707, 326] width 68 height 19
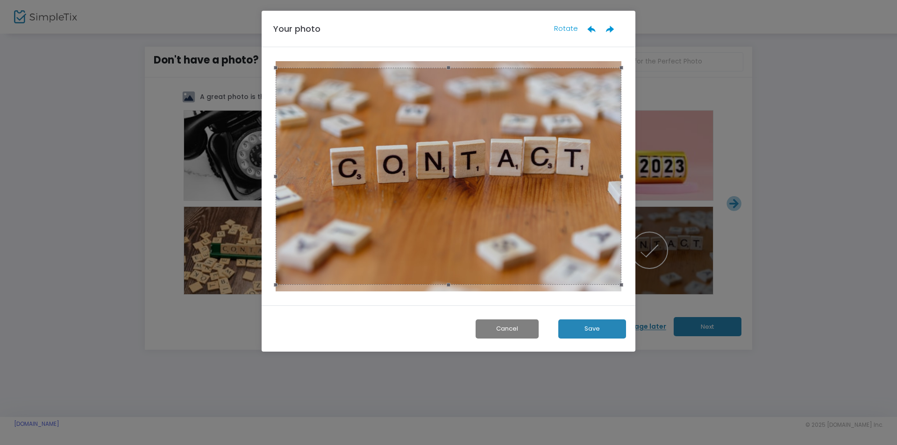
click at [585, 325] on button "Save" at bounding box center [592, 328] width 68 height 19
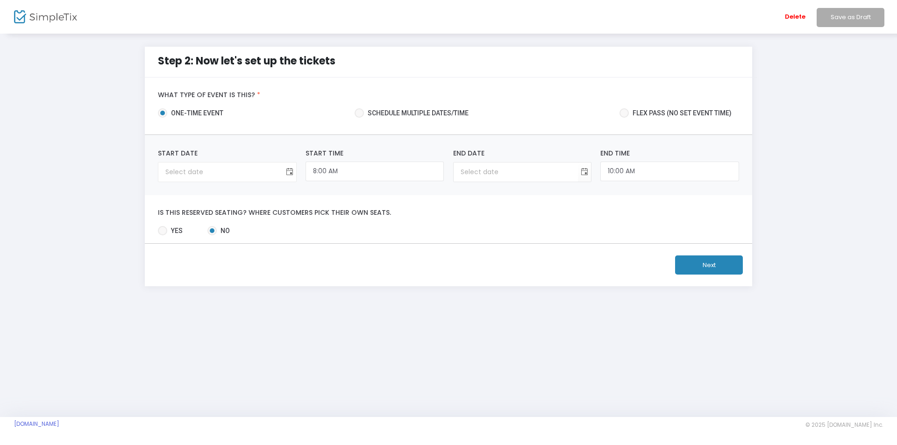
click at [289, 174] on span "Toggle calendar" at bounding box center [289, 171] width 15 height 15
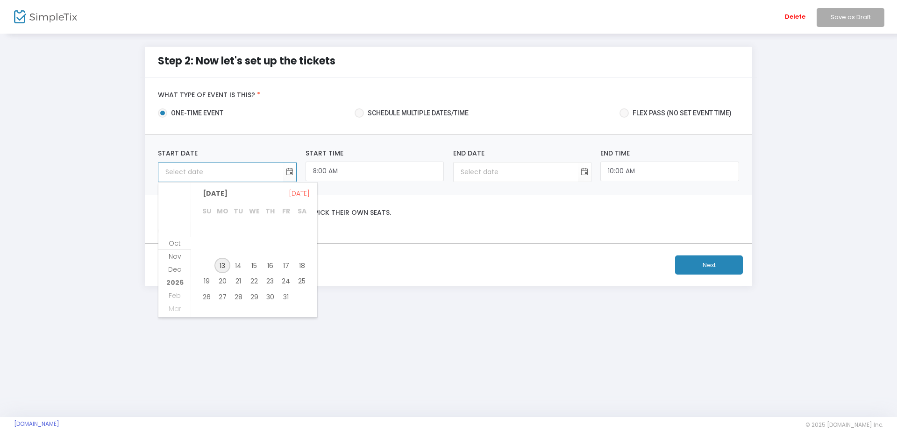
click at [221, 266] on span "13" at bounding box center [222, 266] width 16 height 16
type input "10/13/2025"
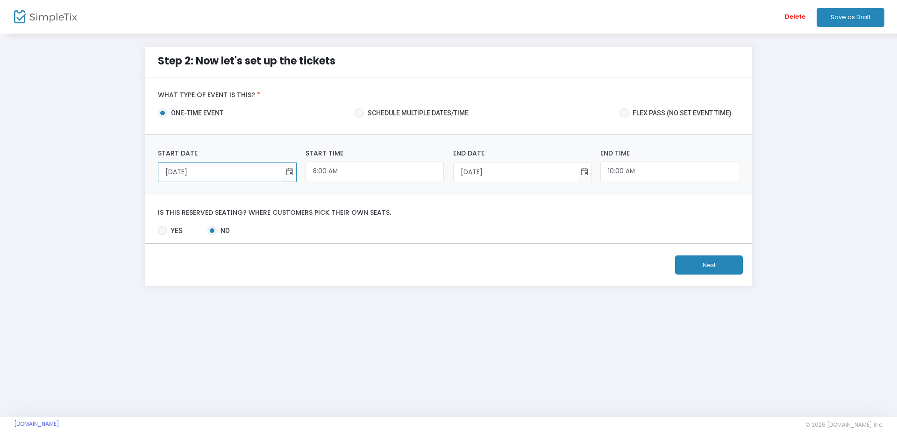
click at [687, 265] on button "Next" at bounding box center [709, 264] width 68 height 19
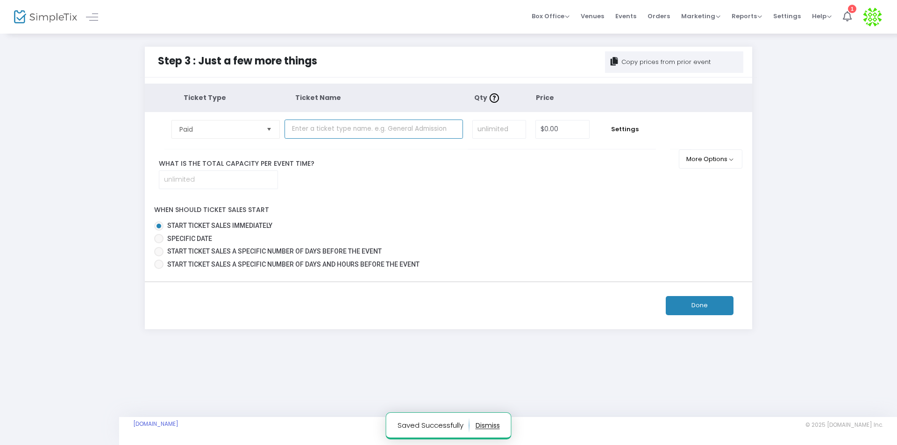
click at [337, 134] on input "text" at bounding box center [373, 129] width 178 height 19
click at [245, 132] on span "Paid" at bounding box center [218, 129] width 79 height 9
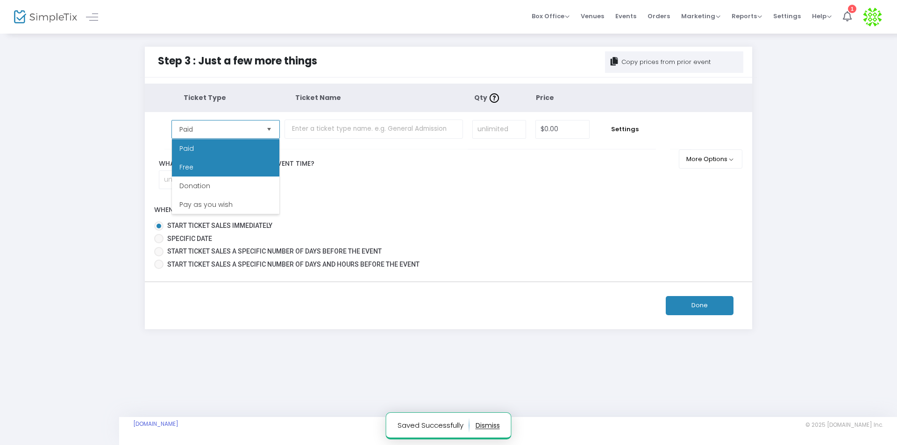
click at [207, 174] on li "Free" at bounding box center [225, 167] width 107 height 19
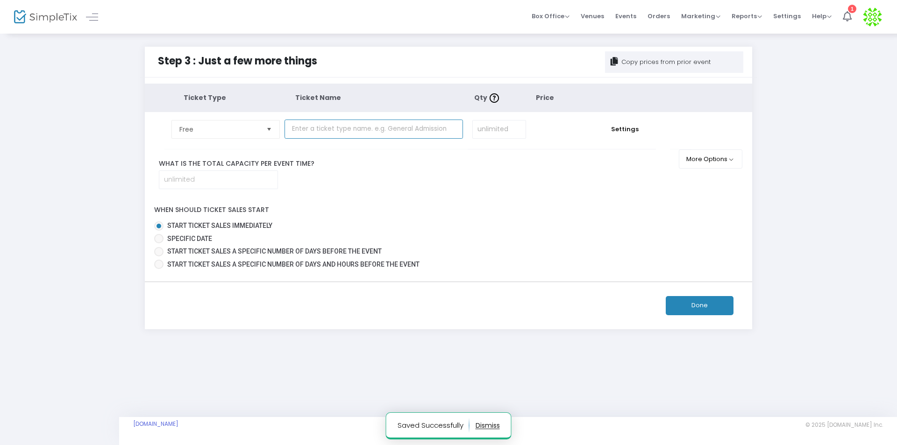
click at [348, 133] on input "text" at bounding box center [373, 129] width 178 height 19
type input "Airlines"
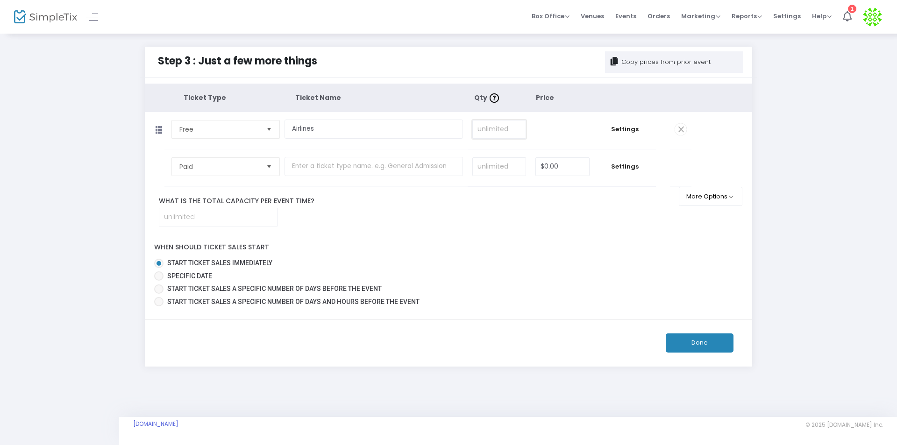
click at [502, 134] on input at bounding box center [499, 129] width 53 height 18
type input "10,000"
click at [692, 342] on button "Done" at bounding box center [699, 342] width 68 height 19
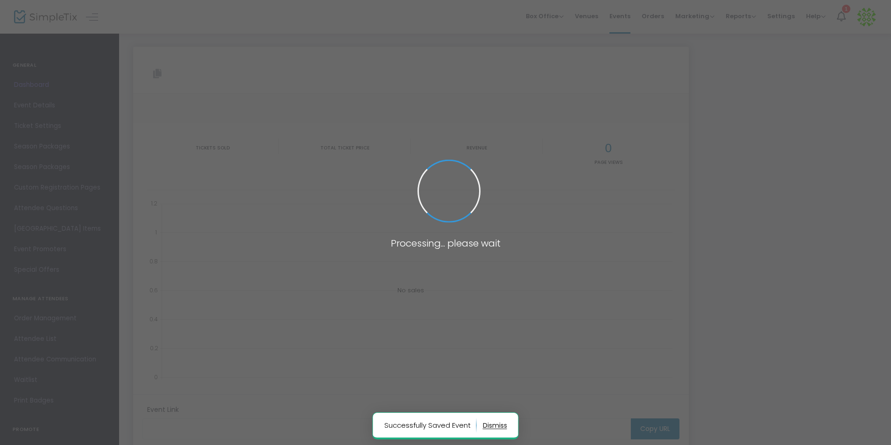
type input "https://www.simpletix.com/e/full-list-of-expedia-customer-service-cont-tickets-…"
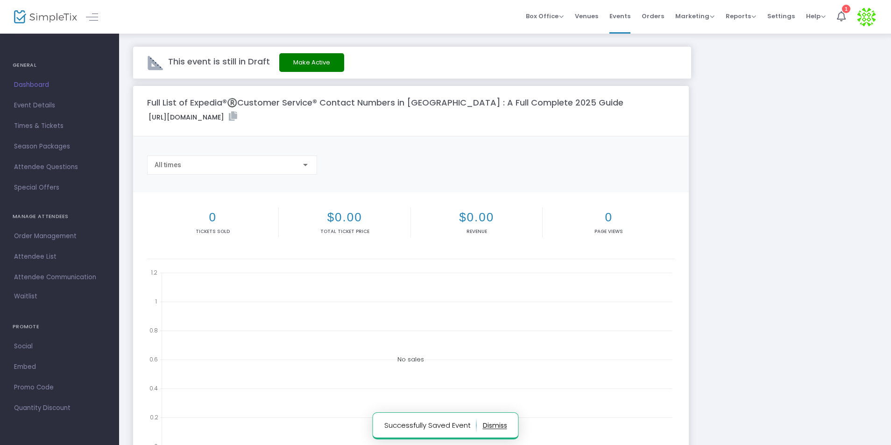
scroll to position [166, 0]
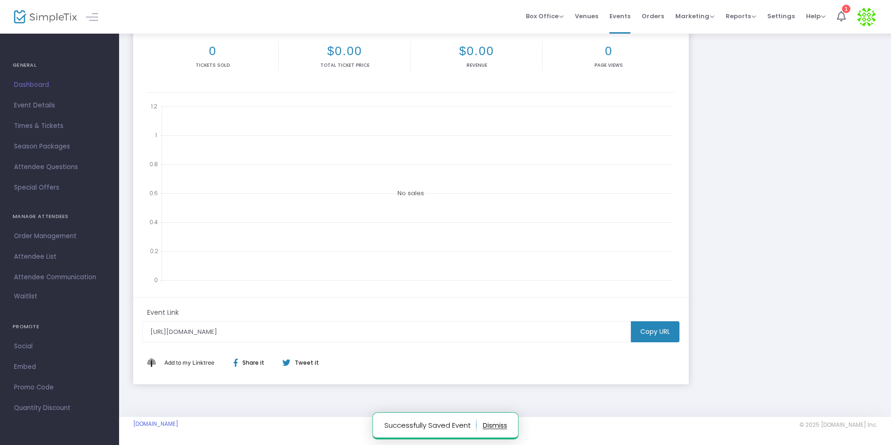
click at [644, 329] on m-button "Copy URL" at bounding box center [655, 331] width 49 height 21
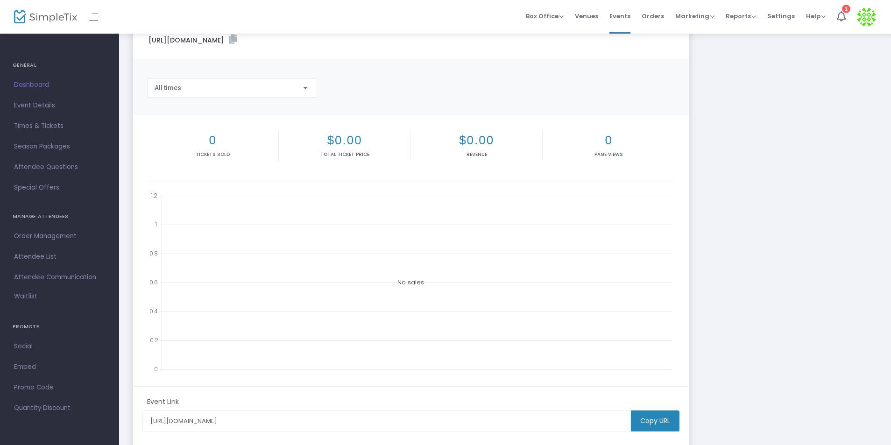
scroll to position [0, 0]
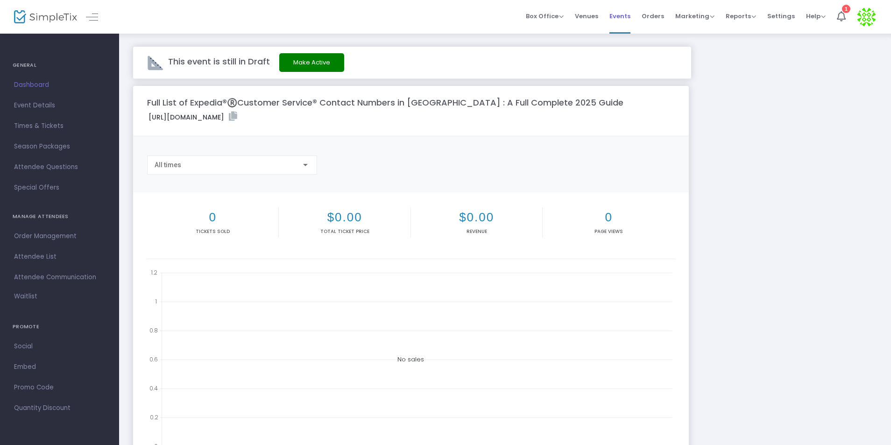
click at [627, 18] on span "Events" at bounding box center [619, 16] width 21 height 24
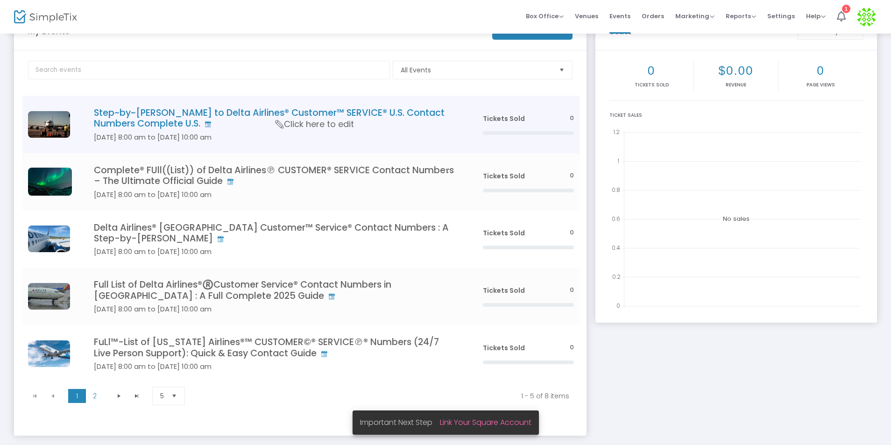
scroll to position [77, 0]
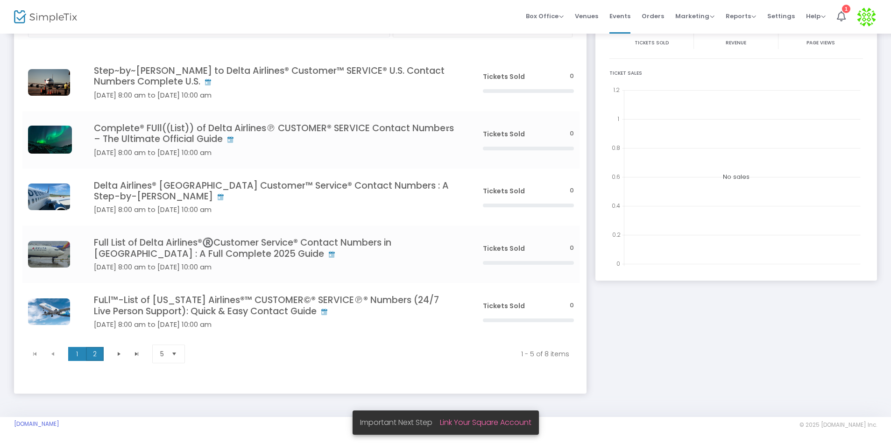
click at [97, 358] on span "2" at bounding box center [95, 354] width 18 height 14
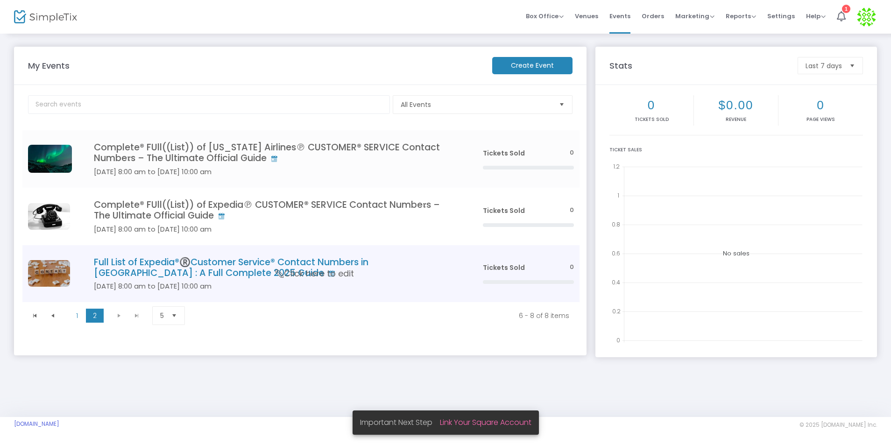
scroll to position [0, 0]
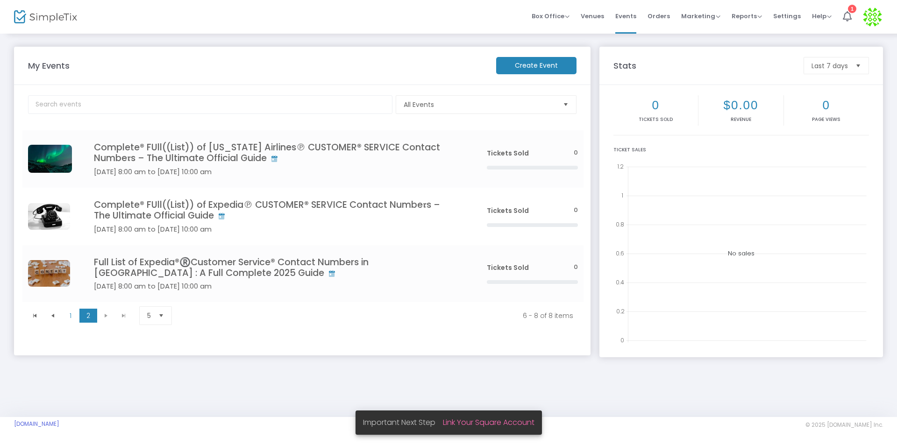
click at [106, 316] on kendo-pager-next-buttons at bounding box center [114, 316] width 35 height 14
click at [59, 322] on span at bounding box center [53, 316] width 18 height 14
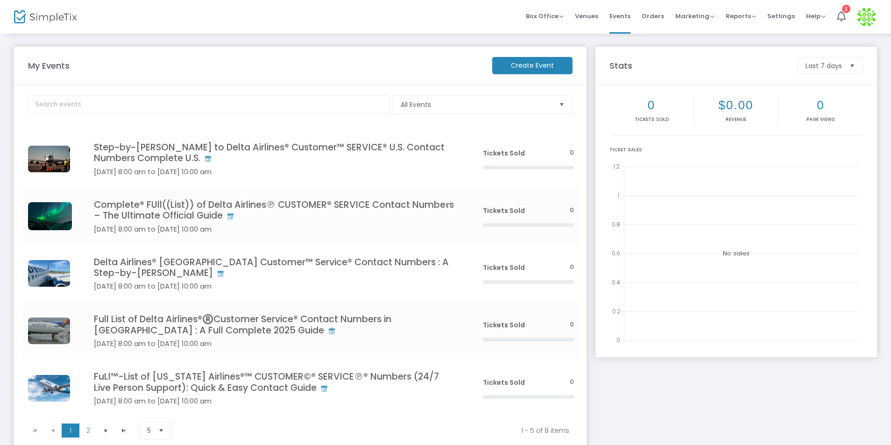
click at [527, 65] on m-button "Create Event" at bounding box center [532, 65] width 80 height 17
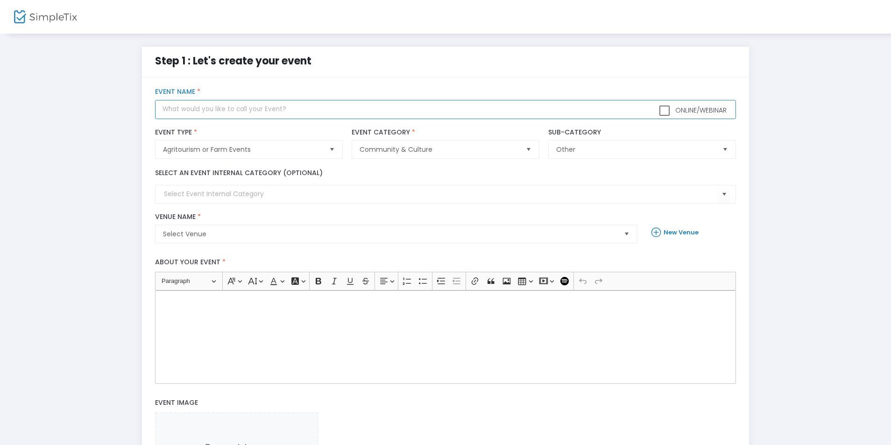
click at [260, 106] on input "text" at bounding box center [445, 109] width 580 height 19
paste input "Travelocity® Customer™ SERVICE® Contact List: Step~by~Step Directions"
type input "Travelocity® Customer™ SERVICE® Contact List: Step~by~Step Directions"
click at [252, 233] on span "Select Venue" at bounding box center [389, 233] width 453 height 9
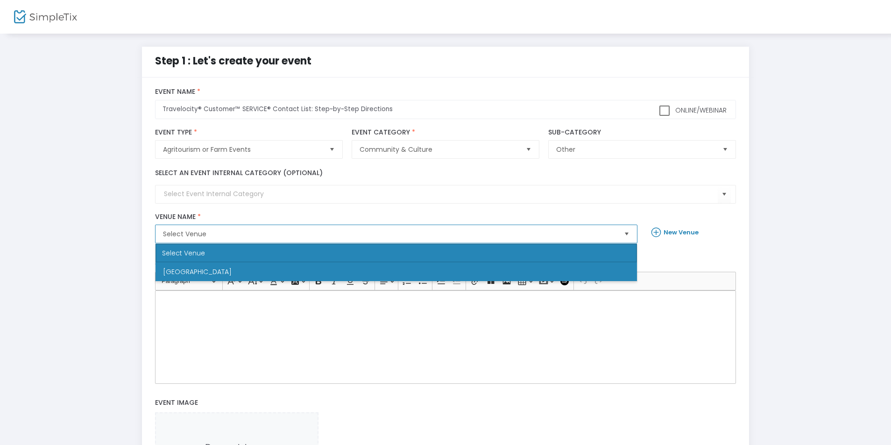
click at [220, 275] on li "Newark" at bounding box center [395, 271] width 481 height 19
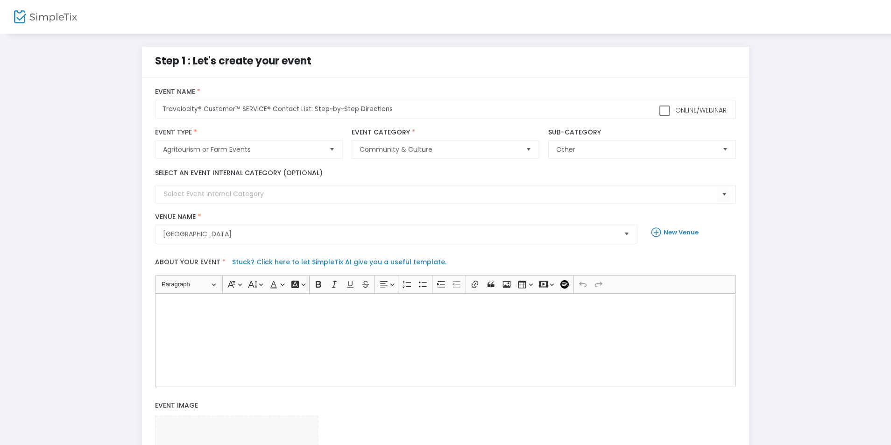
click at [222, 332] on div "Rich Text Editor, main" at bounding box center [445, 340] width 580 height 93
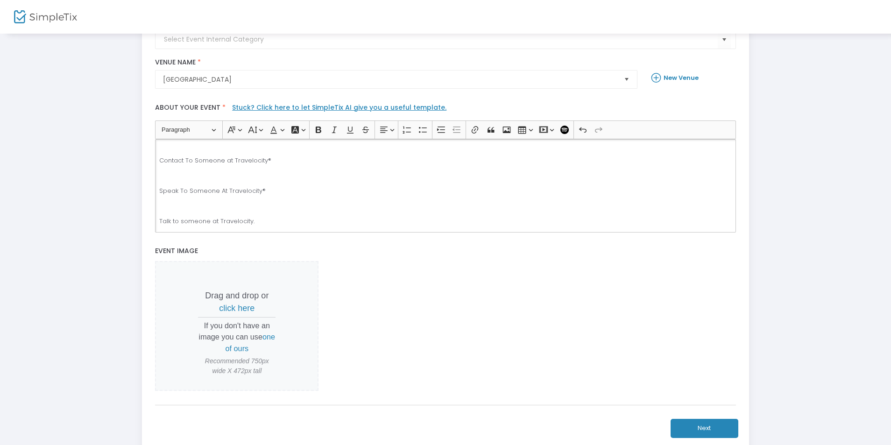
scroll to position [187, 0]
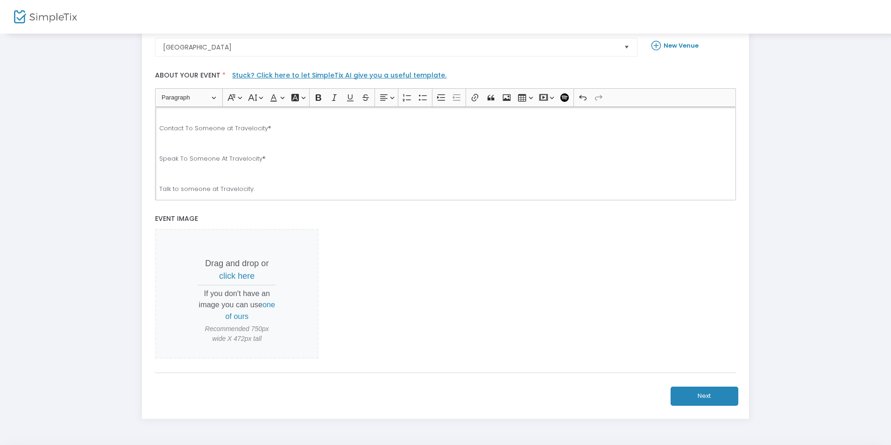
click at [705, 405] on button "Next" at bounding box center [705, 396] width 68 height 19
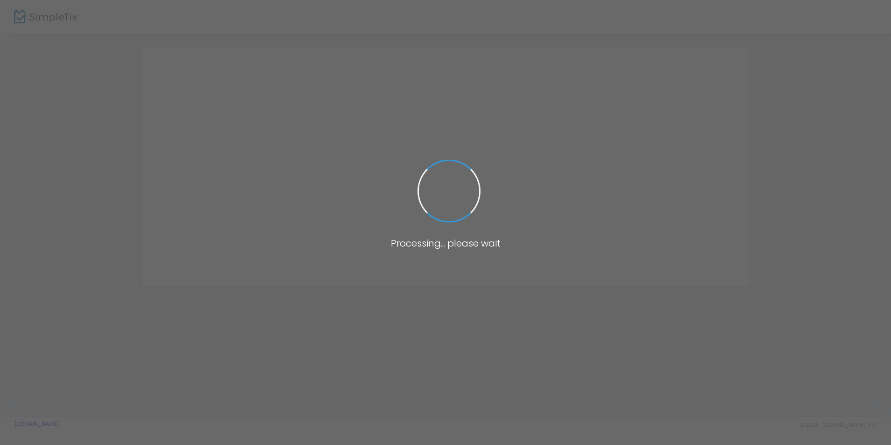
scroll to position [0, 0]
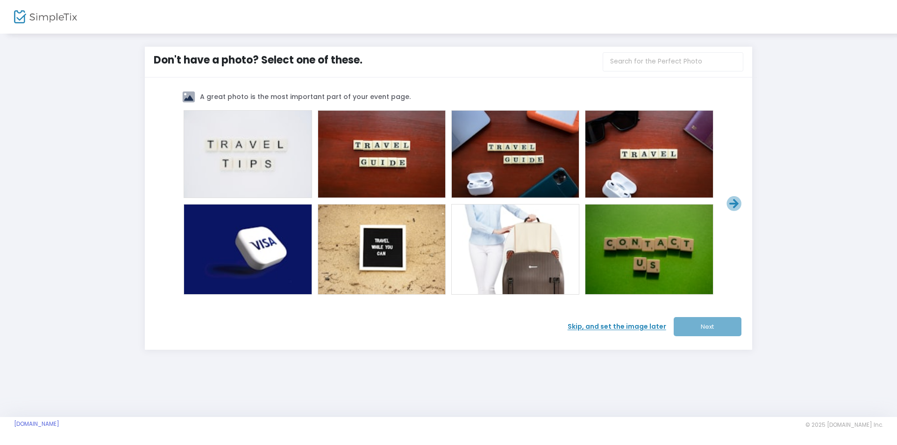
click at [604, 327] on span "Skip, and set the image later" at bounding box center [620, 327] width 106 height 10
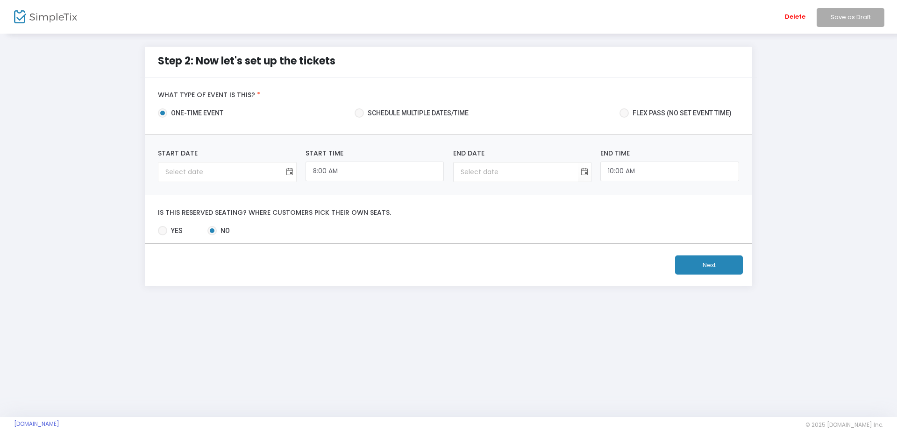
click at [293, 175] on span "Toggle calendar" at bounding box center [289, 171] width 15 height 15
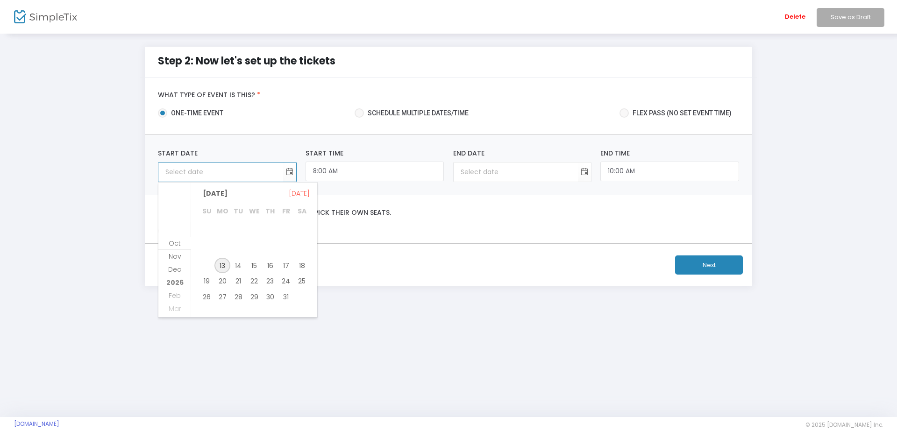
click at [224, 268] on span "13" at bounding box center [222, 266] width 16 height 16
type input "10/13/2025"
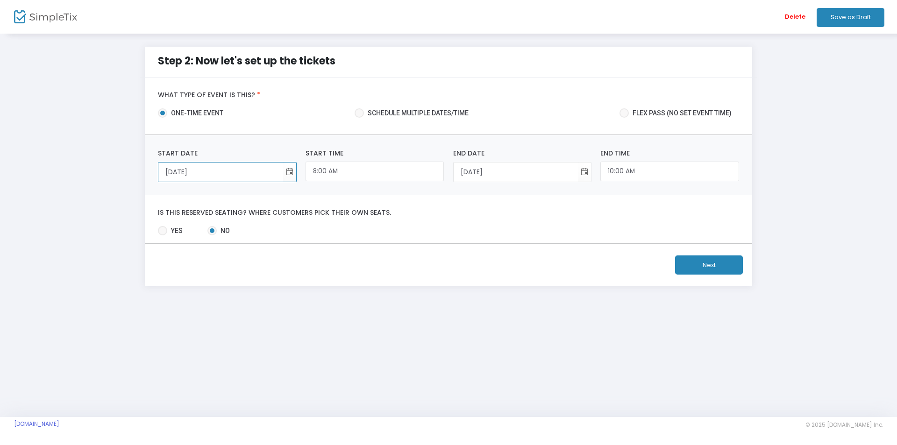
click at [702, 268] on button "Next" at bounding box center [709, 264] width 68 height 19
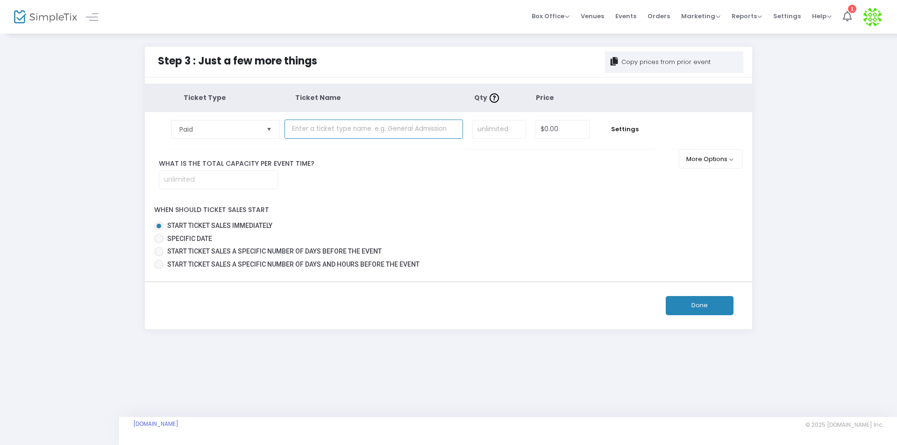
click at [352, 133] on input "text" at bounding box center [373, 129] width 178 height 19
type input "Airlines"
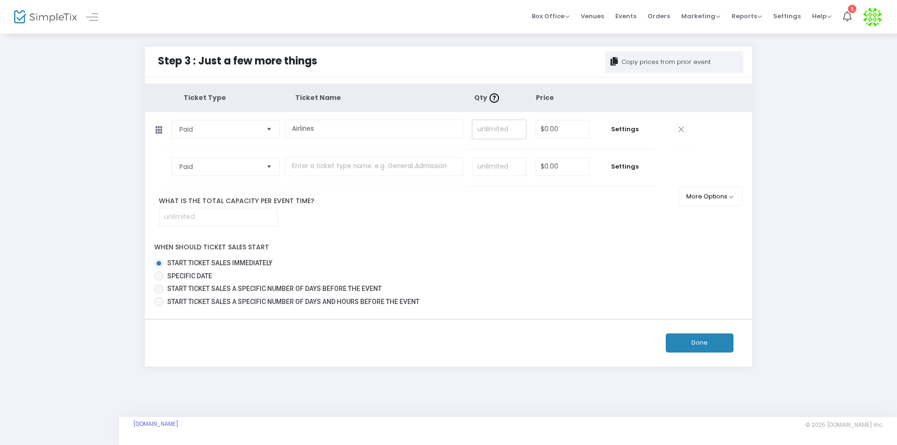
click at [489, 129] on input at bounding box center [499, 129] width 53 height 18
type input "10,000"
click at [694, 339] on button "Done" at bounding box center [699, 342] width 68 height 19
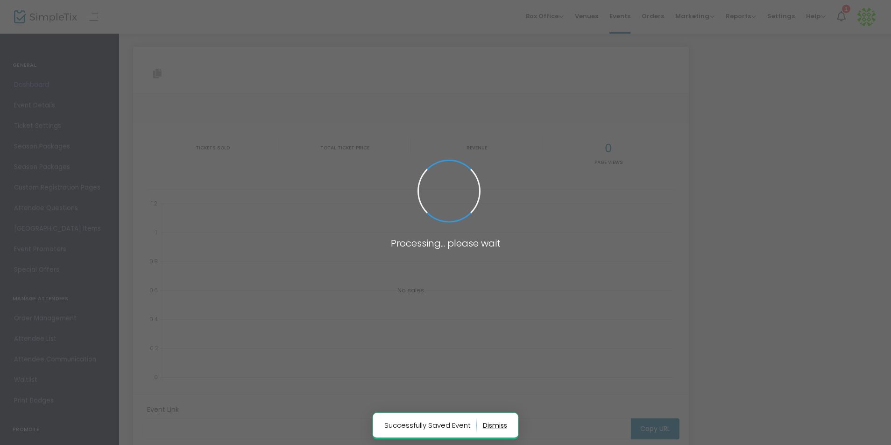
type input "https://www.simpletix.com/e/travelocity-customer-service-contact-list-tickets-2…"
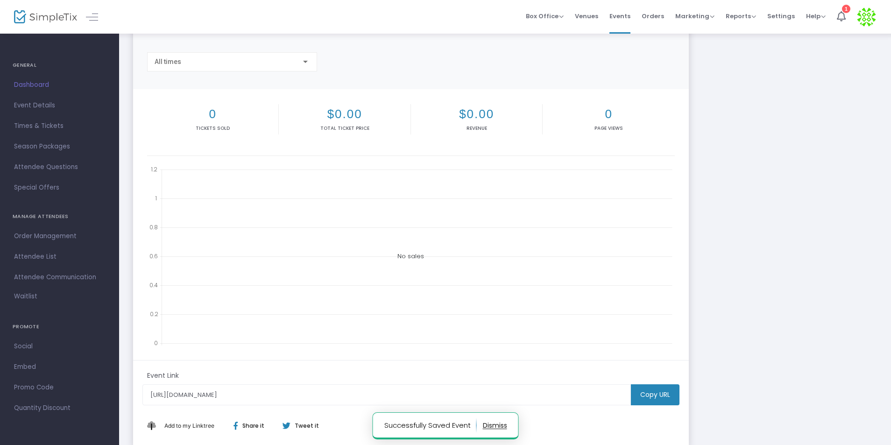
scroll to position [166, 0]
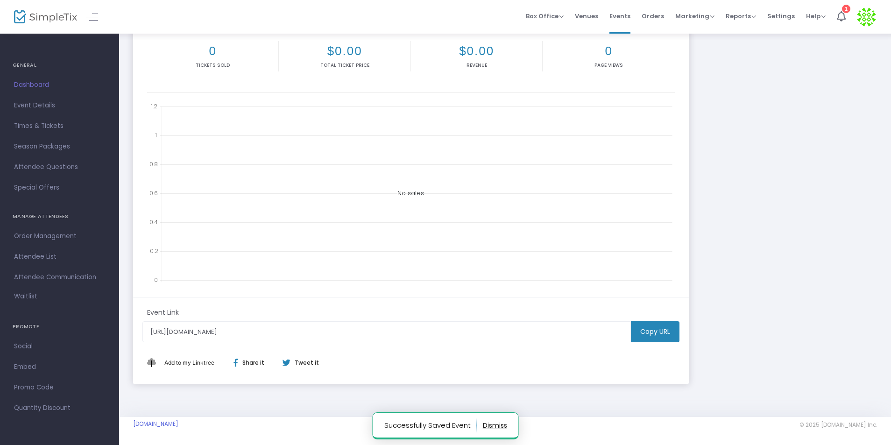
click at [644, 339] on m-button "Copy URL" at bounding box center [655, 331] width 49 height 21
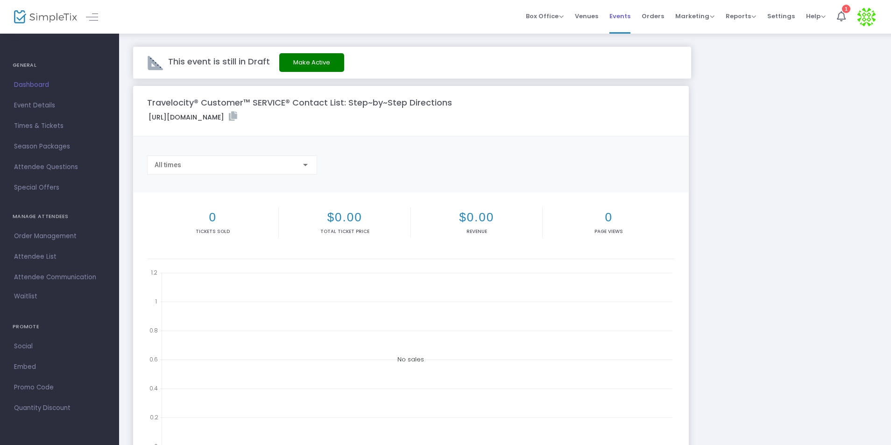
click at [622, 17] on span "Events" at bounding box center [619, 16] width 21 height 24
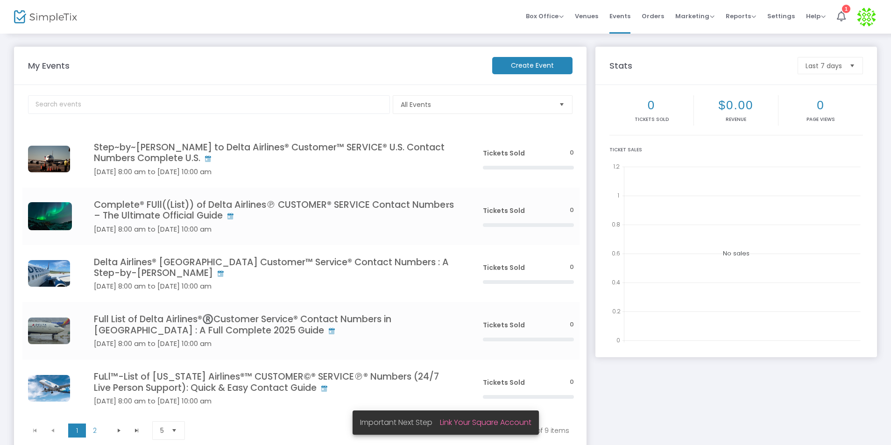
click at [521, 57] on m-button "Create Event" at bounding box center [532, 65] width 80 height 17
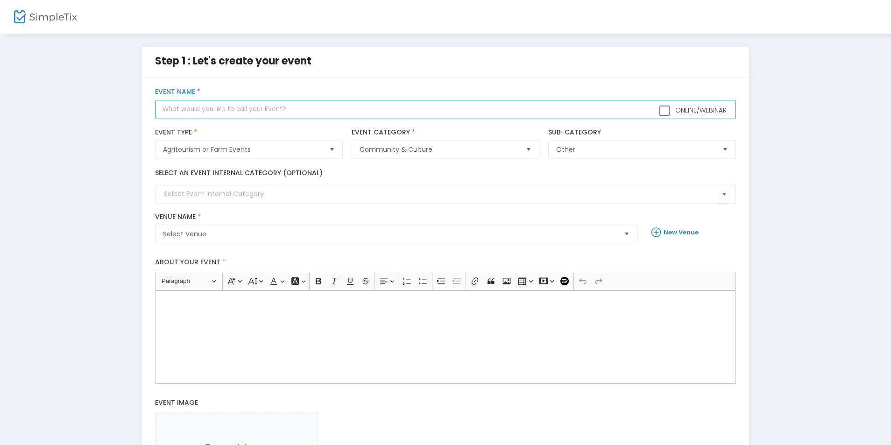
click at [223, 113] on input "text" at bounding box center [445, 109] width 580 height 19
paste input "Step~by~Step Guide to Travelocity® Customer™ SERVICE® U.S. Contact Numbers Comp…"
type input "Step~by~Step Guide to Travelocity® Customer™ SERVICE® U.S. Contact Numbers Comp…"
click at [240, 231] on span "Select Venue" at bounding box center [389, 233] width 453 height 9
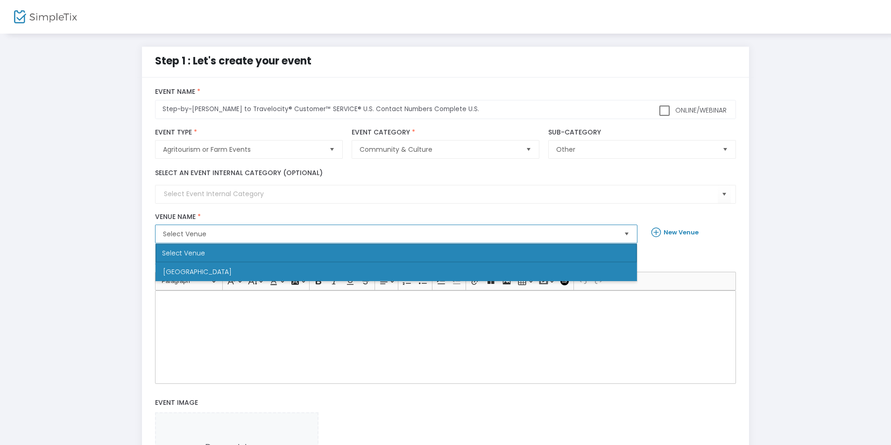
click at [210, 273] on li "Newark" at bounding box center [395, 271] width 481 height 19
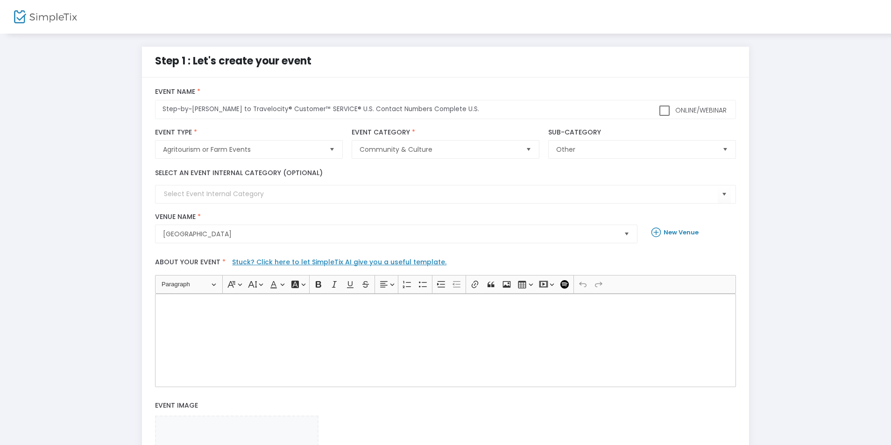
click at [224, 332] on div "Rich Text Editor, main" at bounding box center [445, 340] width 580 height 93
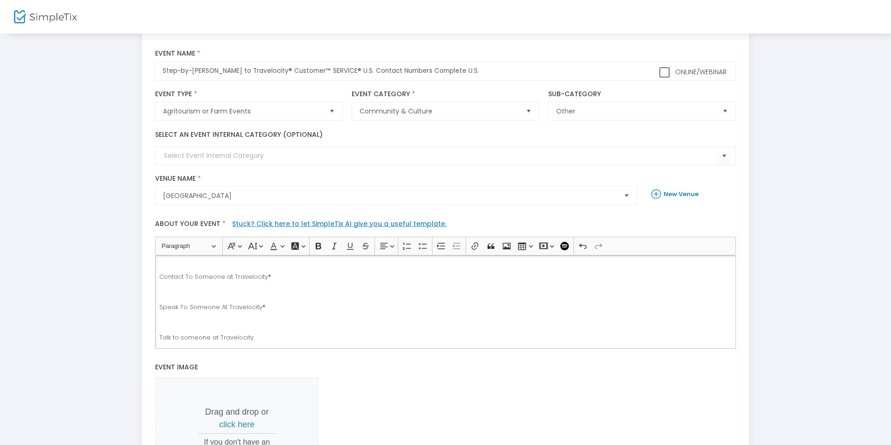
scroll to position [221, 0]
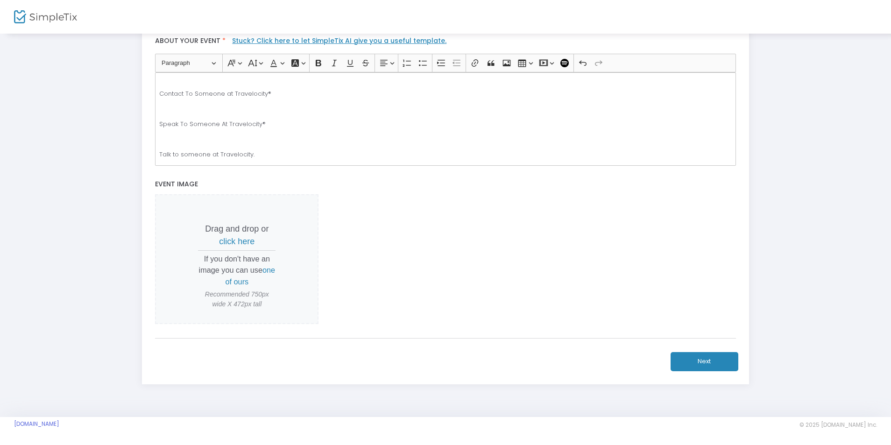
click at [713, 359] on button "Next" at bounding box center [705, 361] width 68 height 19
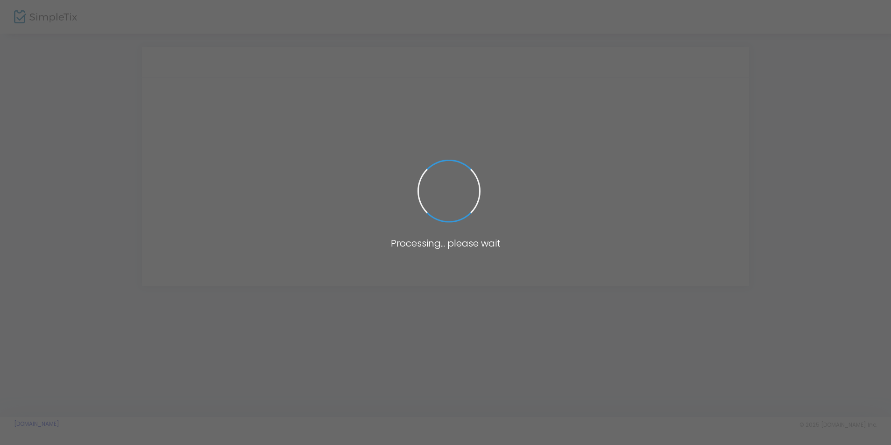
scroll to position [0, 0]
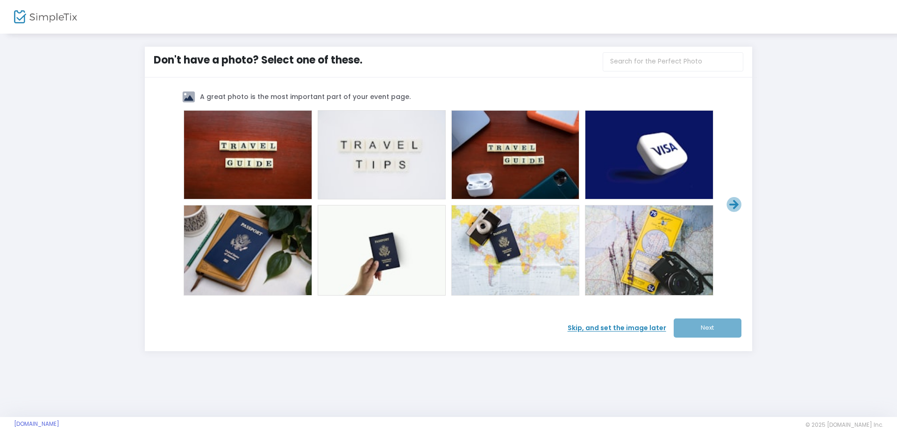
click at [637, 329] on span "Skip, and set the image later" at bounding box center [620, 328] width 106 height 10
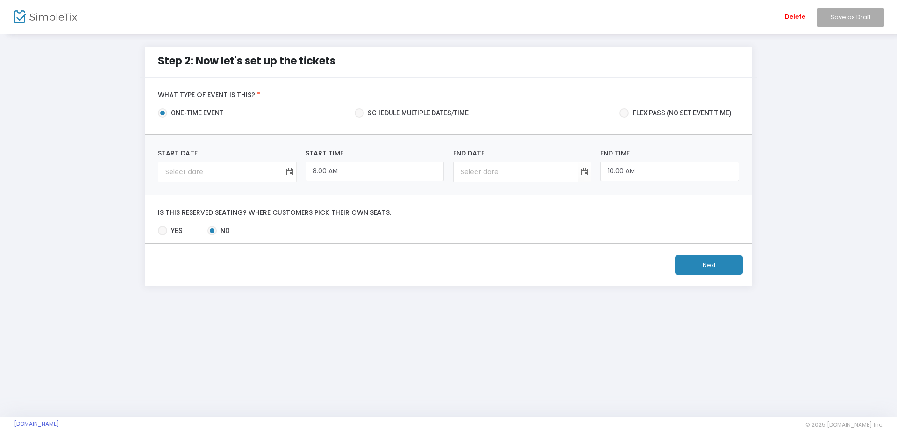
click at [287, 169] on span "Toggle calendar" at bounding box center [289, 171] width 15 height 15
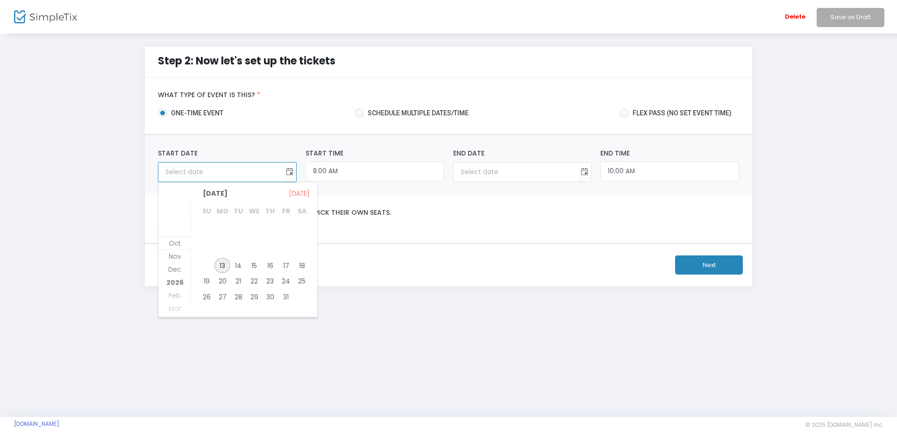
click at [223, 267] on span "13" at bounding box center [222, 266] width 16 height 16
type input "10/13/2025"
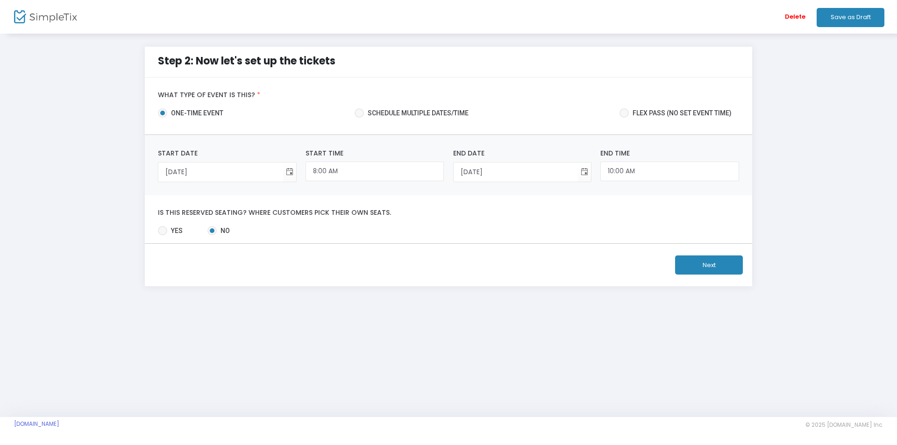
click at [703, 262] on button "Next" at bounding box center [709, 264] width 68 height 19
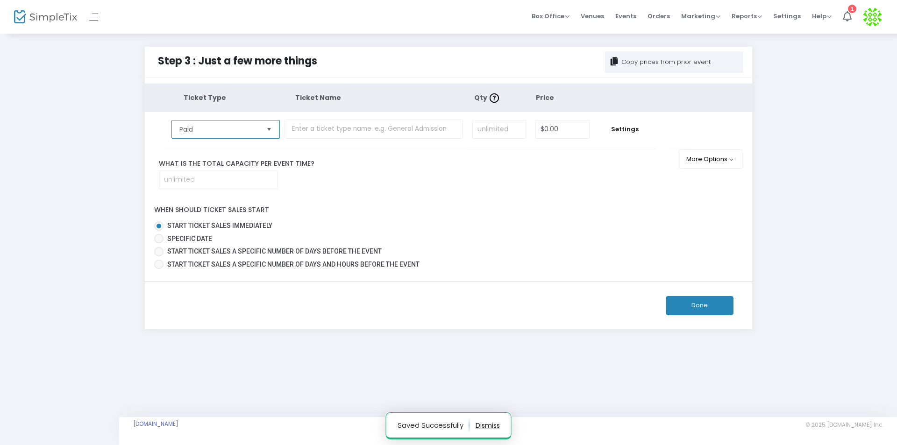
click at [259, 133] on span "Paid" at bounding box center [219, 129] width 87 height 18
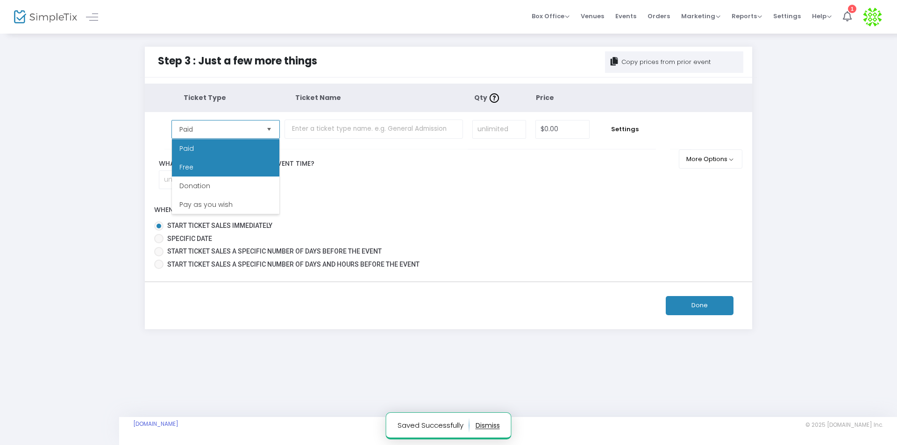
click at [196, 165] on li "Free" at bounding box center [225, 167] width 107 height 19
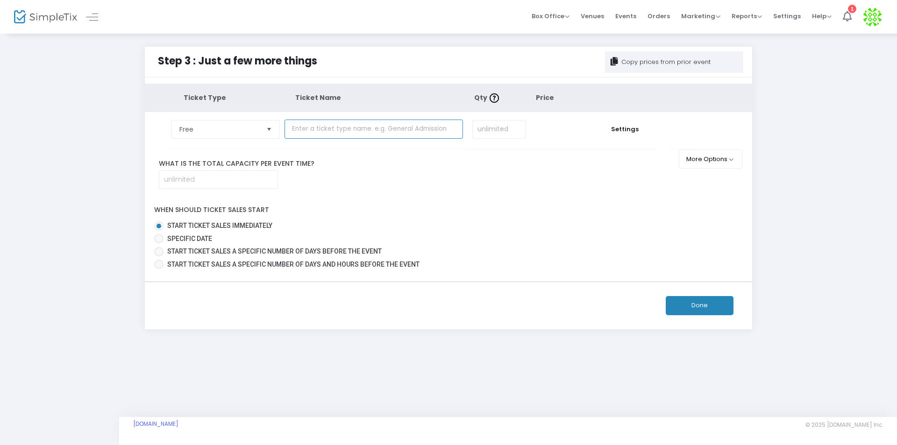
click at [353, 130] on input "text" at bounding box center [373, 129] width 178 height 19
type input "Airlines"
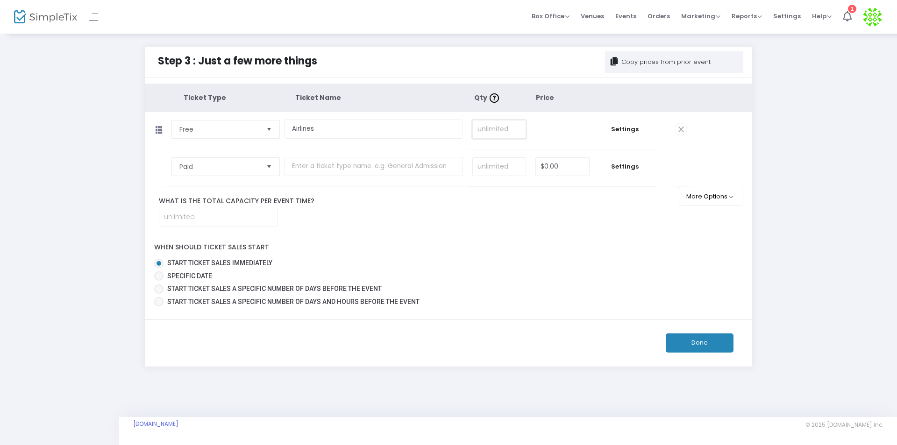
click at [504, 133] on input at bounding box center [499, 129] width 53 height 18
type input "10,000"
click at [707, 346] on button "Done" at bounding box center [699, 342] width 68 height 19
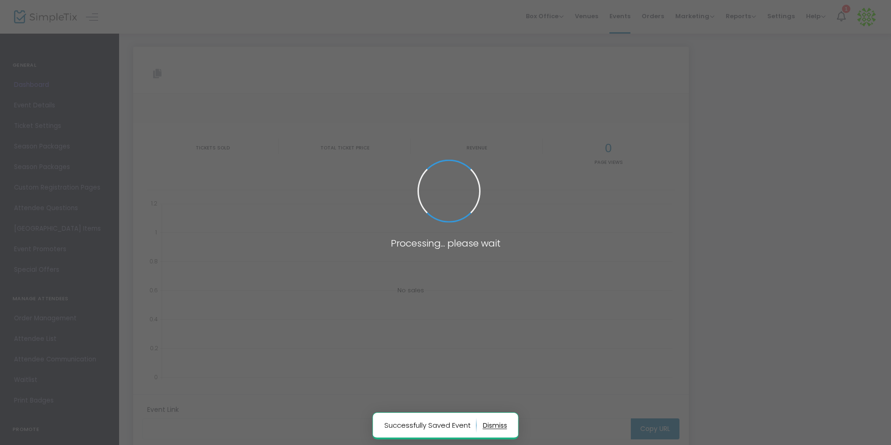
type input "https://www.simpletix.com/e/step-by-step-guide-to-travelocity-customer-tickets-…"
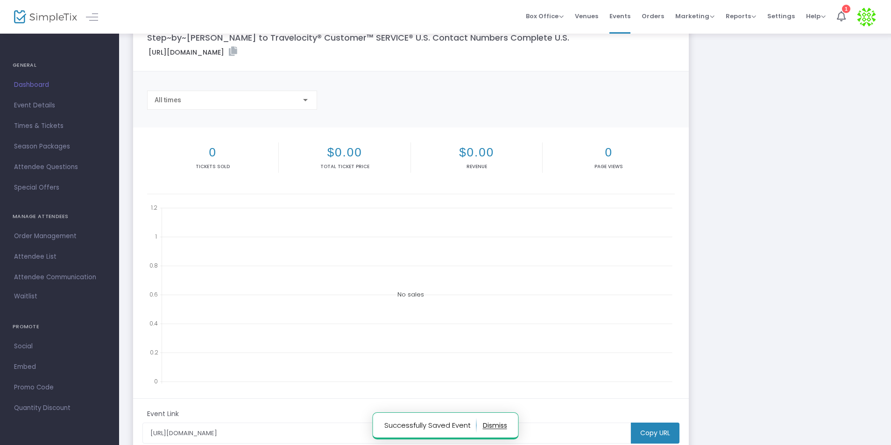
scroll to position [166, 0]
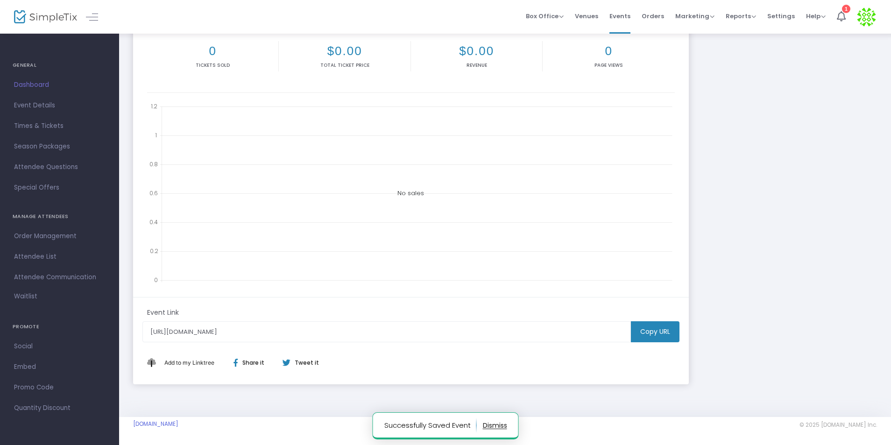
click at [649, 329] on m-button "Copy URL" at bounding box center [655, 331] width 49 height 21
